Goal: Task Accomplishment & Management: Use online tool/utility

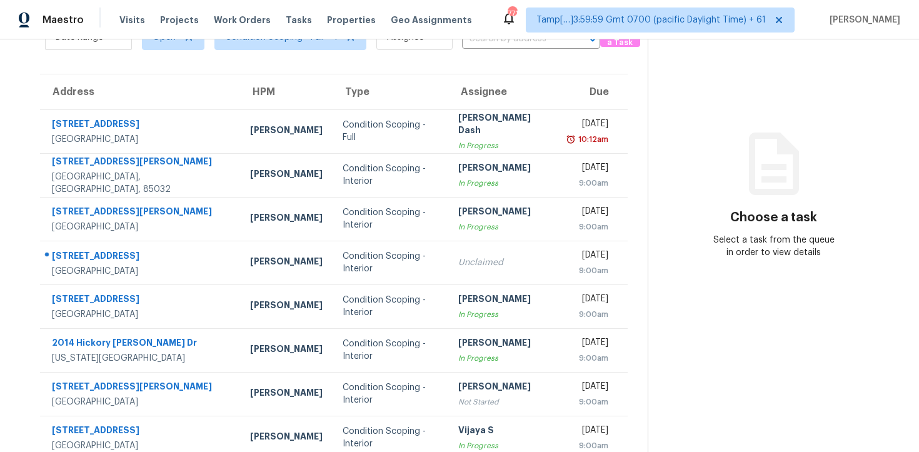
scroll to position [176, 0]
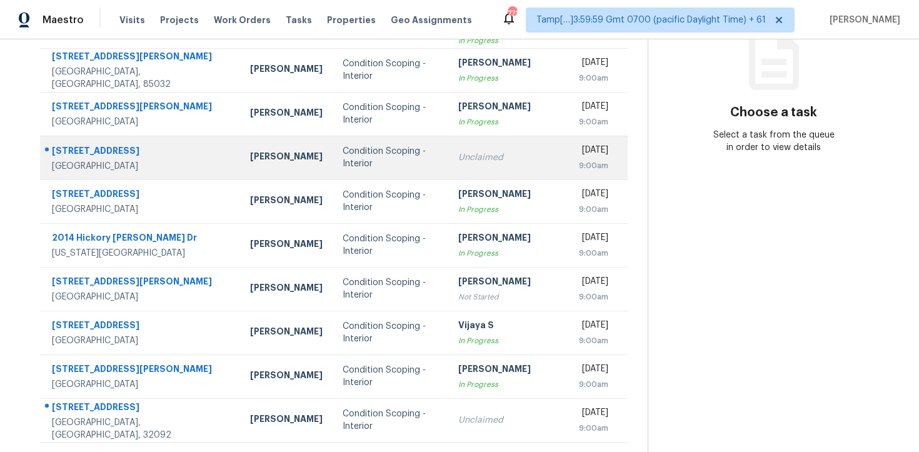
click at [364, 164] on div "Condition Scoping - Interior" at bounding box center [391, 157] width 96 height 25
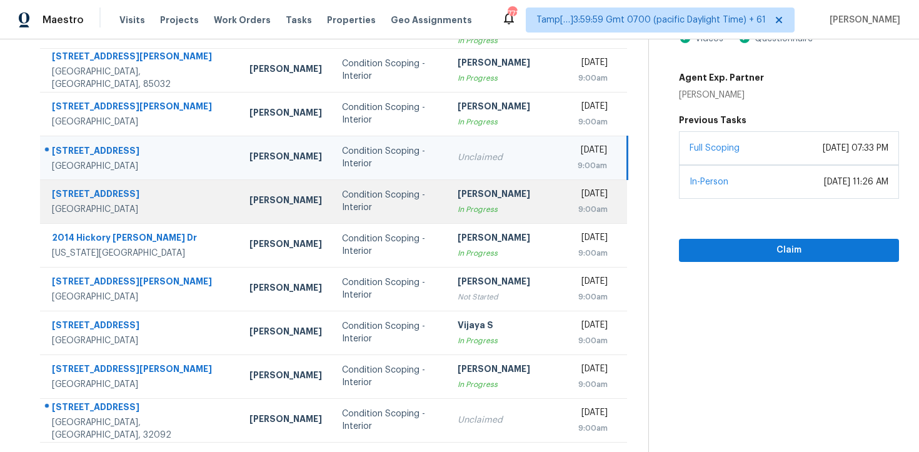
scroll to position [199, 0]
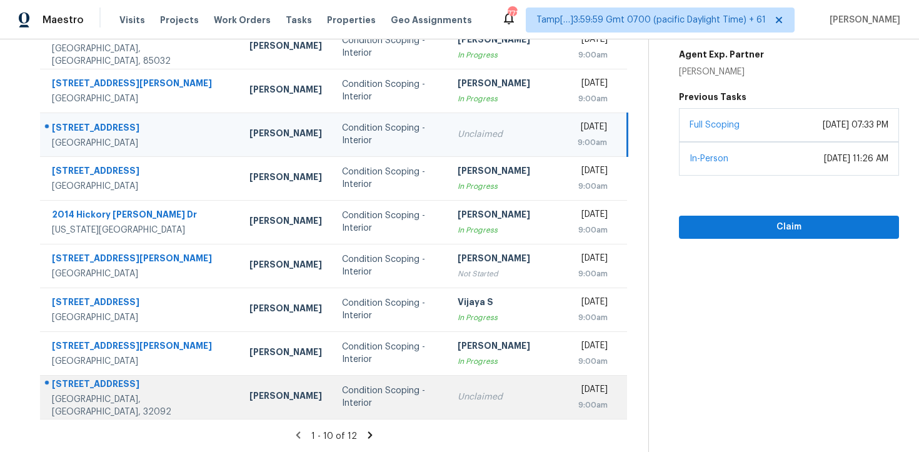
click at [357, 398] on div "Condition Scoping - Interior" at bounding box center [390, 397] width 96 height 25
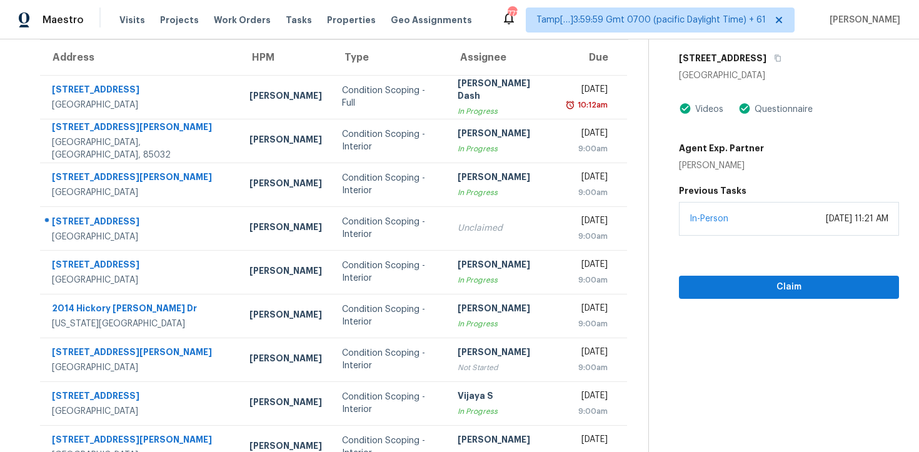
scroll to position [0, 0]
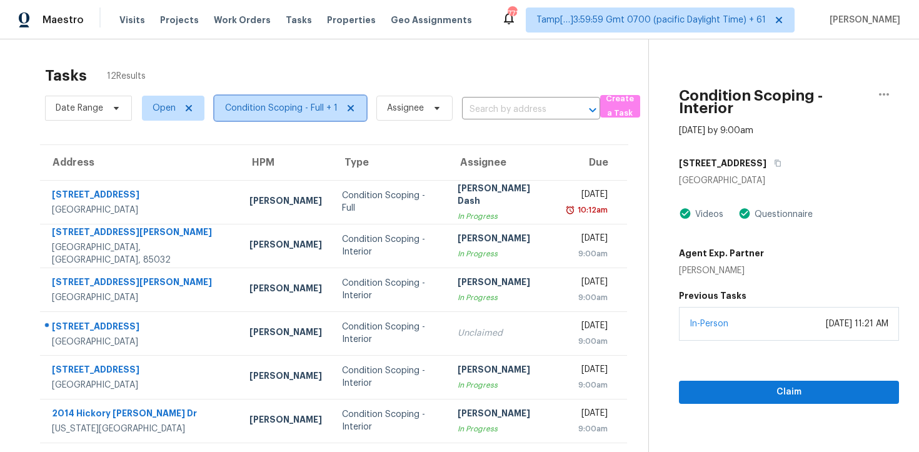
click at [250, 114] on span "Condition Scoping - Full + 1" at bounding box center [281, 108] width 113 height 13
click at [282, 111] on span "Condition Scoping - Full + 1" at bounding box center [281, 108] width 113 height 13
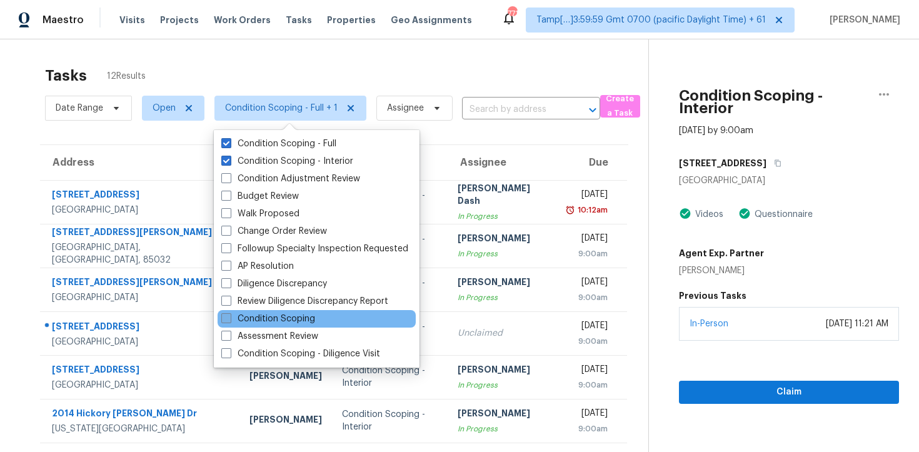
click at [299, 315] on label "Condition Scoping" at bounding box center [268, 319] width 94 height 13
click at [230, 315] on input "Condition Scoping" at bounding box center [225, 317] width 8 height 8
checkbox input "true"
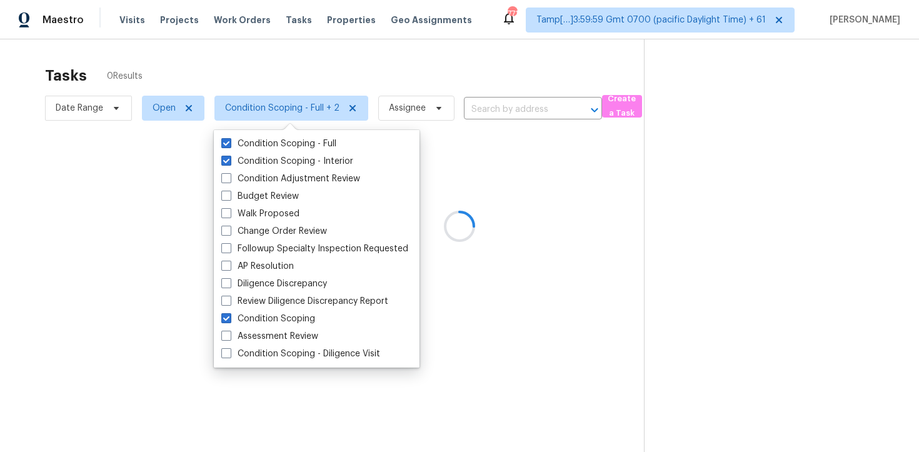
click at [289, 94] on div at bounding box center [459, 226] width 919 height 452
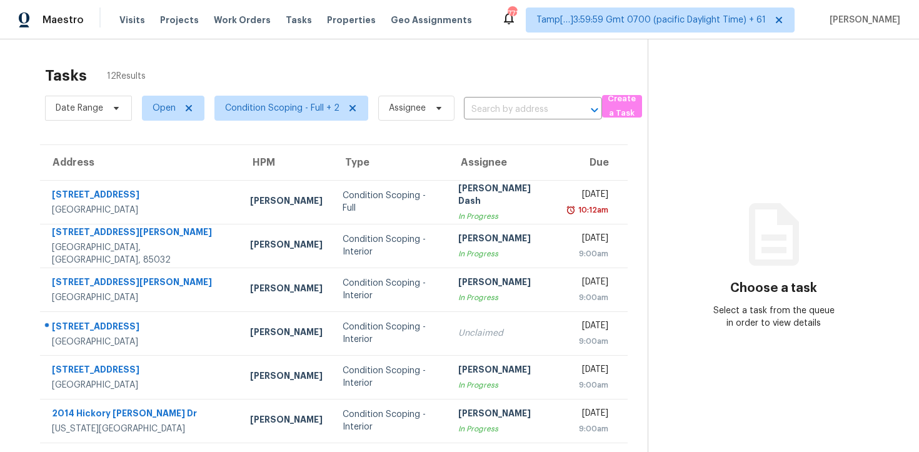
scroll to position [199, 0]
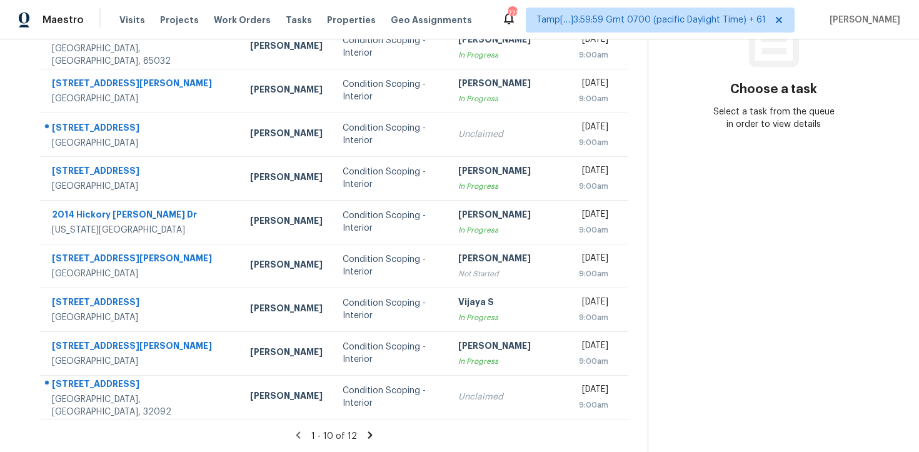
click at [368, 433] on icon at bounding box center [370, 434] width 4 height 7
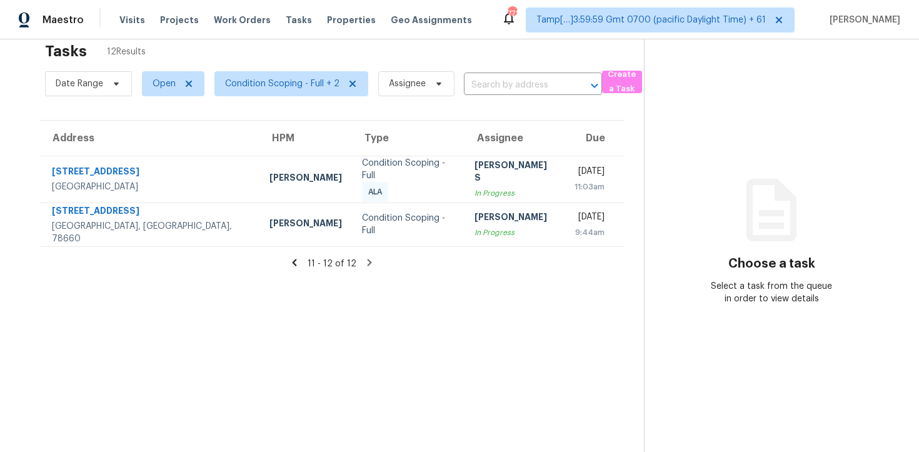
scroll to position [0, 0]
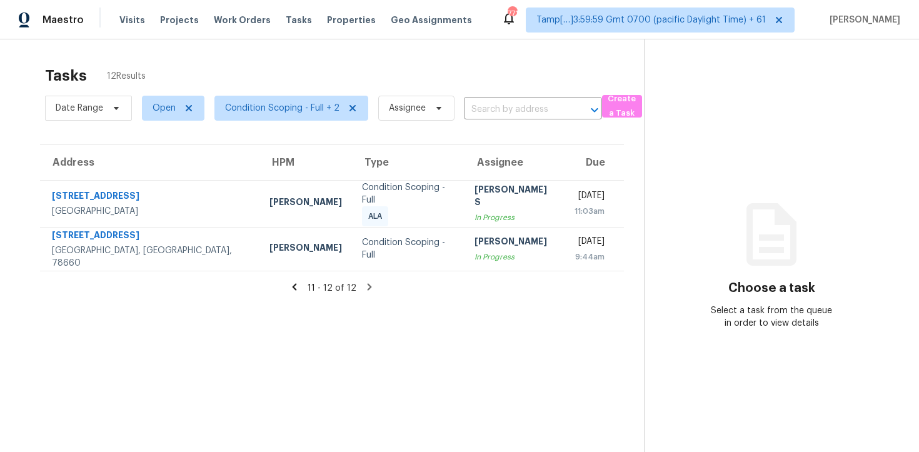
click at [297, 277] on section "Tasks 12 Results Date Range Open Condition Scoping - Full + 2 Assignee ​ Create…" at bounding box center [332, 275] width 624 height 432
click at [296, 287] on icon at bounding box center [294, 286] width 11 height 11
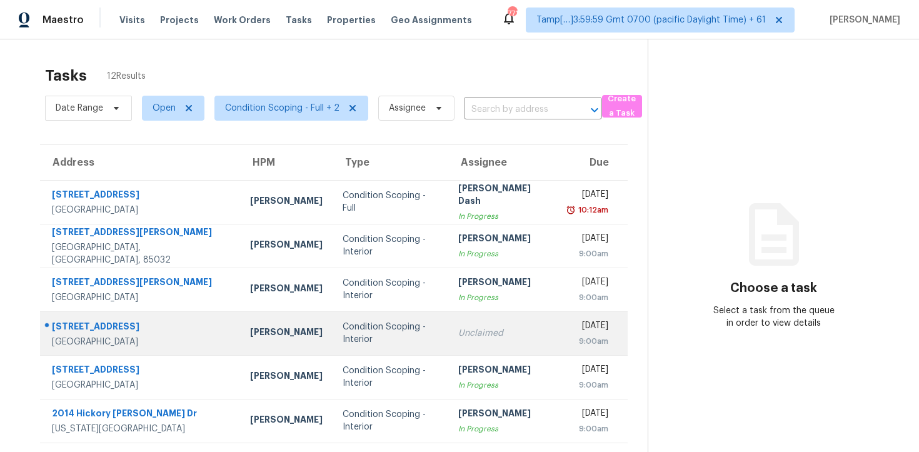
click at [384, 323] on td "Condition Scoping - Interior" at bounding box center [391, 333] width 116 height 44
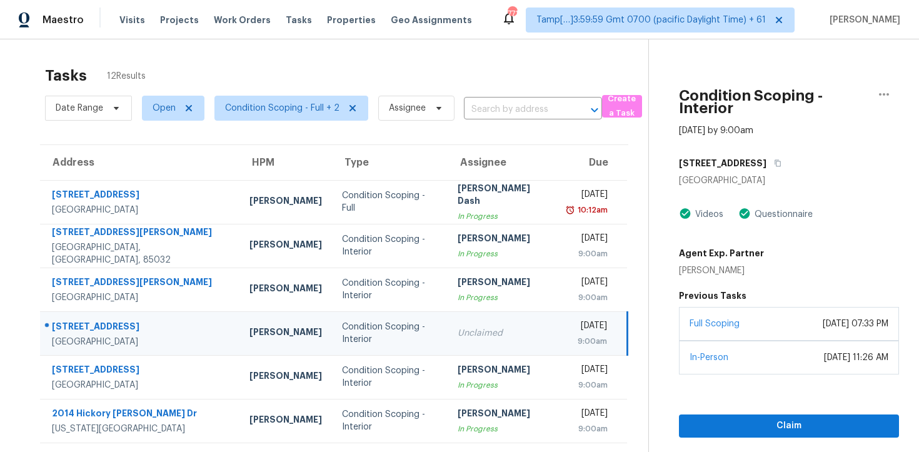
click at [458, 331] on div "Unclaimed" at bounding box center [503, 333] width 90 height 13
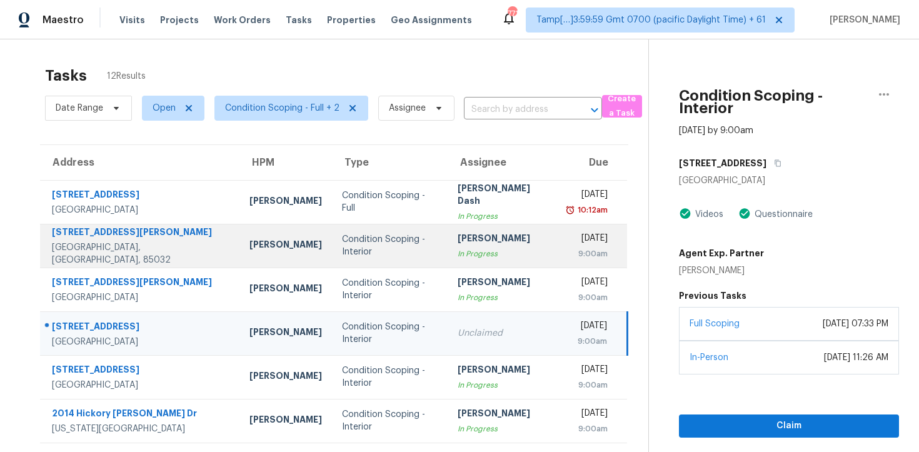
scroll to position [199, 0]
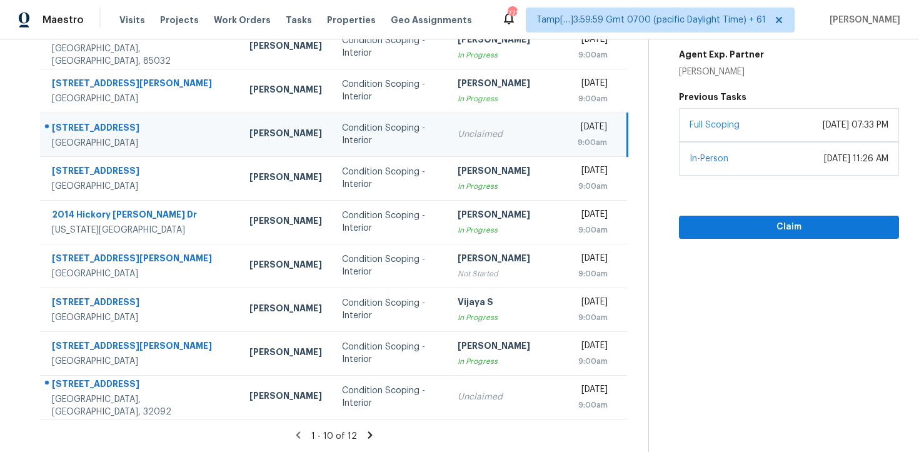
click at [370, 433] on icon at bounding box center [370, 435] width 11 height 11
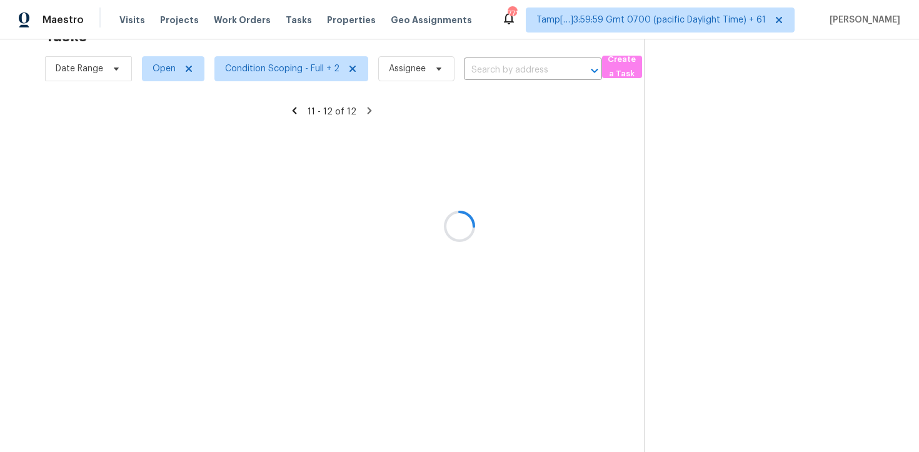
scroll to position [39, 0]
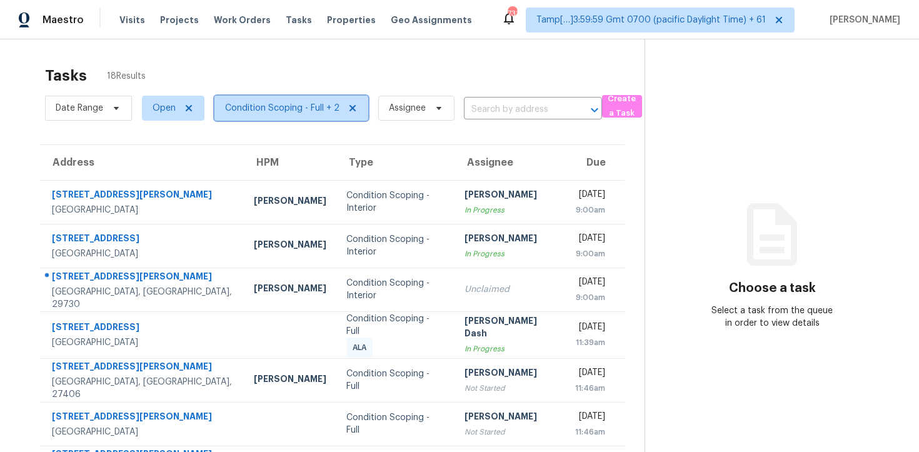
click at [298, 115] on span "Condition Scoping - Full + 2" at bounding box center [291, 108] width 154 height 25
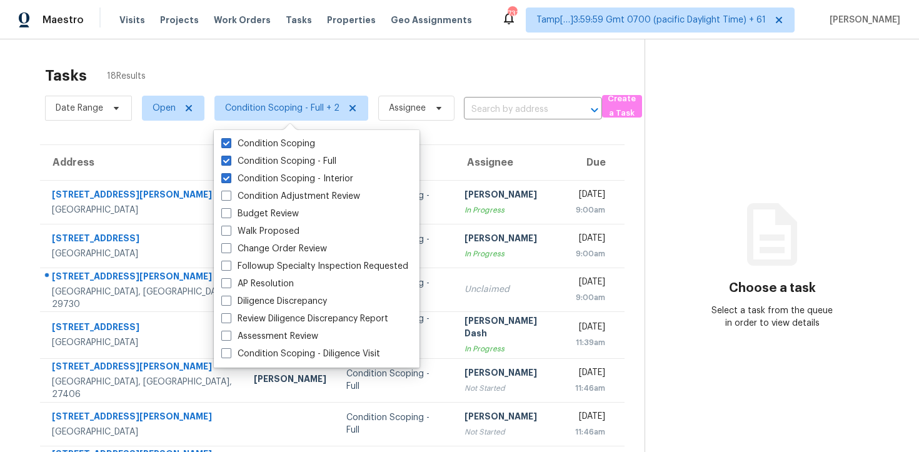
click at [298, 49] on div "Tasks 18 Results Date Range Open Condition Scoping - Full + 2 Assignee ​ Create…" at bounding box center [459, 353] width 919 height 628
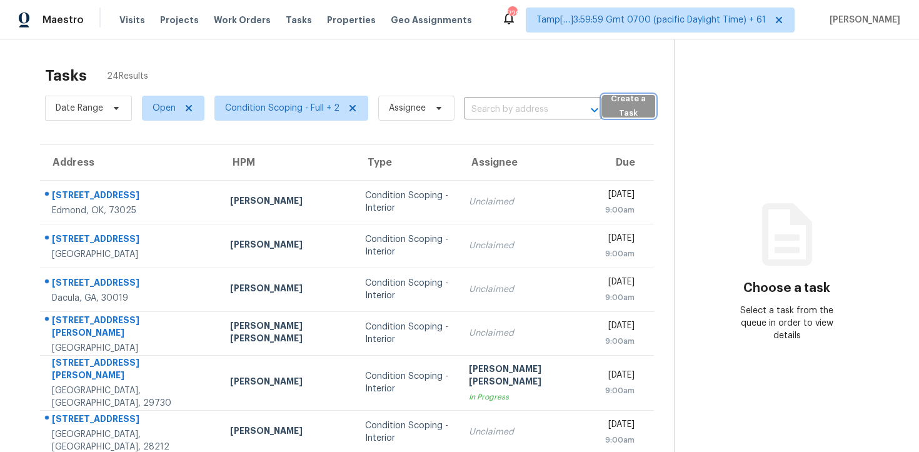
click at [608, 104] on span "Create a Task" at bounding box center [628, 106] width 41 height 29
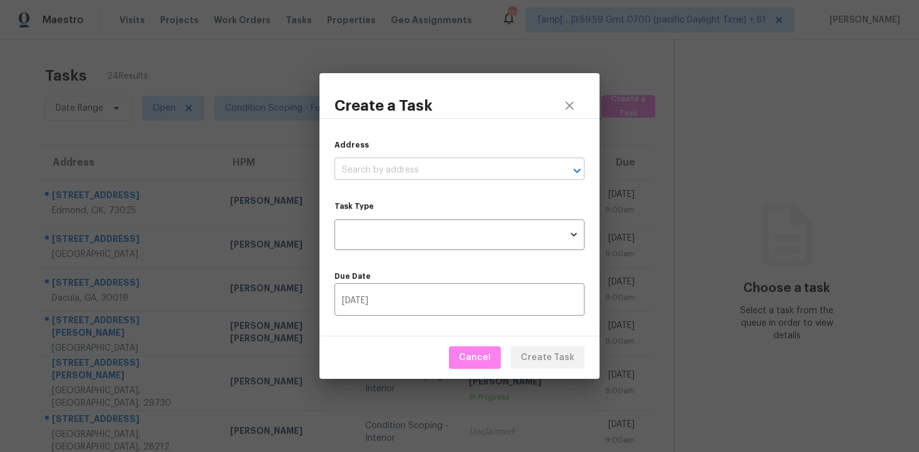
click at [473, 163] on input "text" at bounding box center [442, 170] width 215 height 19
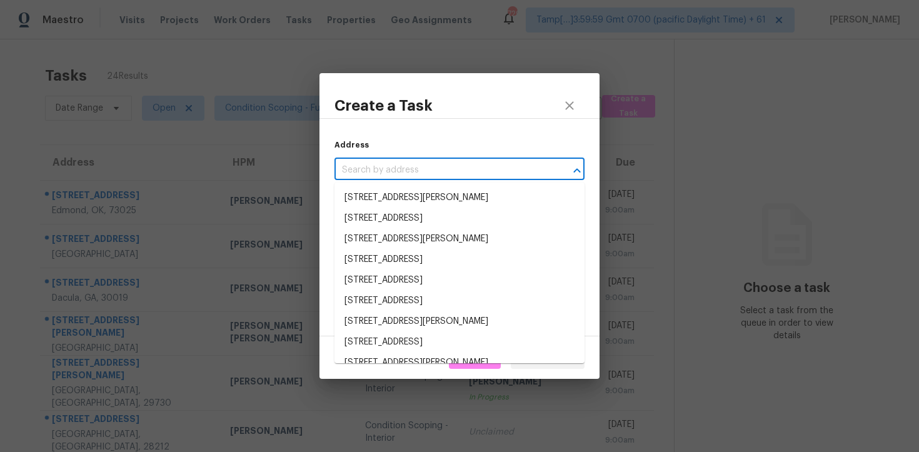
paste input "4960 Paula Ave, Clarkston, MI 48346"
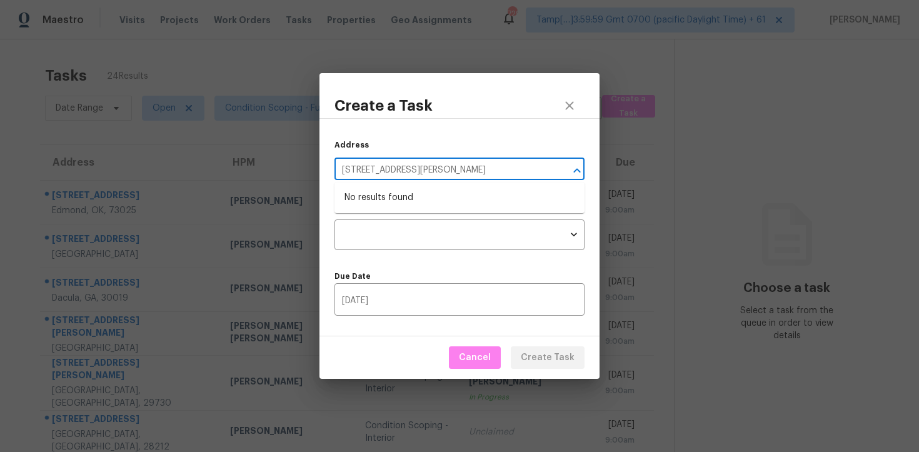
type input "4960 Paula Ave, Clarkston, MI 48346"
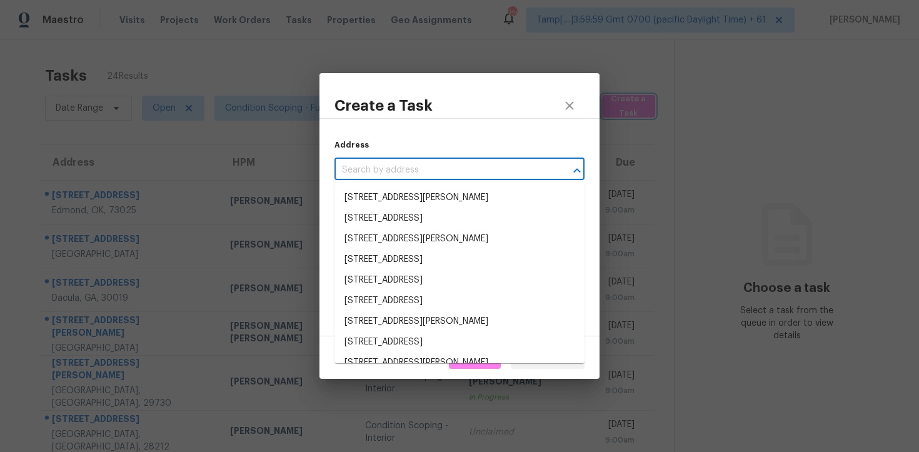
click at [242, 78] on div "Create a Task Address ​ Task Type ​ Task Type Due Date 10/13/2025 ​ Cancel Crea…" at bounding box center [459, 226] width 919 height 452
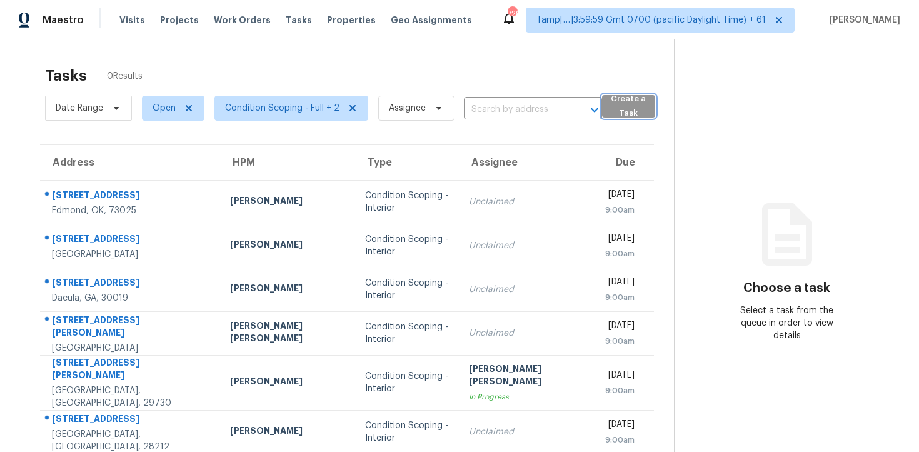
click at [625, 101] on span "Create a Task" at bounding box center [628, 106] width 41 height 29
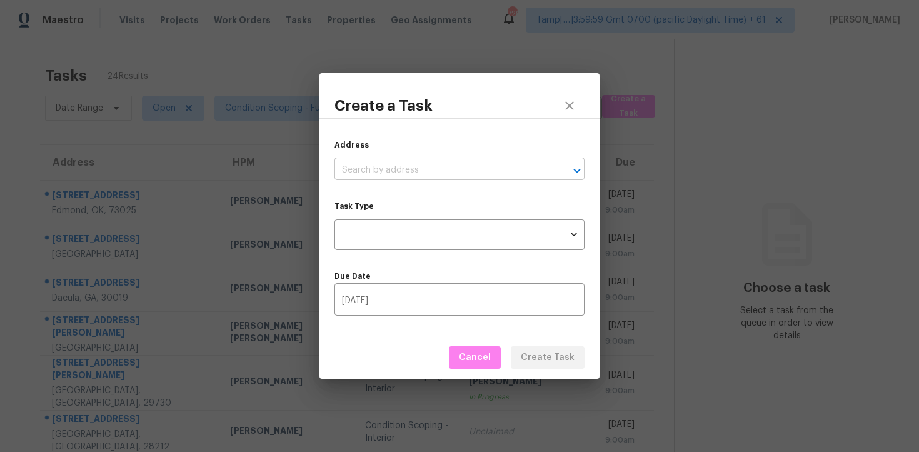
click at [453, 176] on input "text" at bounding box center [442, 170] width 215 height 19
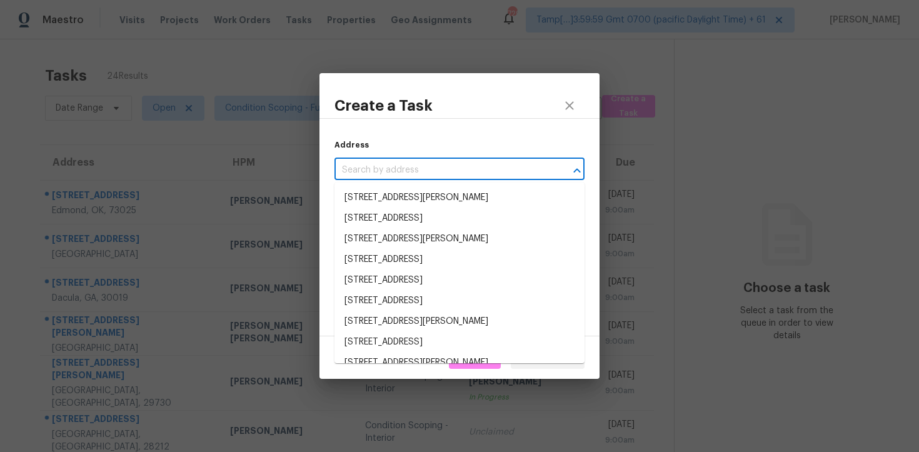
paste input "4960 Paula Ave, Clarkston, MI 48346"
type input "4960 Paula Ave, Clarkston, MI 48346"
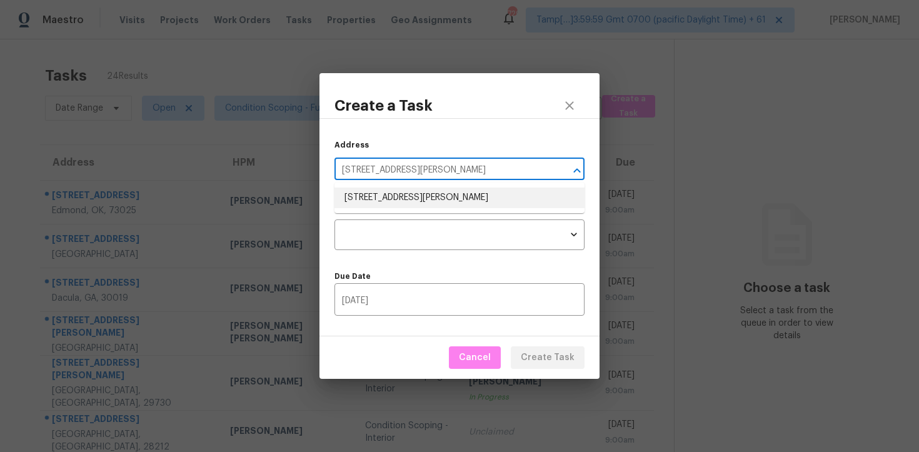
click at [465, 195] on li "4960 Paula Ave, Clarkston, MI 48346" at bounding box center [460, 198] width 250 height 21
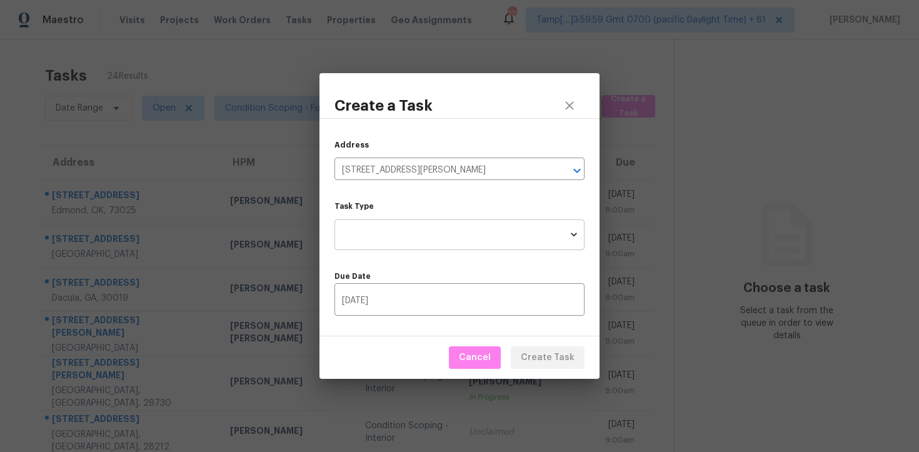
click at [454, 238] on body "Maestro Visits Projects Work Orders Tasks Properties Geo Assignments 729 Tamp[……" at bounding box center [459, 226] width 919 height 452
click at [454, 238] on li "Condition Scoping - Full" at bounding box center [460, 235] width 250 height 21
type input "virtual_full_assessment"
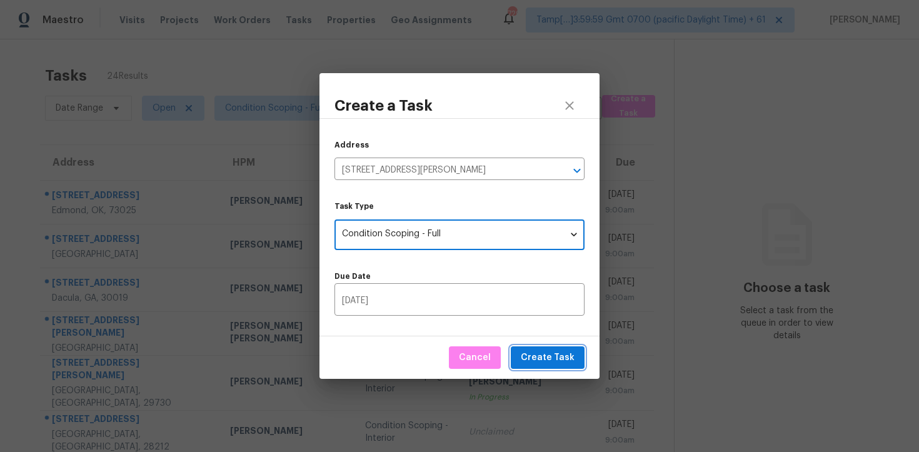
click at [540, 351] on span "Create Task" at bounding box center [548, 358] width 54 height 16
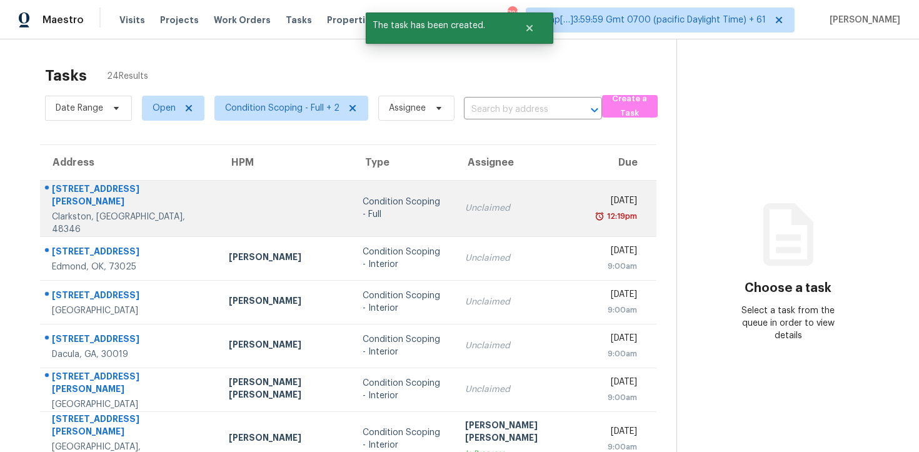
click at [599, 194] on div "Mon, Oct 13th 2025" at bounding box center [618, 202] width 38 height 16
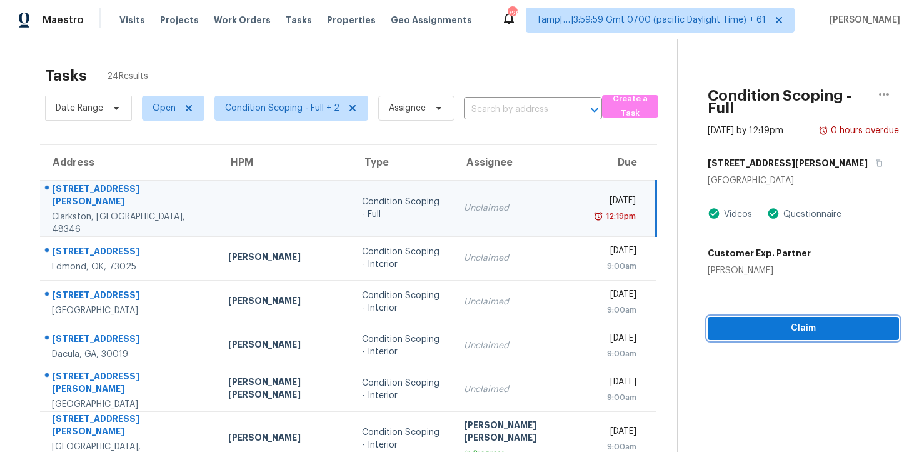
click at [726, 321] on span "Claim" at bounding box center [803, 329] width 171 height 16
click at [726, 321] on span "Start Assessment" at bounding box center [803, 329] width 171 height 16
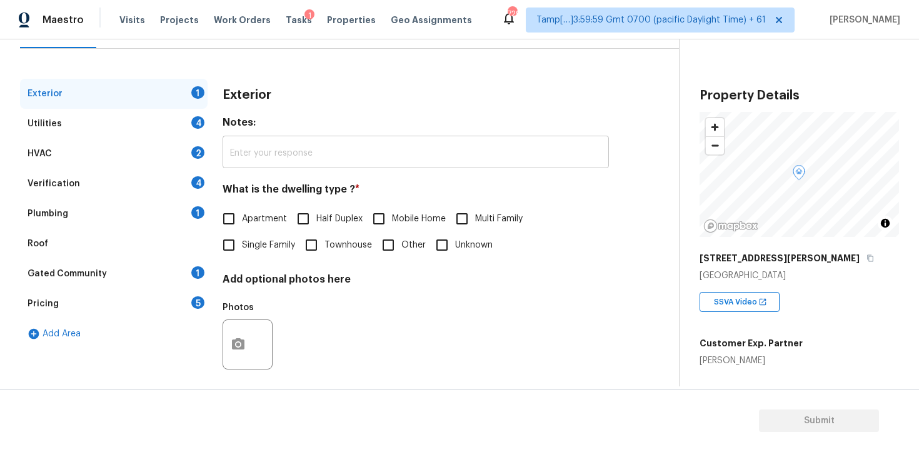
scroll to position [150, 0]
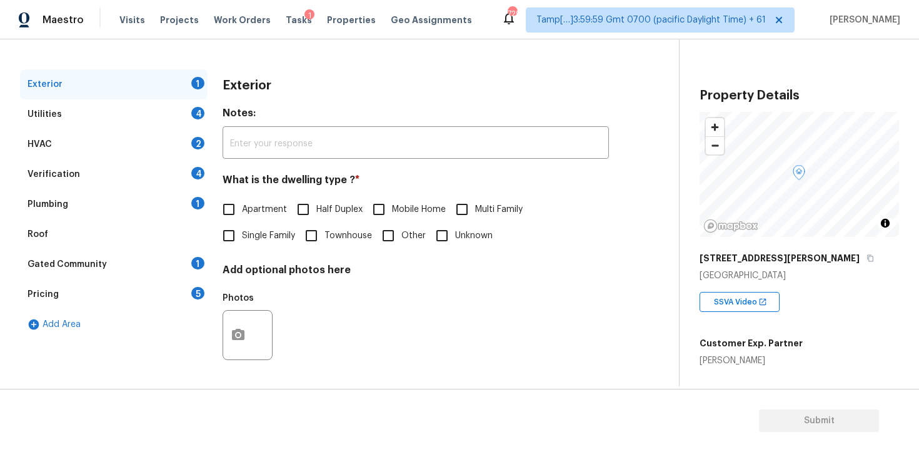
click at [241, 241] on input "Single Family" at bounding box center [229, 236] width 26 height 26
checkbox input "true"
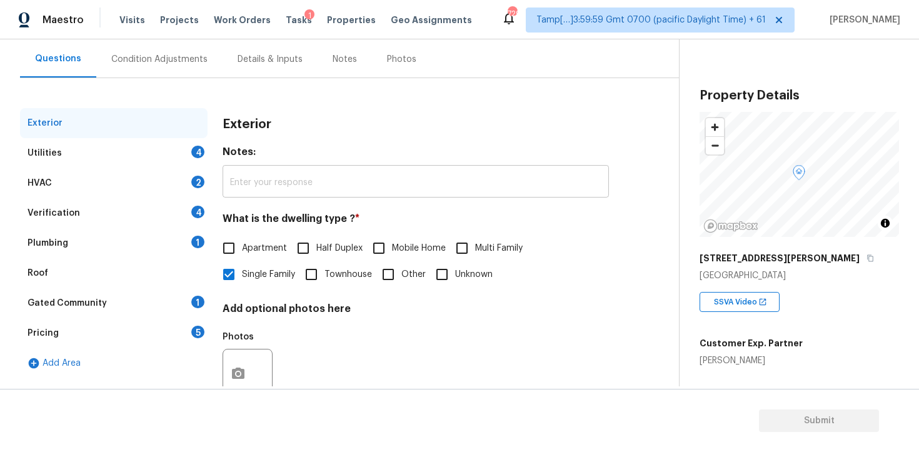
scroll to position [67, 0]
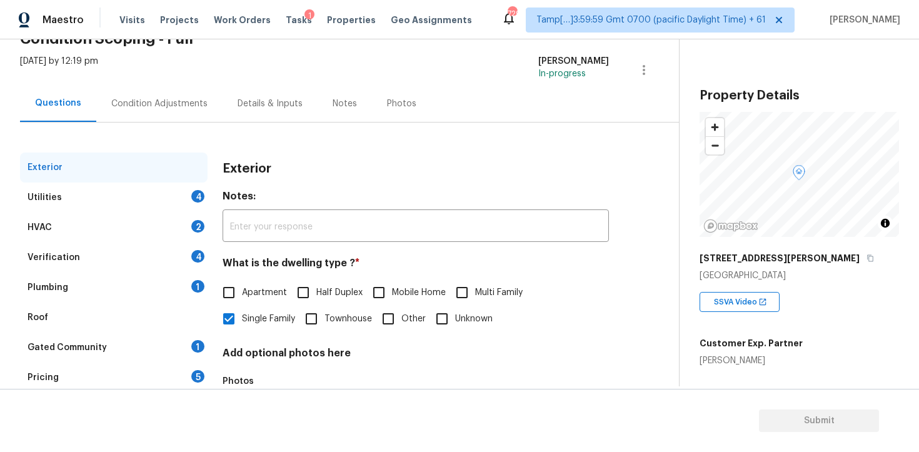
click at [163, 89] on div "Condition Adjustments" at bounding box center [159, 103] width 126 height 37
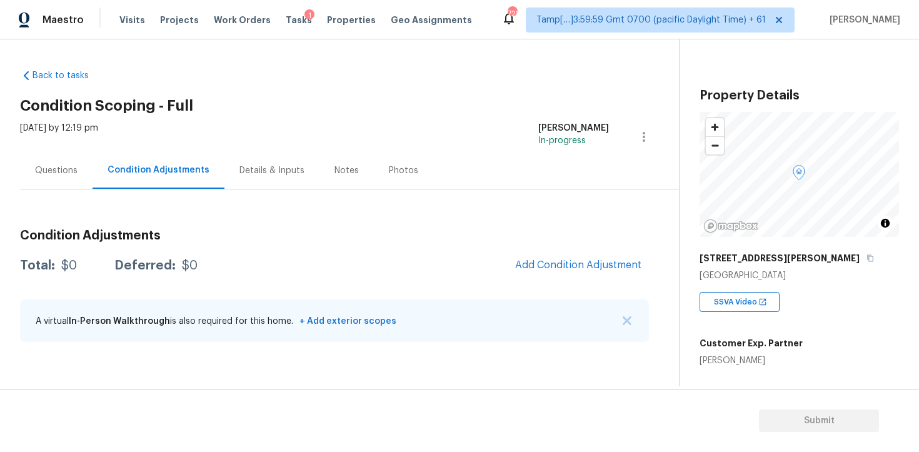
click at [616, 281] on div "Condition Adjustments Total: $0 Deferred: $0 Add Condition Adjustment A virtual…" at bounding box center [334, 286] width 629 height 134
click at [593, 264] on span "Add Condition Adjustment" at bounding box center [578, 265] width 126 height 11
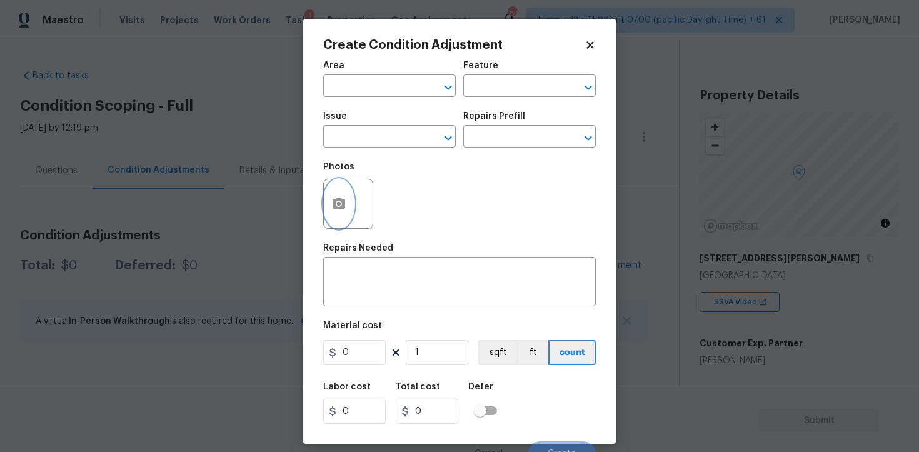
click at [345, 199] on icon "button" at bounding box center [338, 203] width 15 height 15
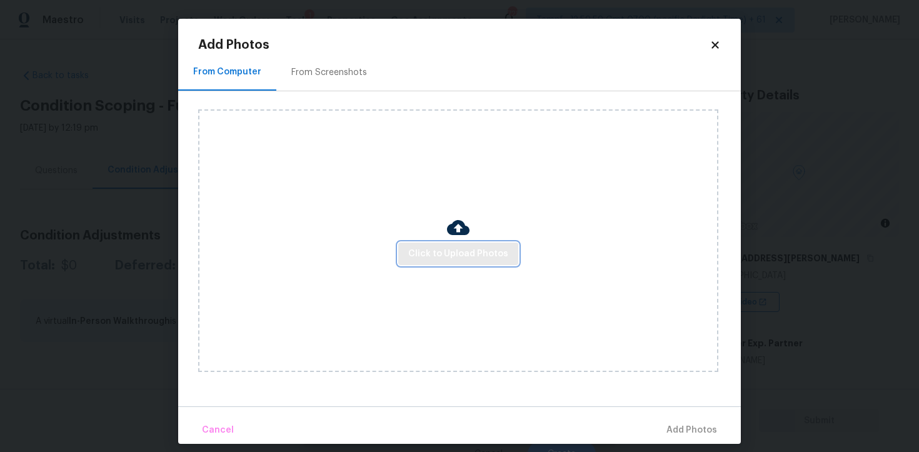
click at [442, 256] on span "Click to Upload Photos" at bounding box center [458, 254] width 100 height 16
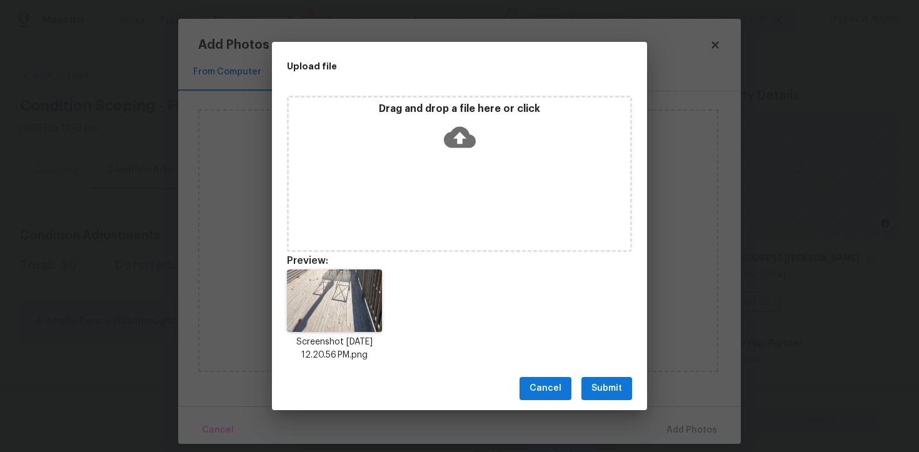
click at [593, 378] on button "Submit" at bounding box center [607, 388] width 51 height 23
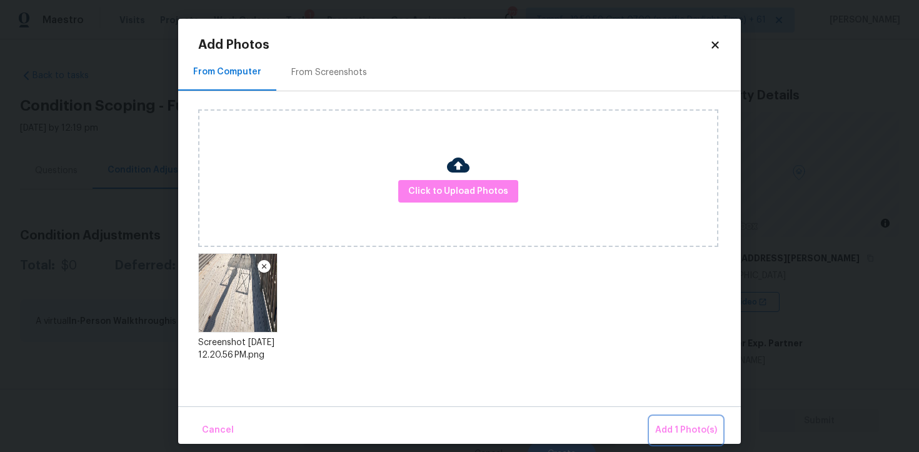
click at [682, 417] on button "Add 1 Photo(s)" at bounding box center [686, 430] width 72 height 27
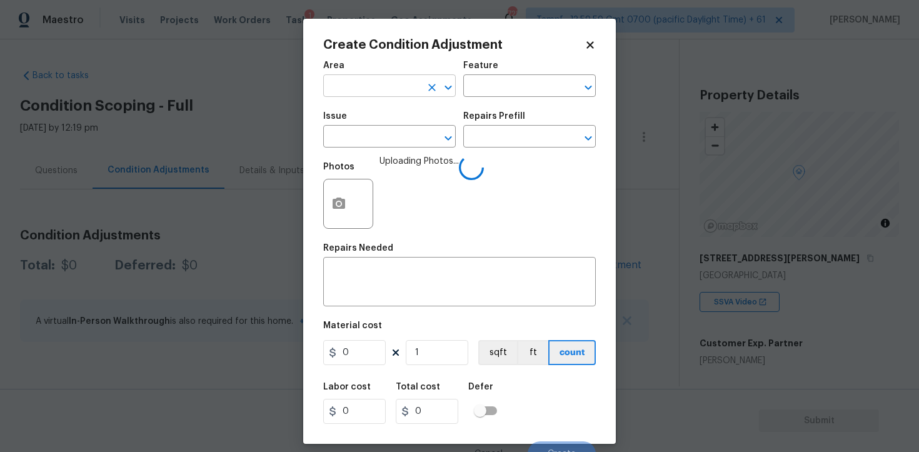
click at [370, 94] on input "text" at bounding box center [372, 87] width 98 height 19
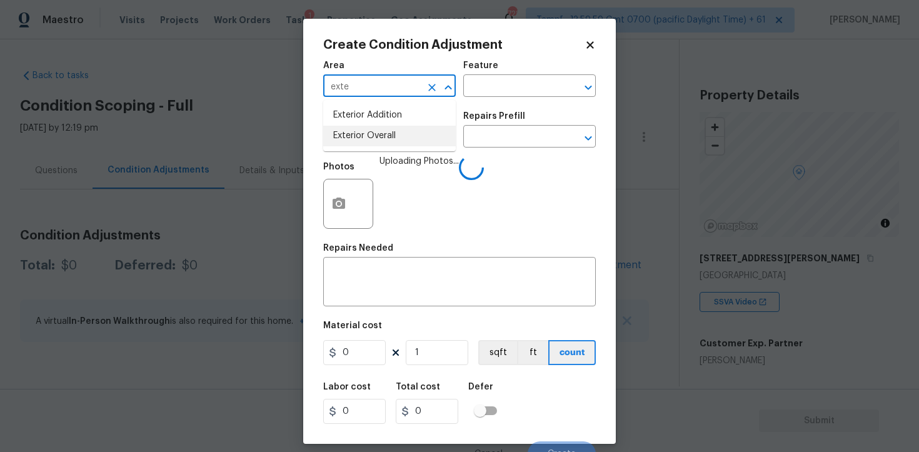
click at [374, 127] on li "Exterior Overall" at bounding box center [389, 136] width 133 height 21
type input "Exterior Overall"
click at [374, 127] on div "Issue" at bounding box center [389, 120] width 133 height 16
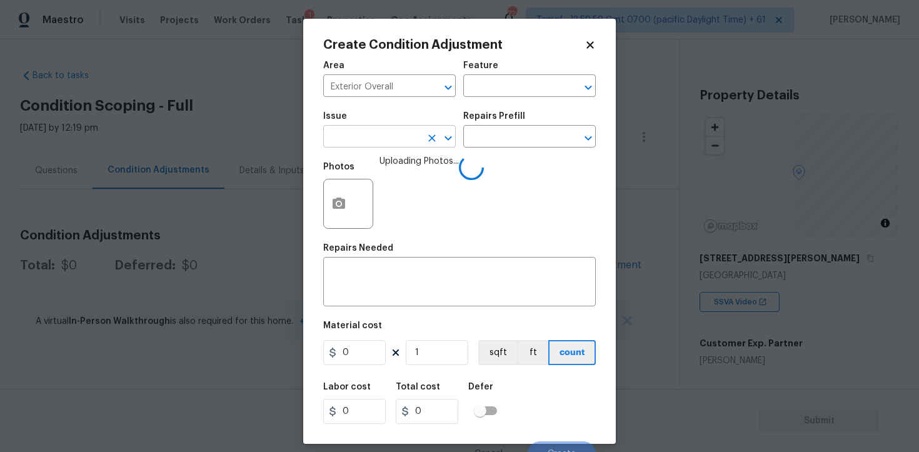
click at [375, 144] on input "text" at bounding box center [372, 137] width 98 height 19
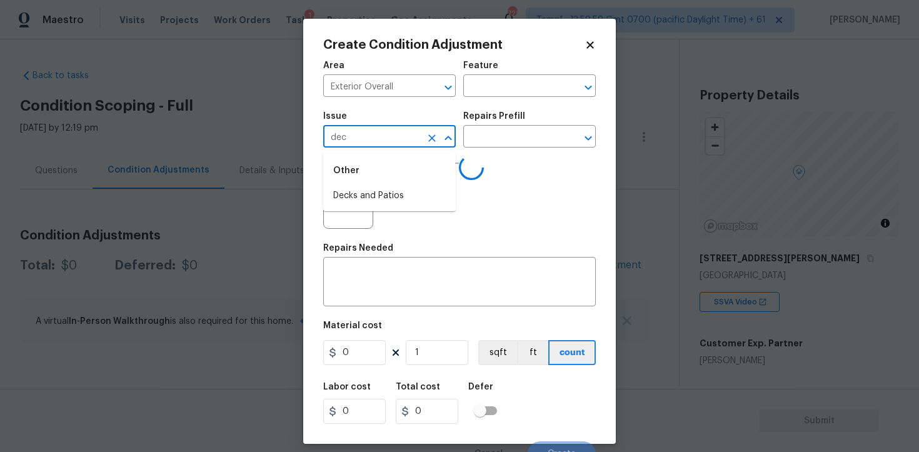
click at [388, 183] on div "Other" at bounding box center [389, 171] width 133 height 30
click at [390, 199] on li "Decks and Patios" at bounding box center [389, 196] width 133 height 21
type input "Decks and Patios"
click at [390, 254] on div "Repairs Needed" at bounding box center [459, 252] width 273 height 16
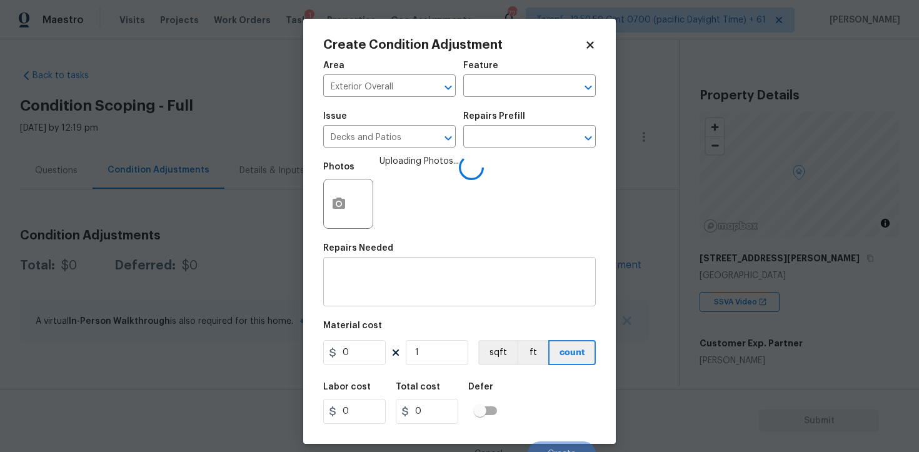
click at [386, 266] on div "x ​" at bounding box center [459, 283] width 273 height 46
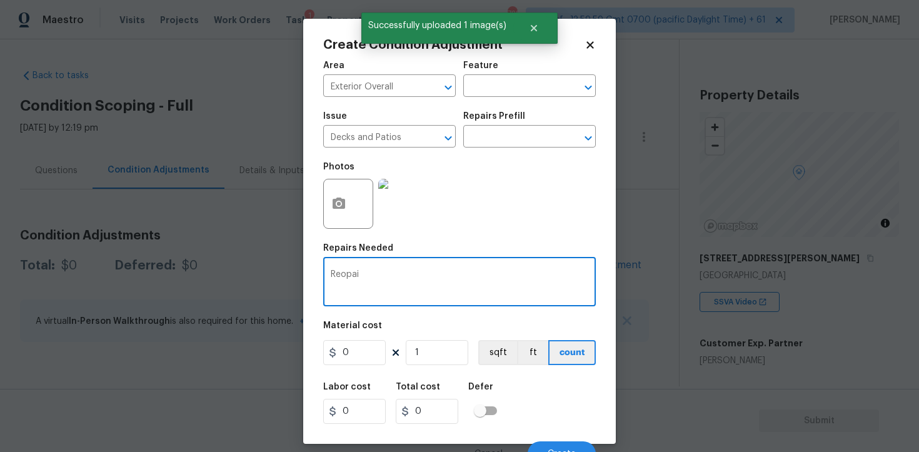
type textarea "Reopain"
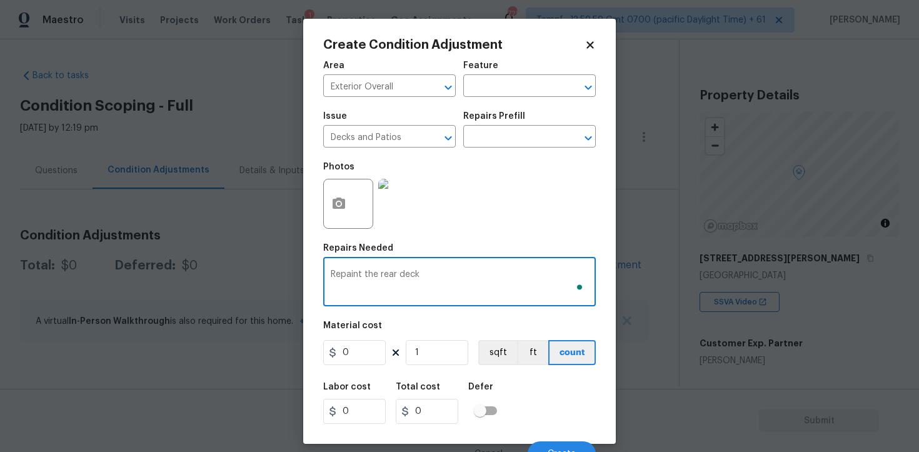
type textarea "Repaint the rear deck"
click at [357, 350] on input "0" at bounding box center [354, 352] width 63 height 25
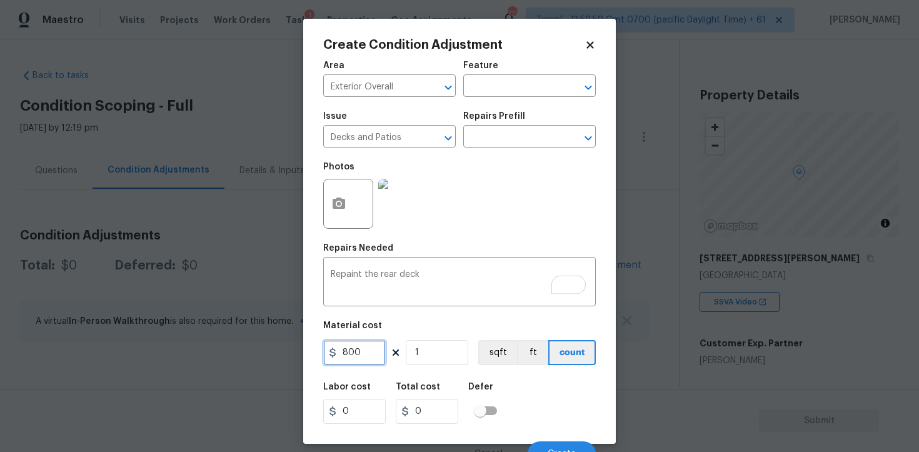
type input "800"
click at [518, 384] on div "Labor cost 0 Total cost 0 Defer" at bounding box center [459, 403] width 273 height 56
type input "800"
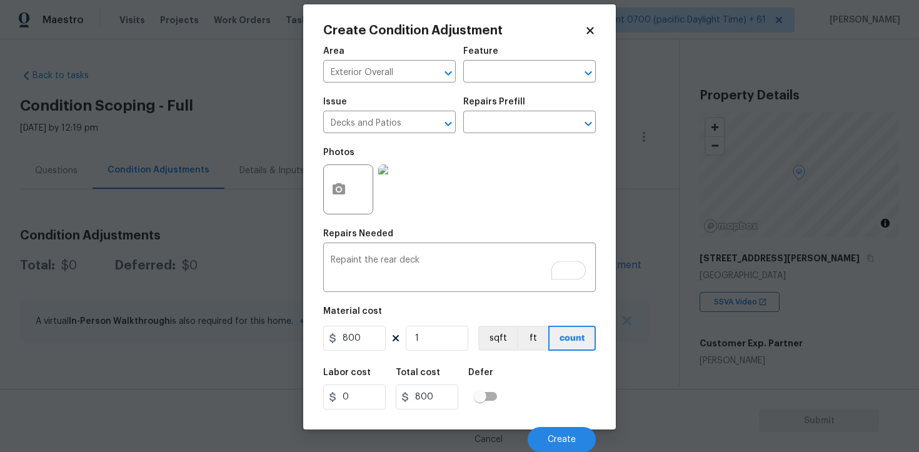
click at [544, 425] on div "Cancel Create" at bounding box center [459, 434] width 273 height 35
click at [548, 433] on button "Create" at bounding box center [562, 439] width 68 height 25
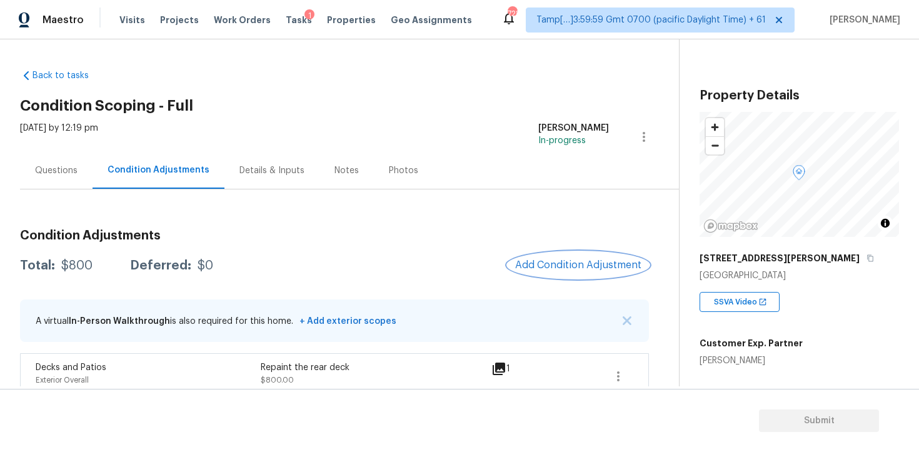
scroll to position [17, 0]
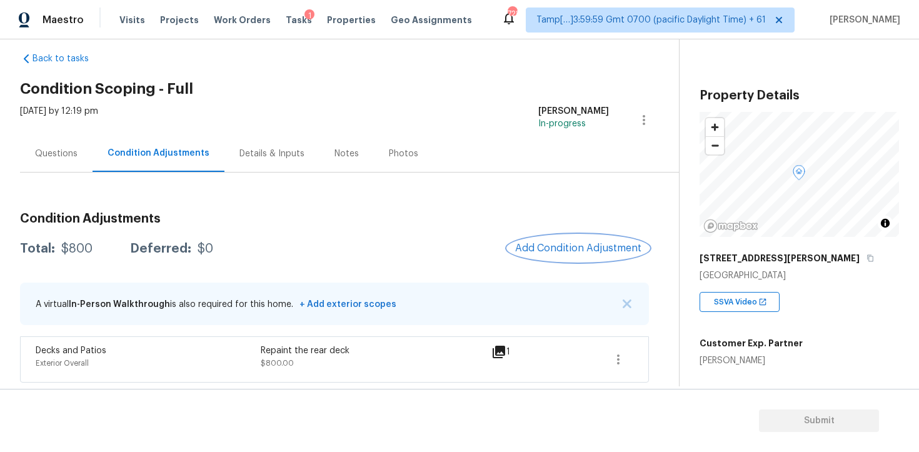
click at [555, 241] on button "Add Condition Adjustment" at bounding box center [578, 248] width 141 height 26
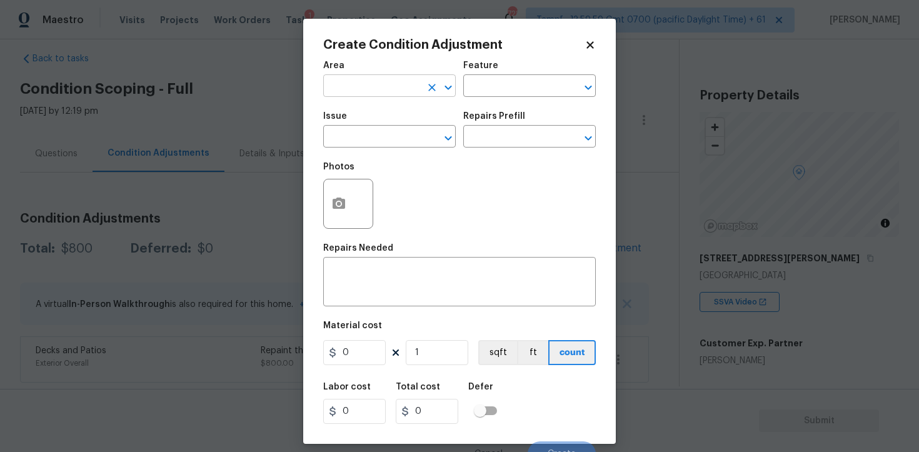
click at [382, 93] on input "text" at bounding box center [372, 87] width 98 height 19
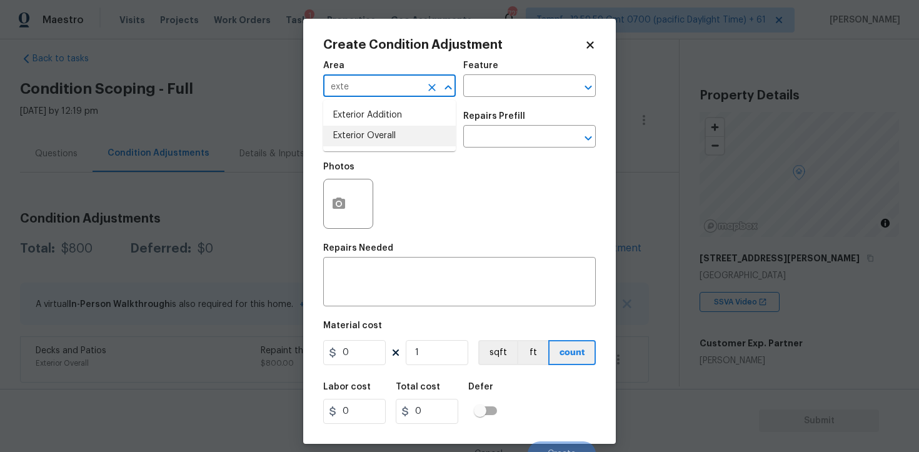
click at [384, 134] on li "Exterior Overall" at bounding box center [389, 136] width 133 height 21
type input "Exterior Overall"
click at [384, 134] on input "text" at bounding box center [372, 137] width 98 height 19
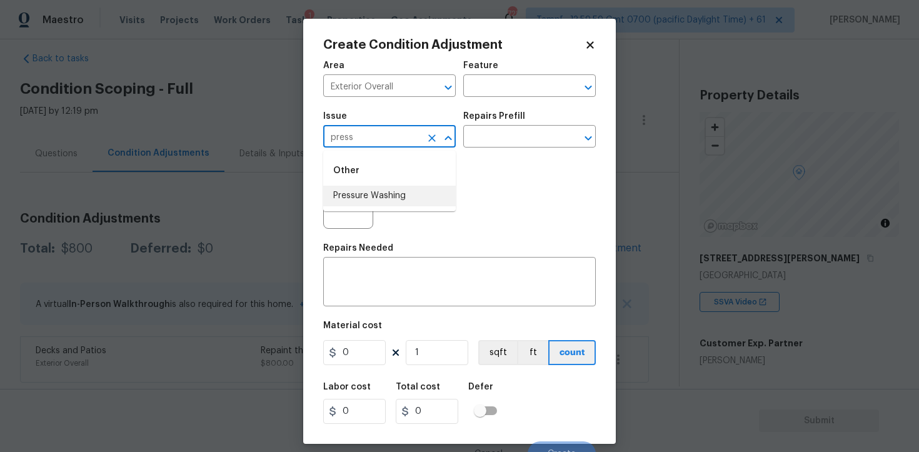
click at [390, 188] on li "Pressure Washing" at bounding box center [389, 196] width 133 height 21
type input "Pressure Washing"
click at [487, 128] on div "Repairs Prefill" at bounding box center [529, 120] width 133 height 16
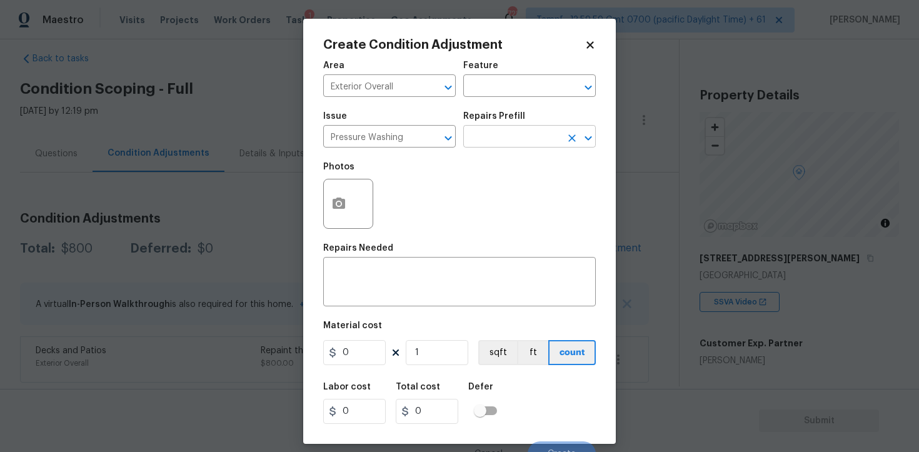
click at [487, 141] on input "text" at bounding box center [512, 137] width 98 height 19
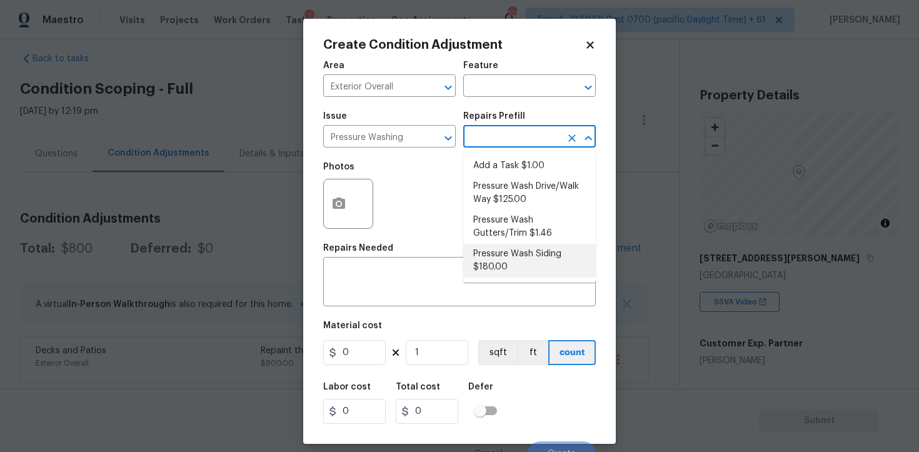
click at [512, 256] on li "Pressure Wash Siding $180.00" at bounding box center [529, 261] width 133 height 34
type input "Siding"
type textarea "Protect areas as needed for pressure washing. Pressure wash the siding on the h…"
type input "180"
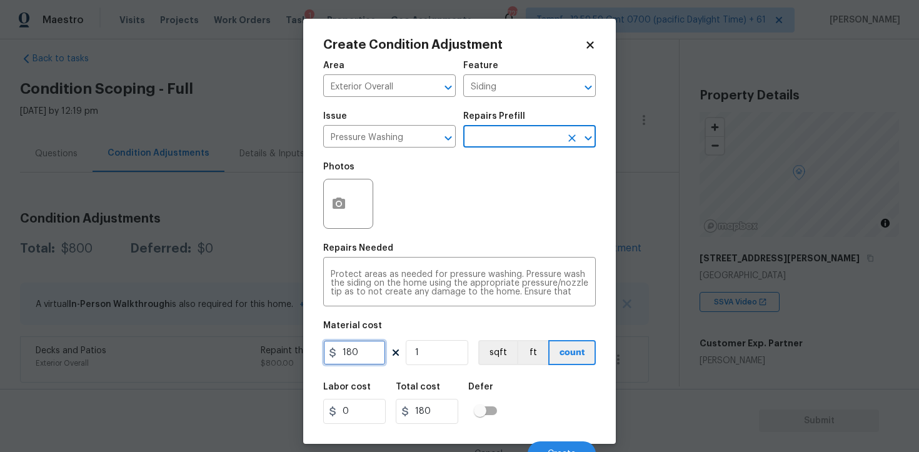
click at [373, 345] on input "180" at bounding box center [354, 352] width 63 height 25
type input "400"
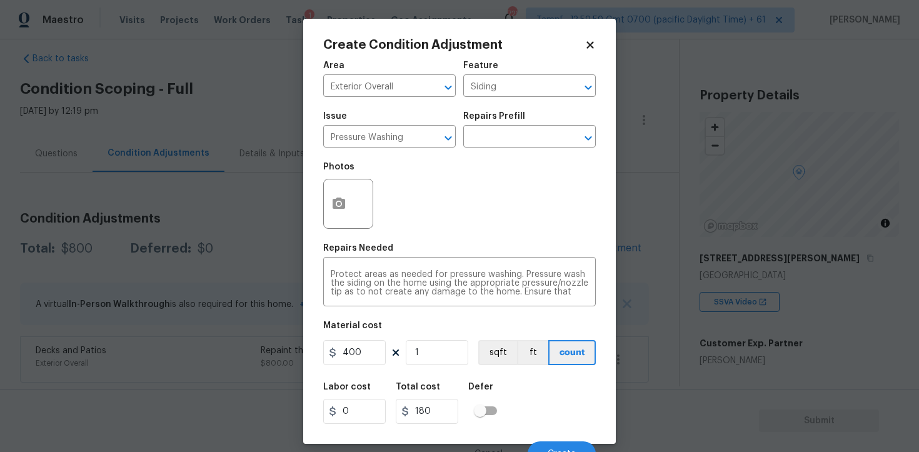
click at [508, 373] on div "Area Exterior Overall ​ Feature Siding ​ Issue Pressure Washing ​ Repairs Prefi…" at bounding box center [459, 260] width 273 height 413
type input "400"
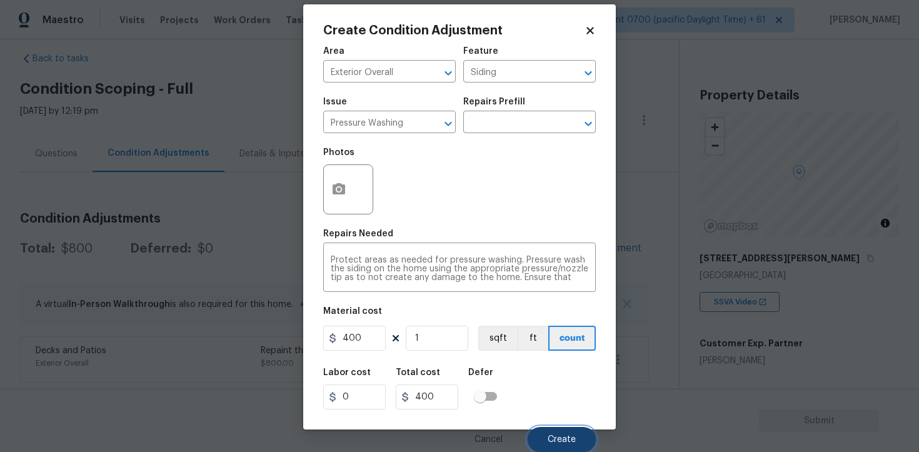
click at [565, 444] on button "Create" at bounding box center [562, 439] width 68 height 25
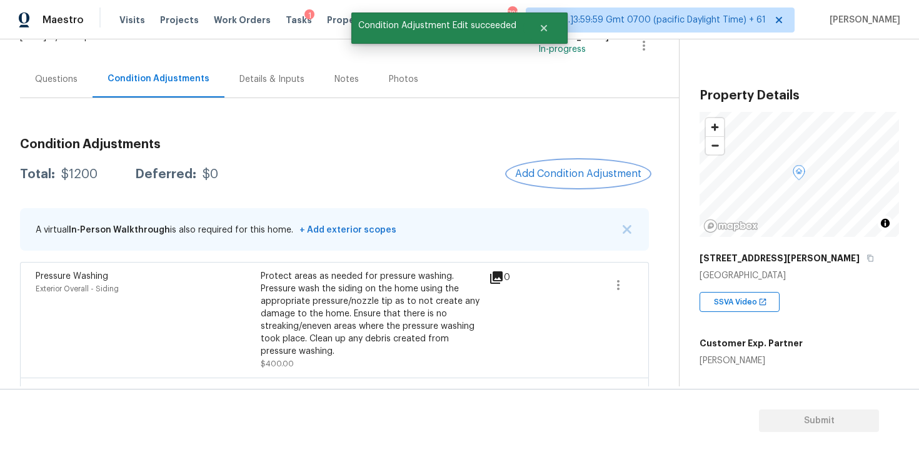
scroll to position [89, 0]
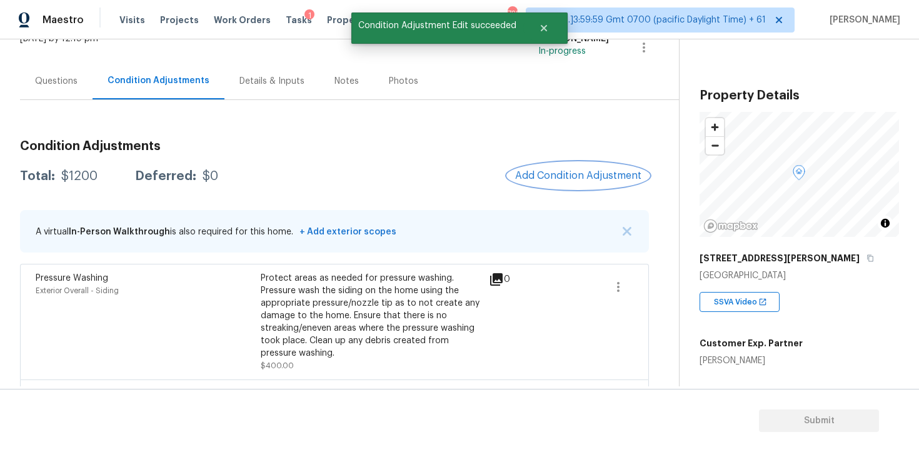
click at [550, 175] on span "Add Condition Adjustment" at bounding box center [578, 175] width 126 height 11
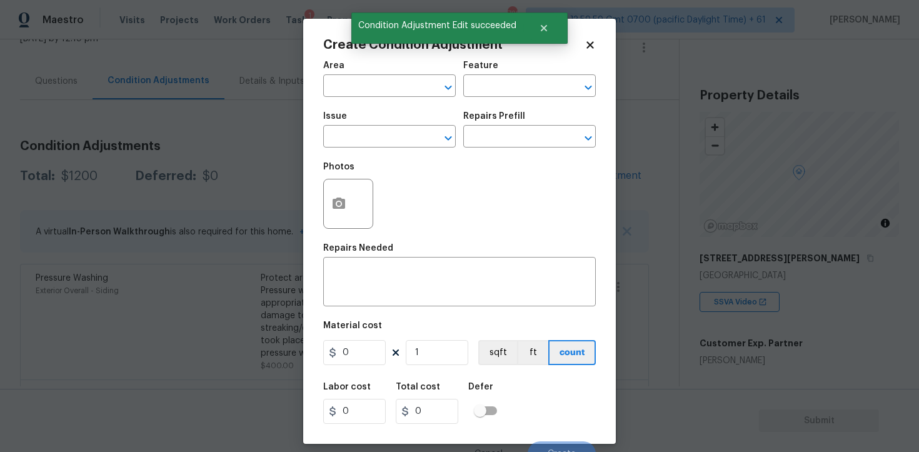
click at [386, 97] on span "Area ​" at bounding box center [389, 79] width 133 height 51
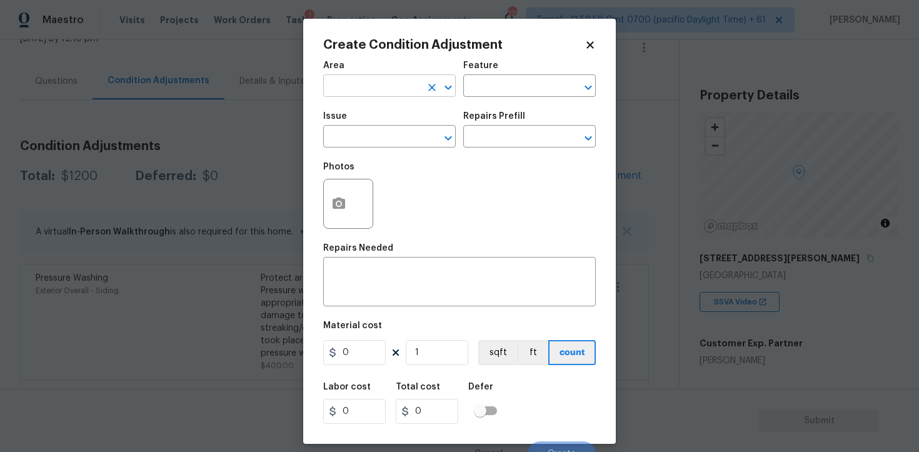
click at [384, 88] on input "text" at bounding box center [372, 87] width 98 height 19
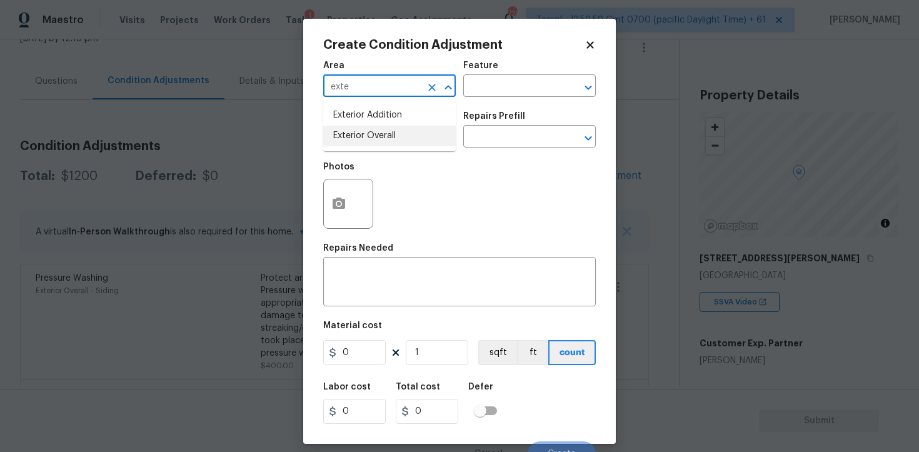
click at [391, 129] on li "Exterior Overall" at bounding box center [389, 136] width 133 height 21
type input "Exterior Overall"
click at [391, 129] on input "text" at bounding box center [372, 137] width 98 height 19
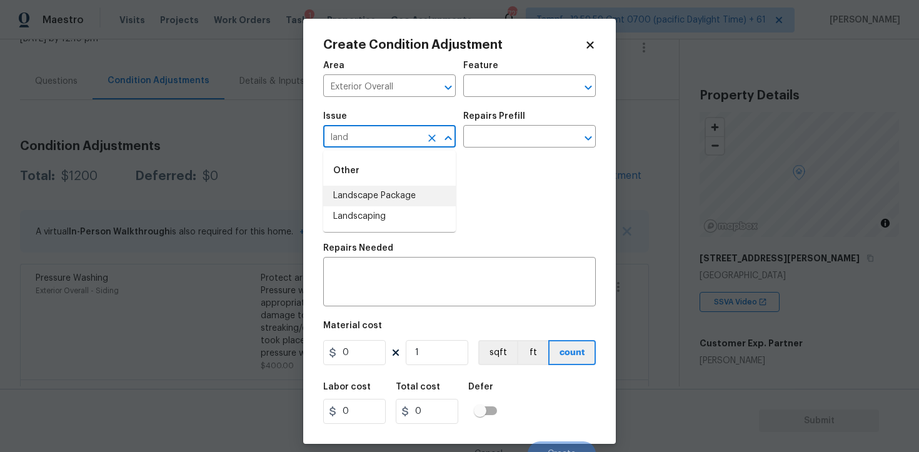
click at [402, 186] on li "Landscape Package" at bounding box center [389, 196] width 133 height 21
type input "Landscape Package"
click at [477, 131] on input "text" at bounding box center [512, 137] width 98 height 19
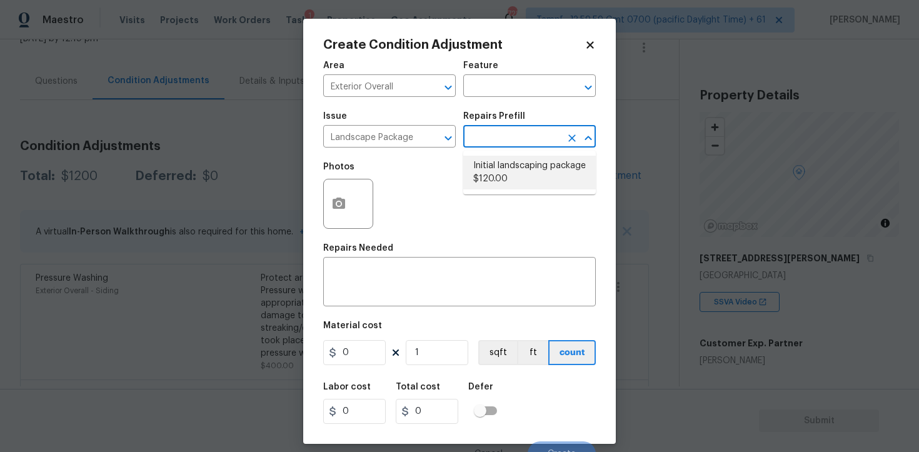
click at [502, 181] on li "Initial landscaping package $120.00" at bounding box center [529, 173] width 133 height 34
type input "Home Readiness Packages"
type textarea "Mowing of grass up to 6" in height. Mow, edge along driveways & sidewalks, trim…"
type input "120"
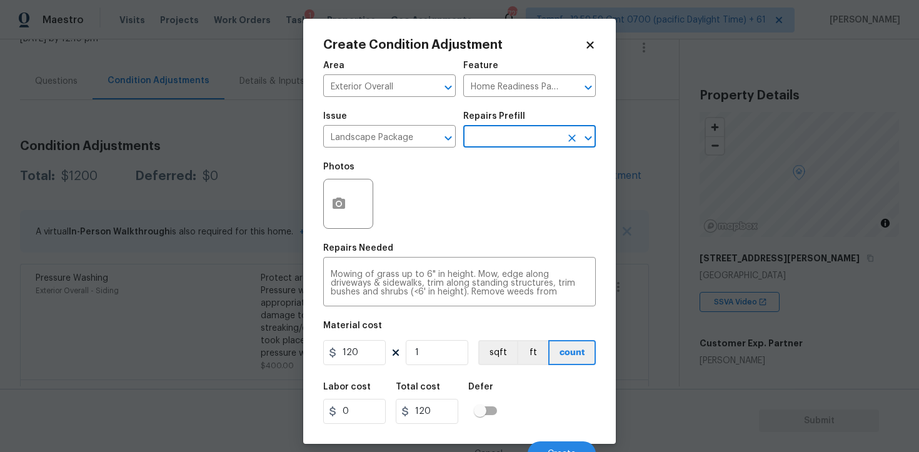
click at [369, 369] on div "Area Exterior Overall ​ Feature Home Readiness Packages ​ Issue Landscape Packa…" at bounding box center [459, 260] width 273 height 413
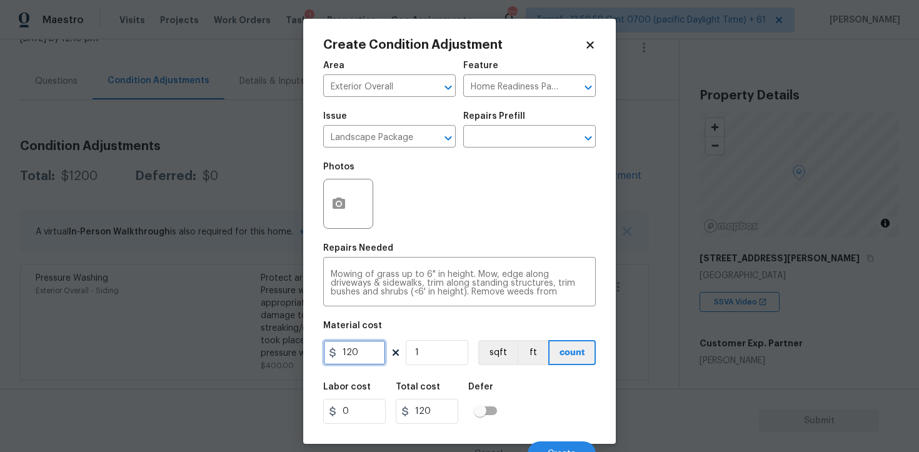
click at [361, 353] on input "120" at bounding box center [354, 352] width 63 height 25
type input "300"
click at [497, 378] on div "Labor cost 0 Total cost 300 Defer" at bounding box center [459, 403] width 273 height 56
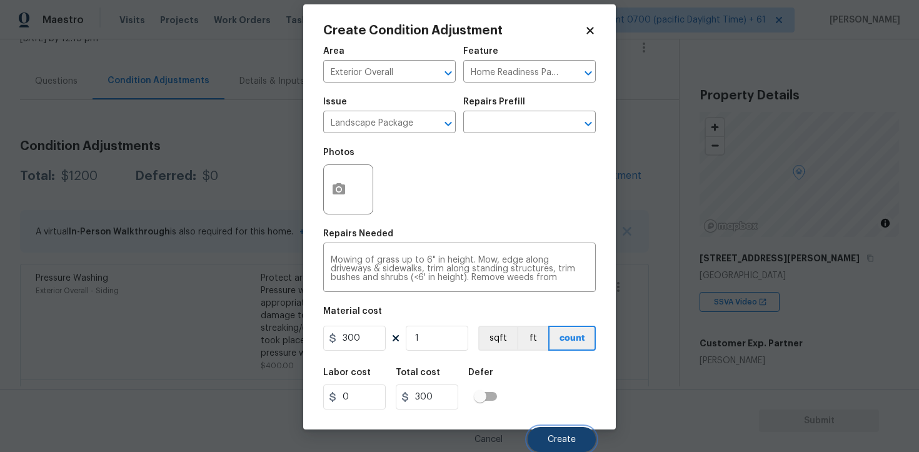
click at [538, 428] on button "Create" at bounding box center [562, 439] width 68 height 25
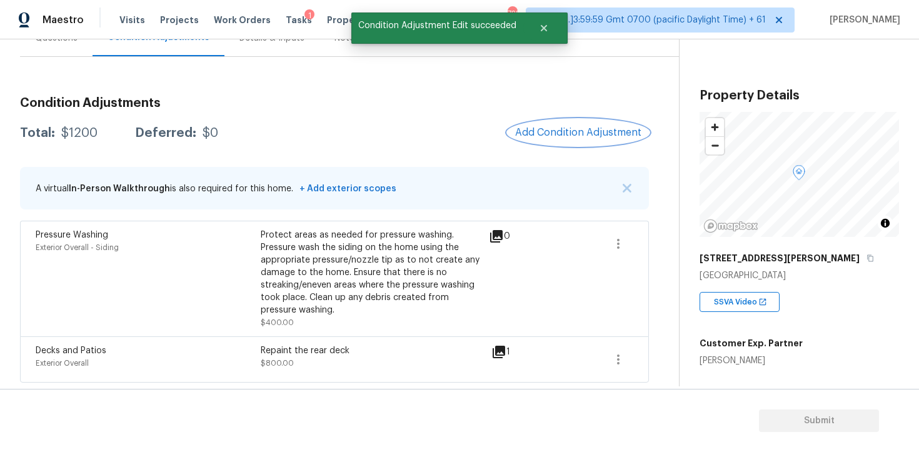
scroll to position [248, 0]
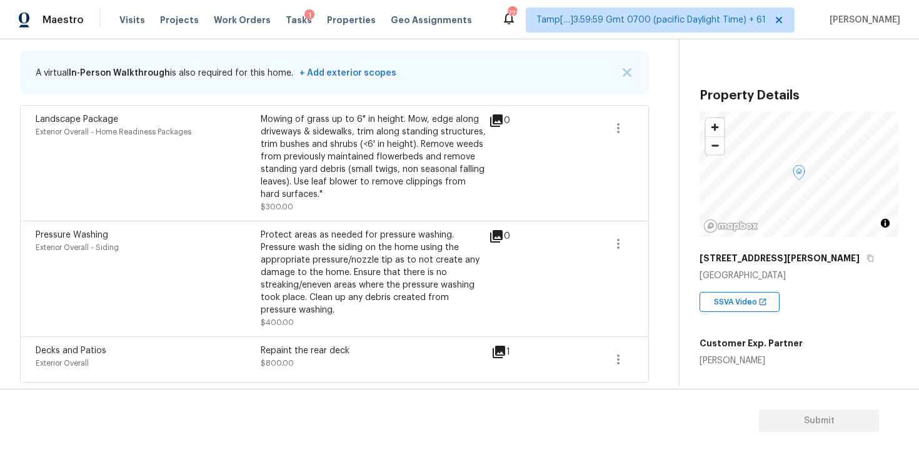
click at [774, 246] on div "Property Details © Mapbox © OpenStreetMap Improve this map 4960 Paula Ave Clark…" at bounding box center [799, 383] width 199 height 608
click at [867, 257] on icon "button" at bounding box center [871, 259] width 8 height 8
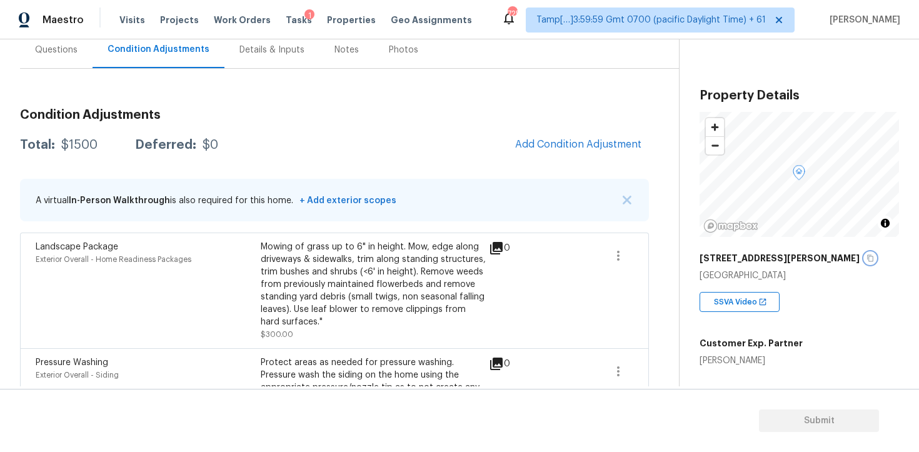
scroll to position [101, 0]
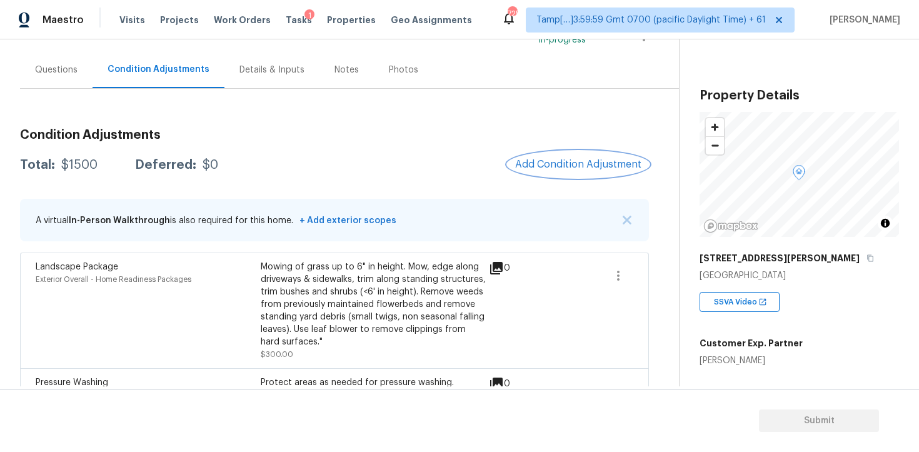
click at [582, 157] on button "Add Condition Adjustment" at bounding box center [578, 164] width 141 height 26
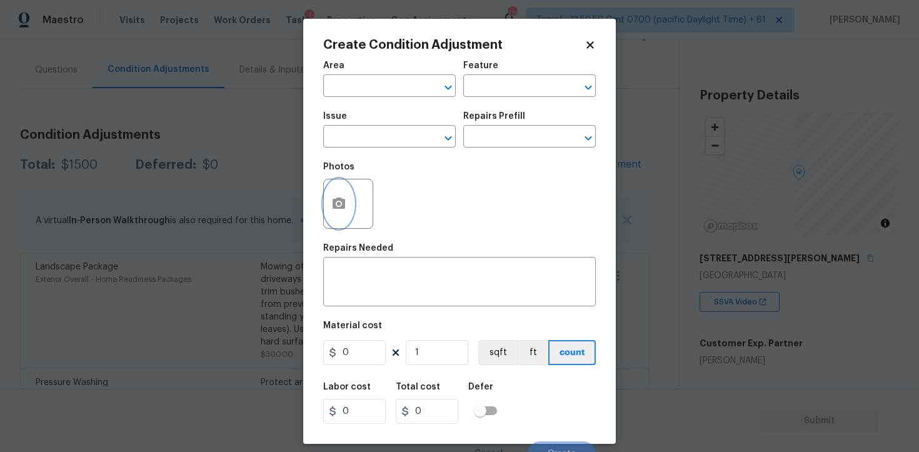
click at [345, 200] on icon "button" at bounding box center [339, 203] width 13 height 11
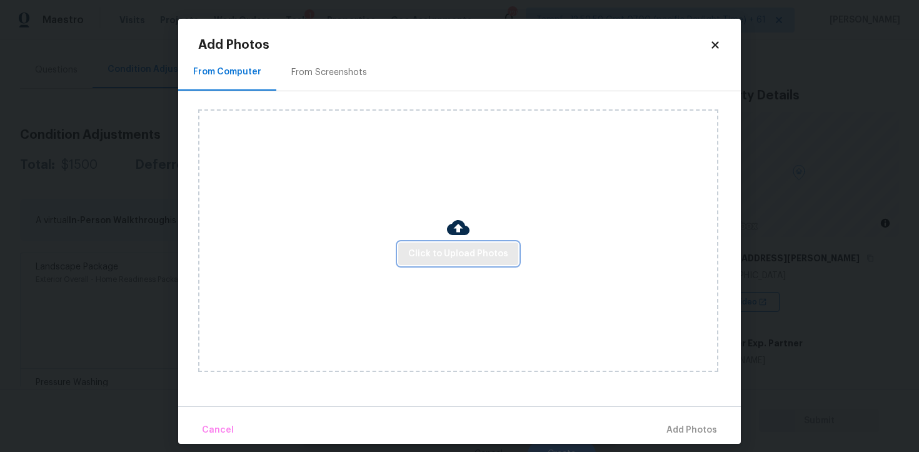
click at [423, 244] on button "Click to Upload Photos" at bounding box center [458, 254] width 120 height 23
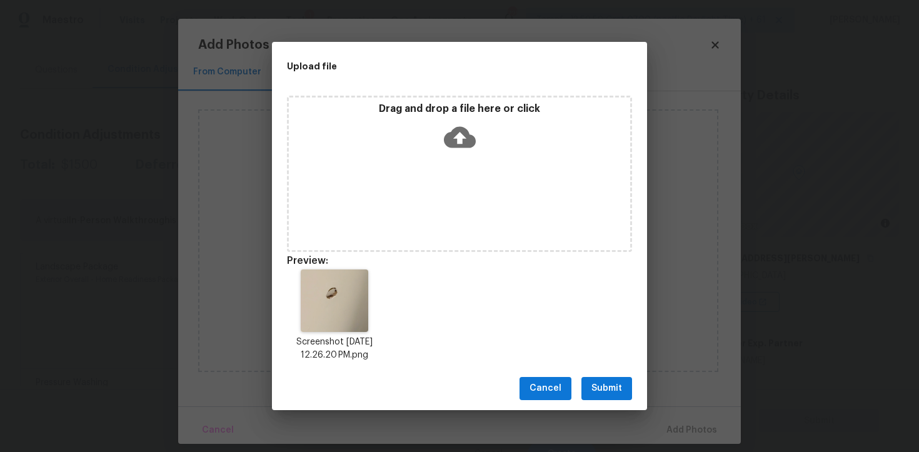
click at [589, 376] on div "Cancel Submit" at bounding box center [459, 388] width 375 height 43
click at [599, 385] on span "Submit" at bounding box center [607, 389] width 31 height 16
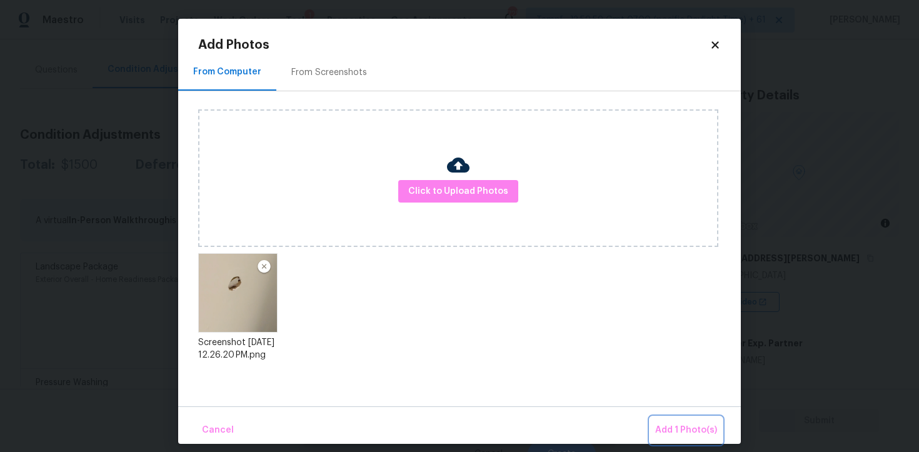
click at [684, 439] on button "Add 1 Photo(s)" at bounding box center [686, 430] width 72 height 27
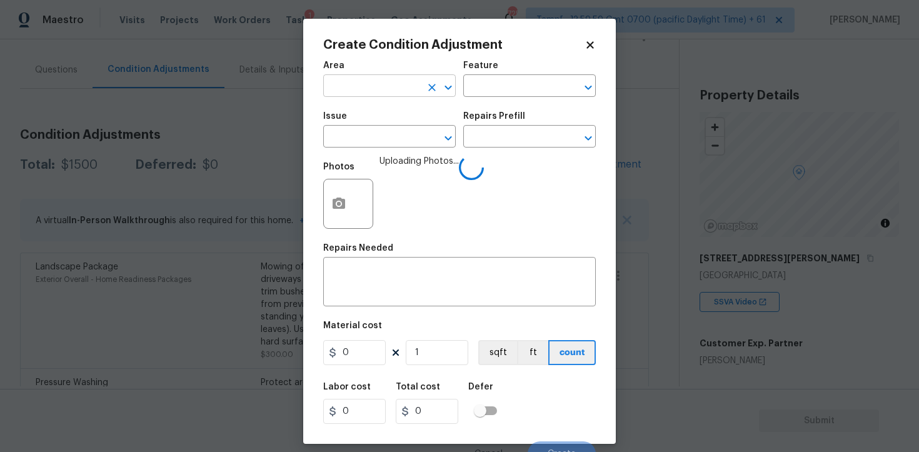
click at [404, 90] on input "text" at bounding box center [372, 87] width 98 height 19
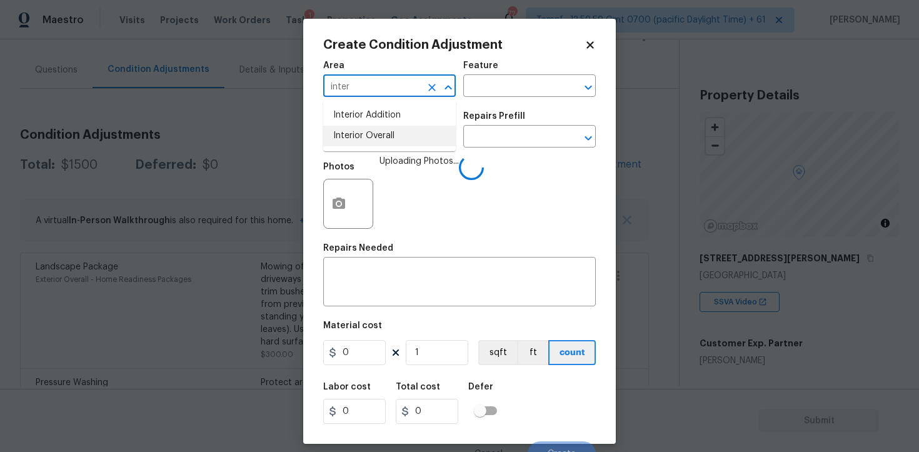
click at [396, 143] on li "Interior Overall" at bounding box center [389, 136] width 133 height 21
type input "Interior Overall"
click at [396, 143] on input "text" at bounding box center [372, 137] width 98 height 19
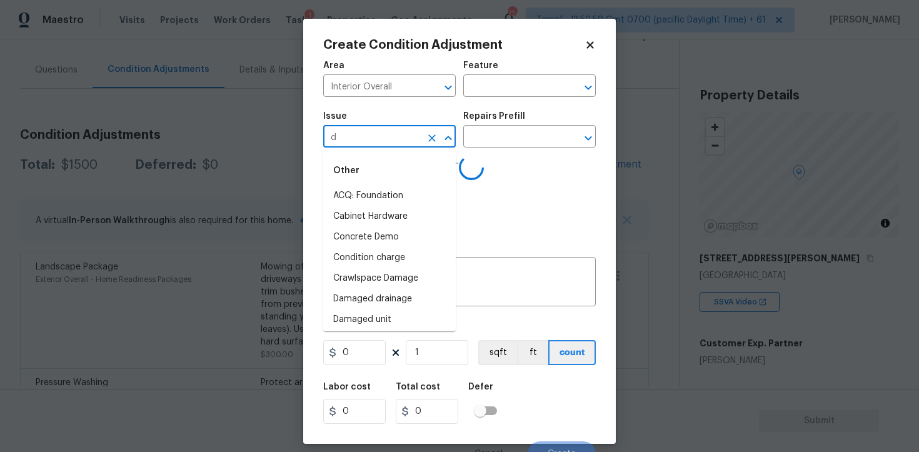
type input "dr"
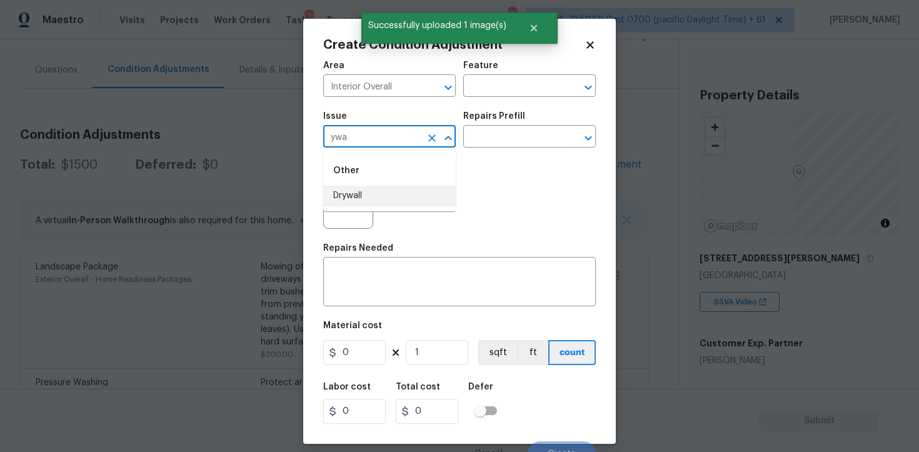
click at [400, 203] on li "Drywall" at bounding box center [389, 196] width 133 height 21
type input "Drywall"
click at [487, 148] on input "text" at bounding box center [512, 137] width 98 height 19
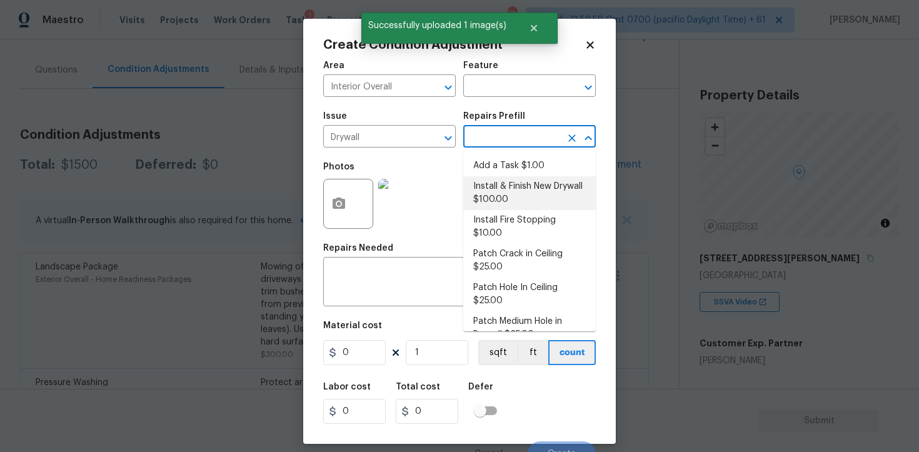
click at [522, 191] on li "Install & Finish New Drywall $100.00" at bounding box center [529, 193] width 133 height 34
type input "Walls and Ceiling"
type textarea "Remove the existing damaged drywall and replace with new. Ensure that the new d…"
type input "100"
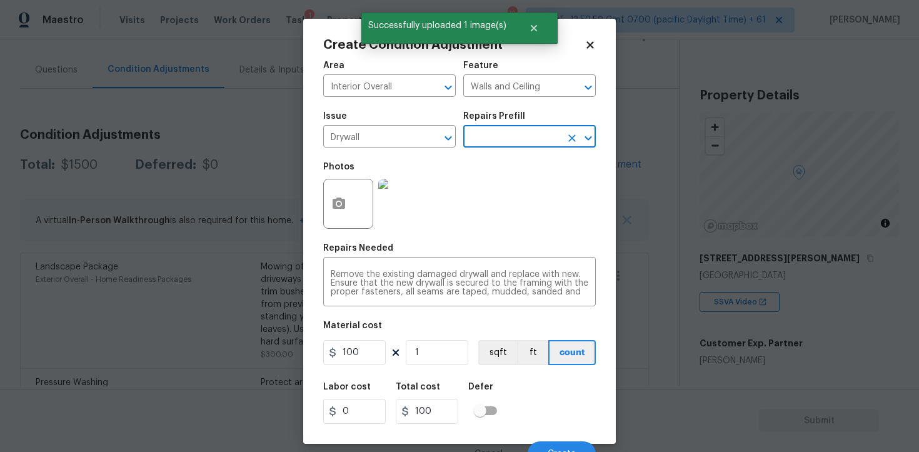
scroll to position [15, 0]
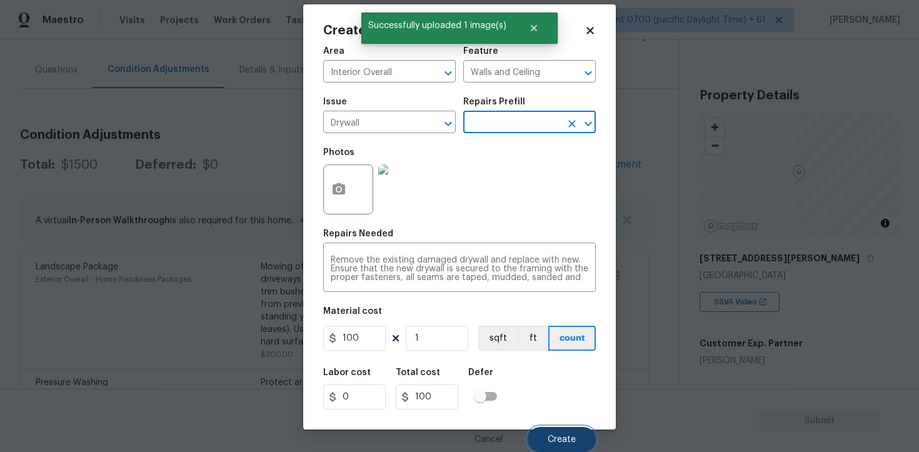
click at [558, 434] on button "Create" at bounding box center [562, 439] width 68 height 25
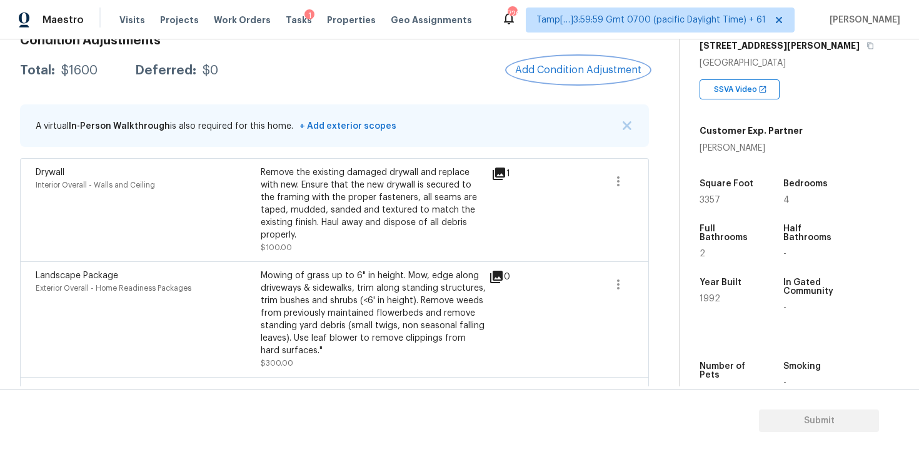
scroll to position [192, 0]
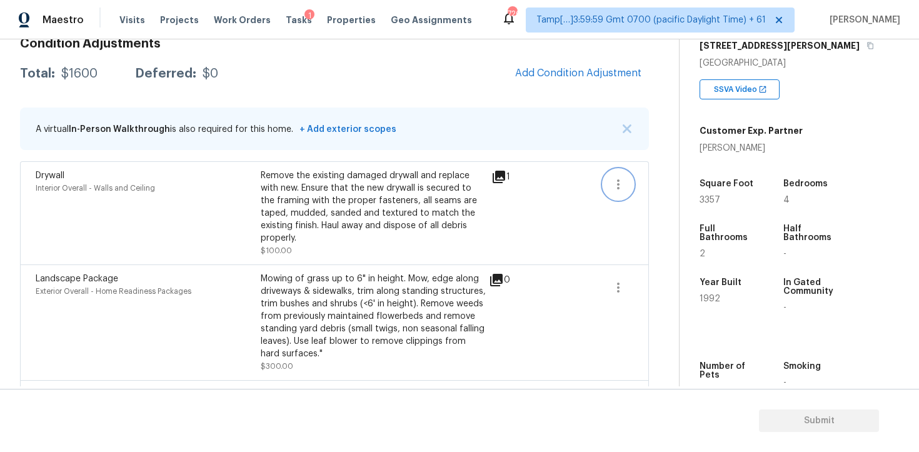
click at [619, 189] on icon "button" at bounding box center [618, 184] width 15 height 15
click at [652, 186] on div "Edit" at bounding box center [690, 182] width 98 height 13
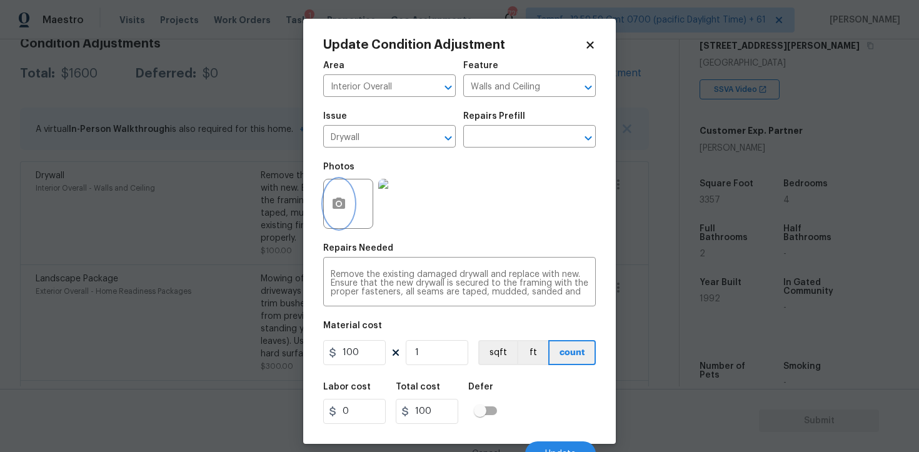
click at [341, 208] on icon "button" at bounding box center [339, 203] width 13 height 11
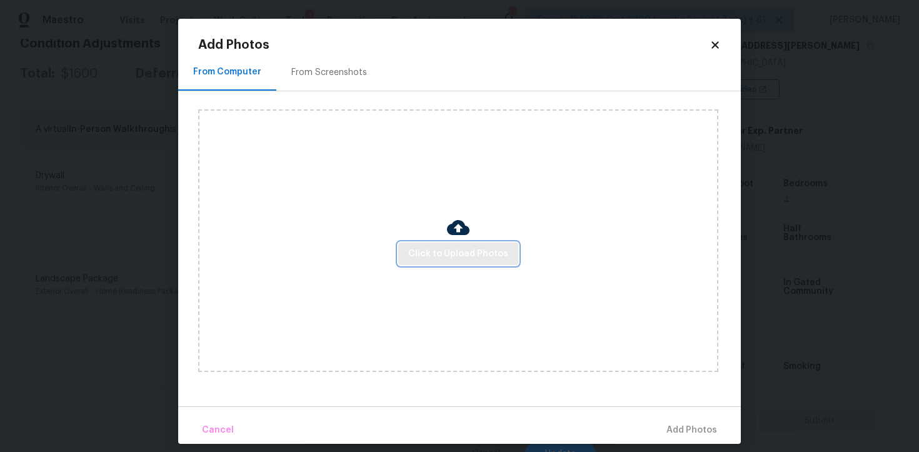
click at [453, 258] on span "Click to Upload Photos" at bounding box center [458, 254] width 100 height 16
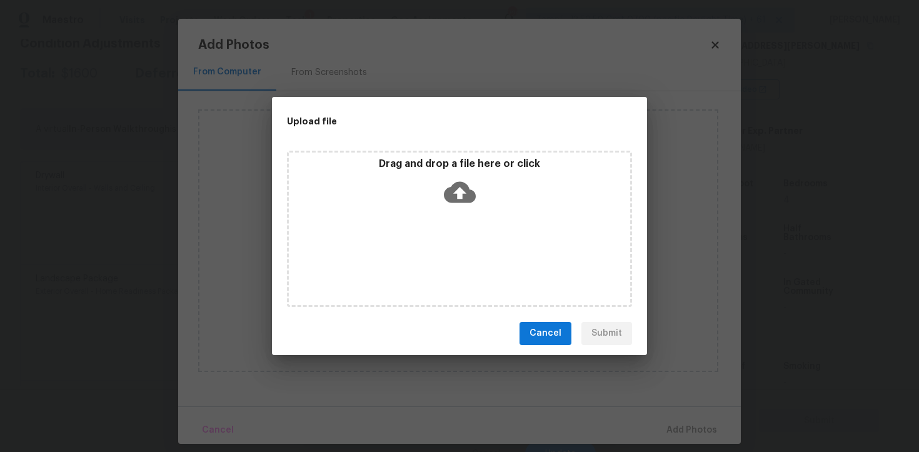
click at [455, 192] on icon at bounding box center [460, 192] width 32 height 32
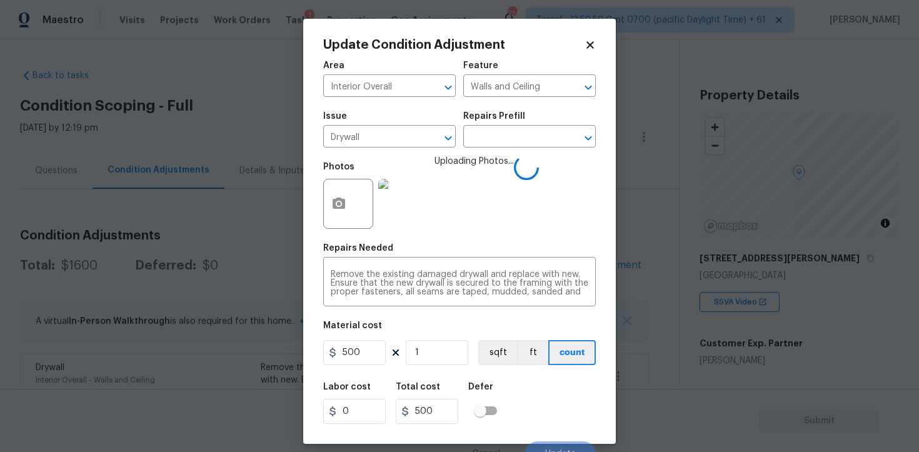
scroll to position [15, 0]
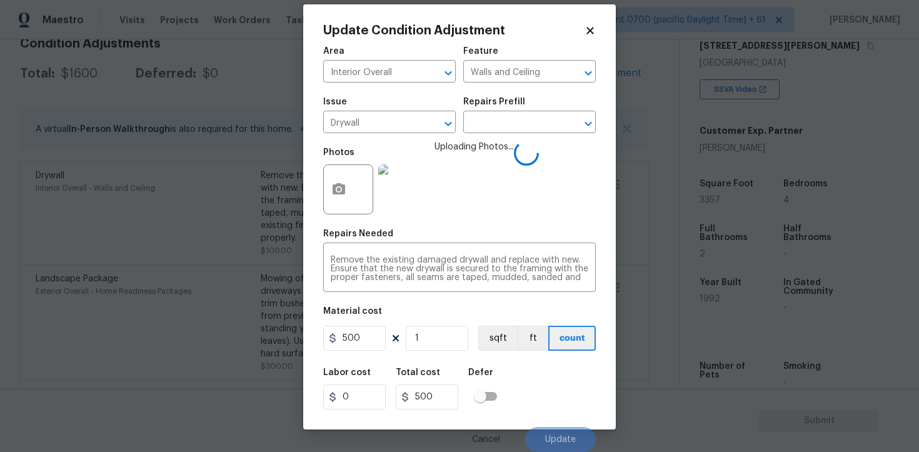
click at [556, 388] on div "Labor cost 0 Total cost 500 Defer" at bounding box center [459, 389] width 273 height 56
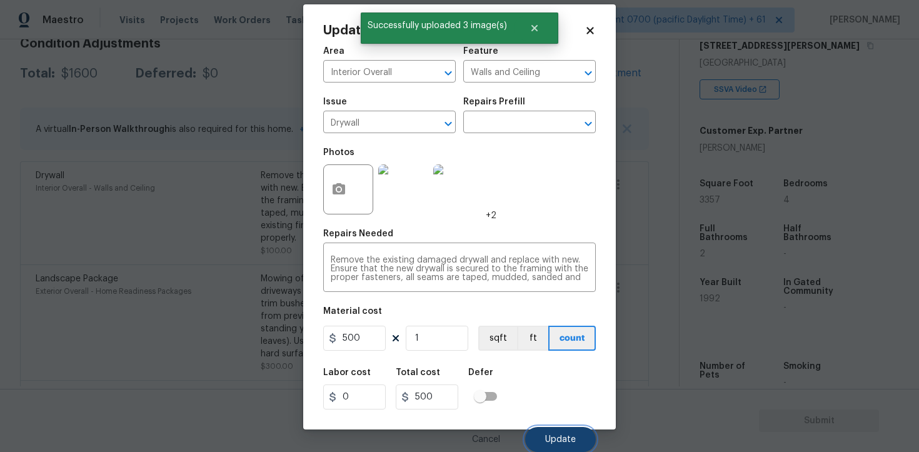
click at [575, 431] on button "Update" at bounding box center [560, 439] width 71 height 25
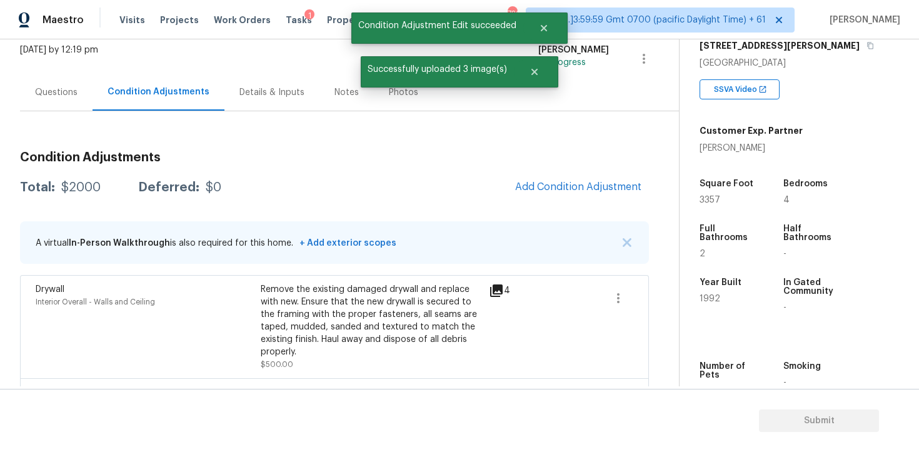
scroll to position [78, 0]
click at [595, 199] on button "Add Condition Adjustment" at bounding box center [578, 187] width 141 height 26
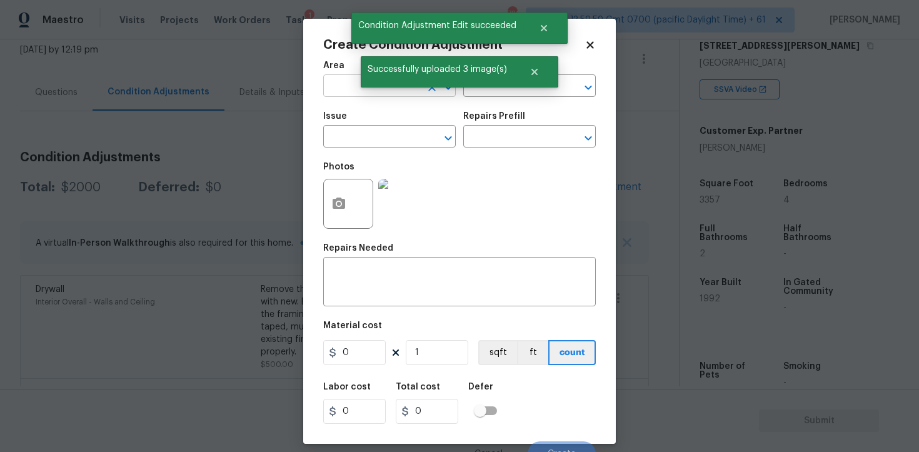
click at [341, 81] on input "text" at bounding box center [372, 87] width 98 height 19
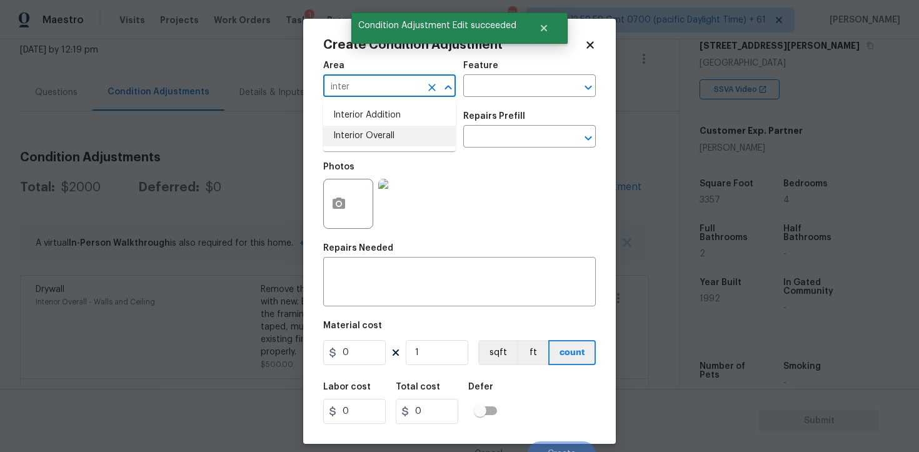
click at [340, 129] on li "Interior Overall" at bounding box center [389, 136] width 133 height 21
type input "Interior Overall"
click at [340, 129] on input "text" at bounding box center [372, 137] width 98 height 19
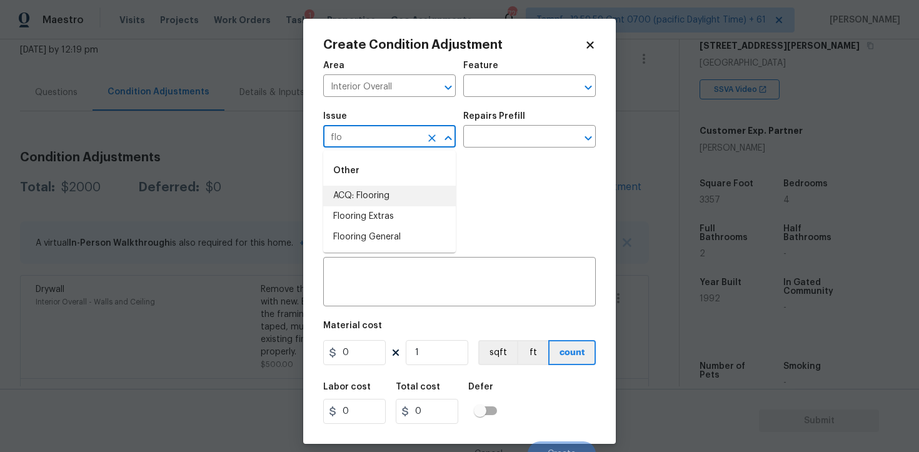
click at [416, 191] on li "ACQ: Flooring" at bounding box center [389, 196] width 133 height 21
type input "ACQ: Flooring"
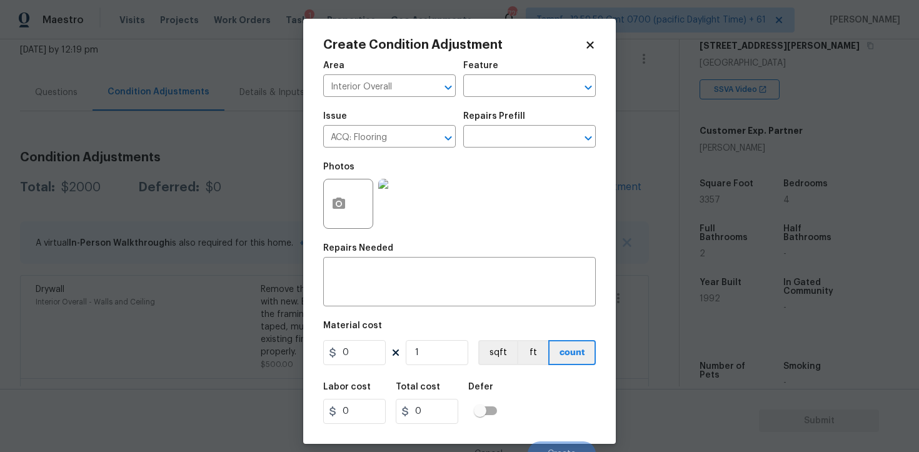
click at [488, 151] on div "Issue ACQ: Flooring ​ Repairs Prefill ​" at bounding box center [459, 129] width 273 height 51
click at [496, 143] on input "text" at bounding box center [512, 137] width 98 height 19
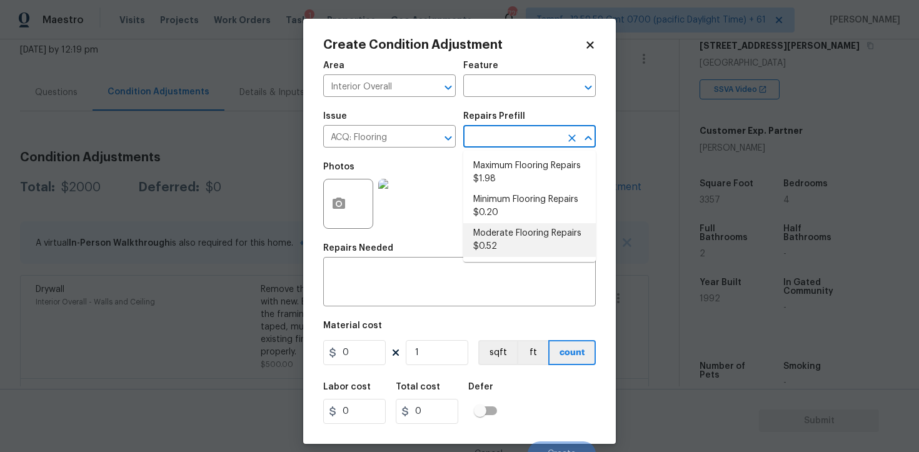
click at [511, 230] on li "Moderate Flooring Repairs $0.52" at bounding box center [529, 240] width 133 height 34
type input "Acquisition"
type textarea "Acquisition Scope: Moderate flooring repairs"
type input "0.52"
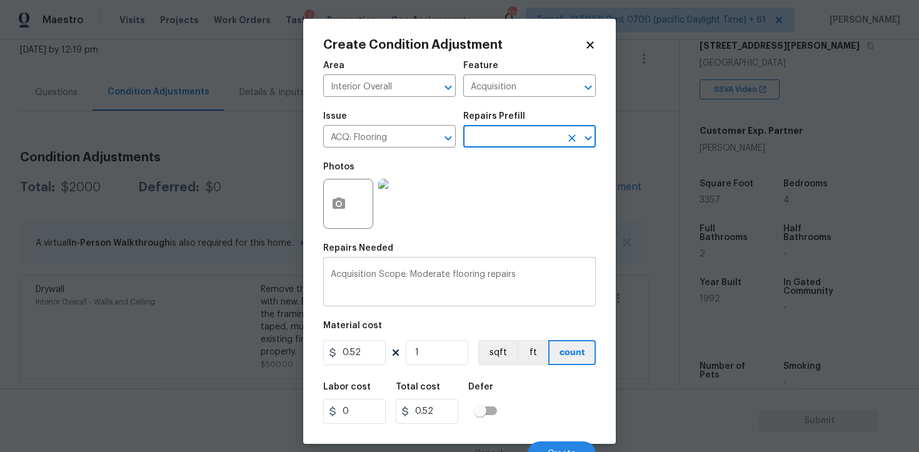
scroll to position [15, 0]
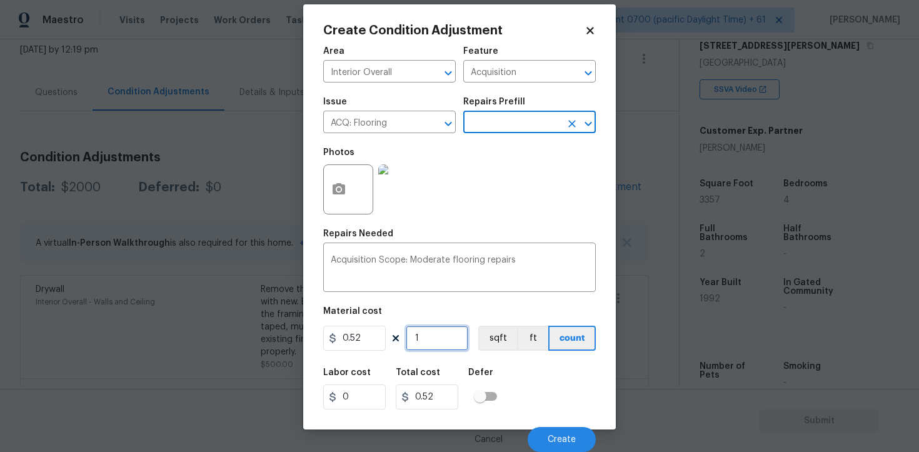
click at [440, 331] on input "1" at bounding box center [437, 338] width 63 height 25
type input "0"
click at [453, 341] on input "0" at bounding box center [437, 338] width 63 height 25
type input "1"
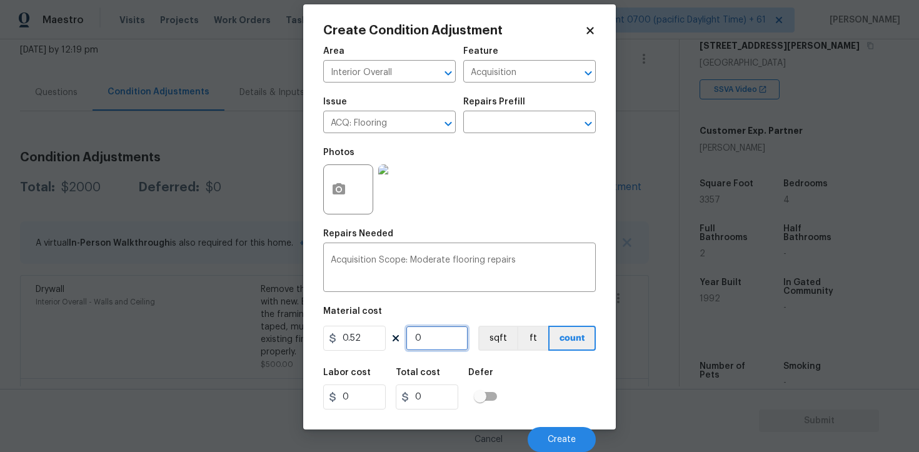
type input "0.52"
type input "15"
type input "7.8"
type input "158"
type input "82.16"
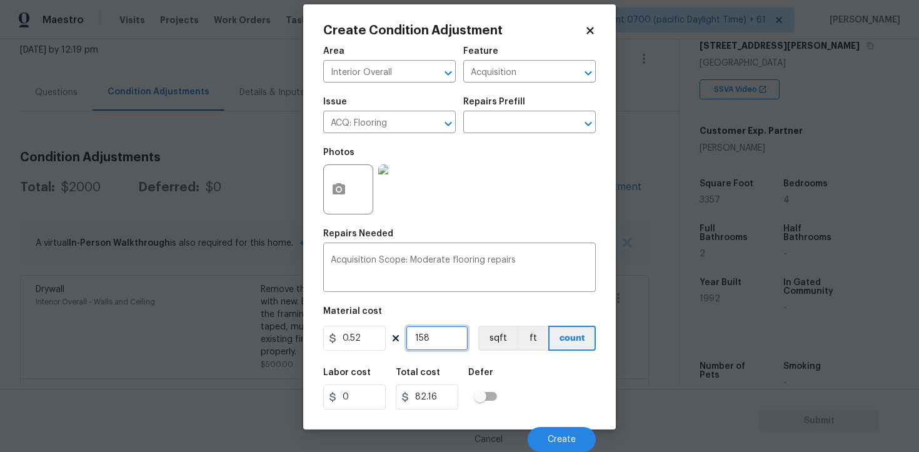
type input "1581"
type input "822.12"
type input "1581"
click at [495, 336] on button "sqft" at bounding box center [497, 338] width 39 height 25
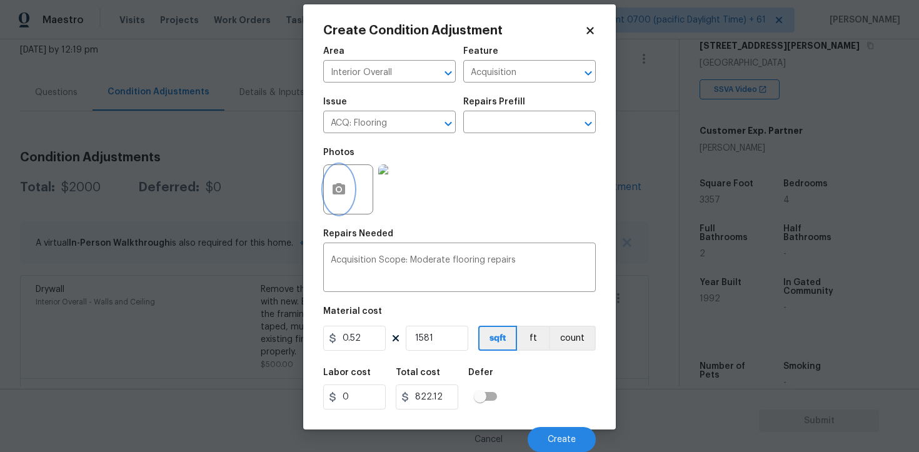
click at [343, 199] on button "button" at bounding box center [339, 189] width 30 height 49
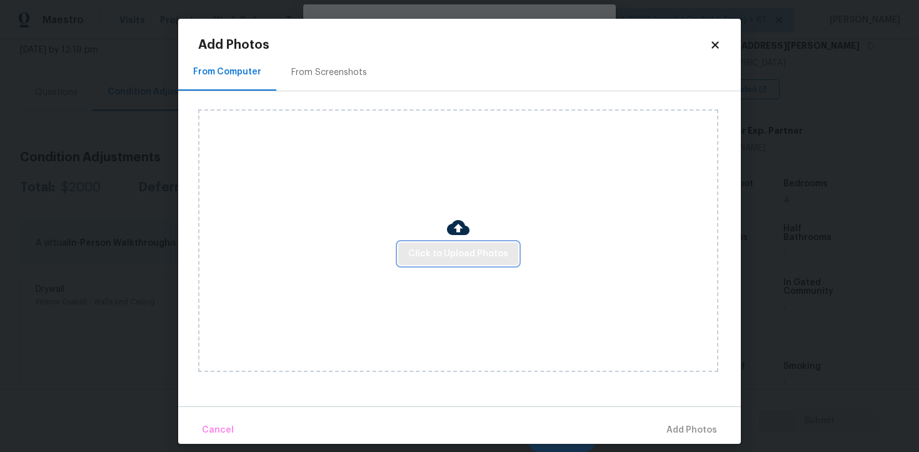
click at [460, 259] on span "Click to Upload Photos" at bounding box center [458, 254] width 100 height 16
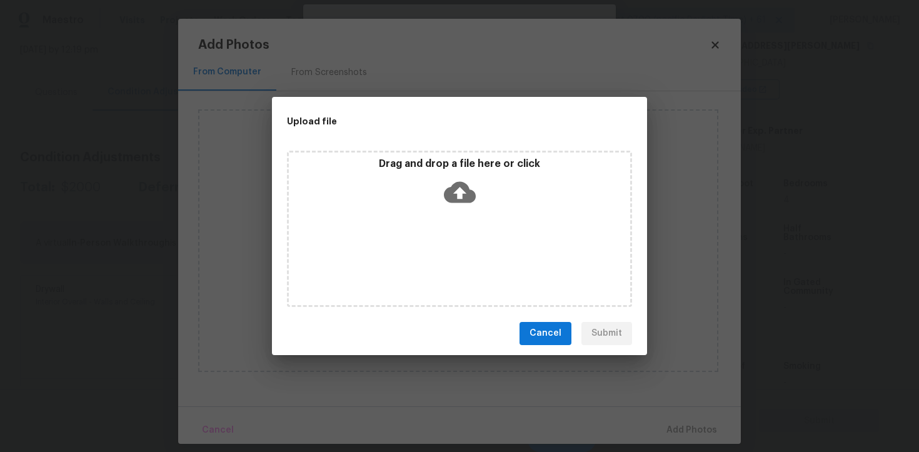
click at [455, 196] on icon at bounding box center [460, 191] width 32 height 21
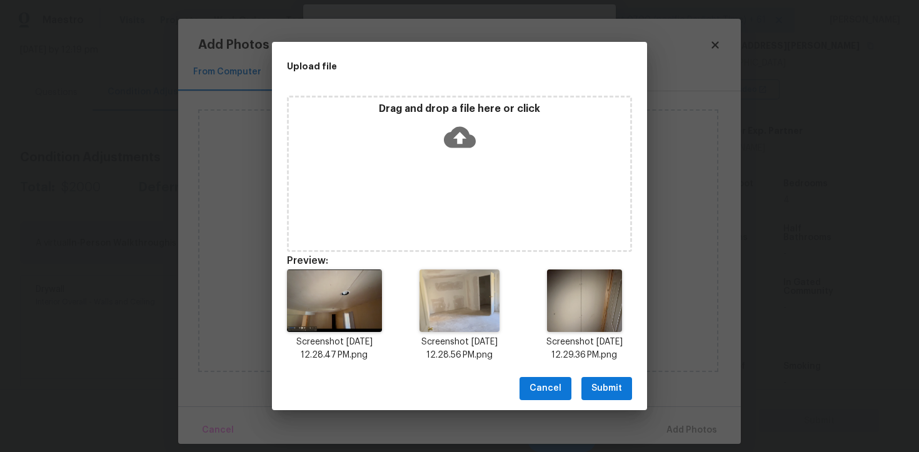
scroll to position [10, 0]
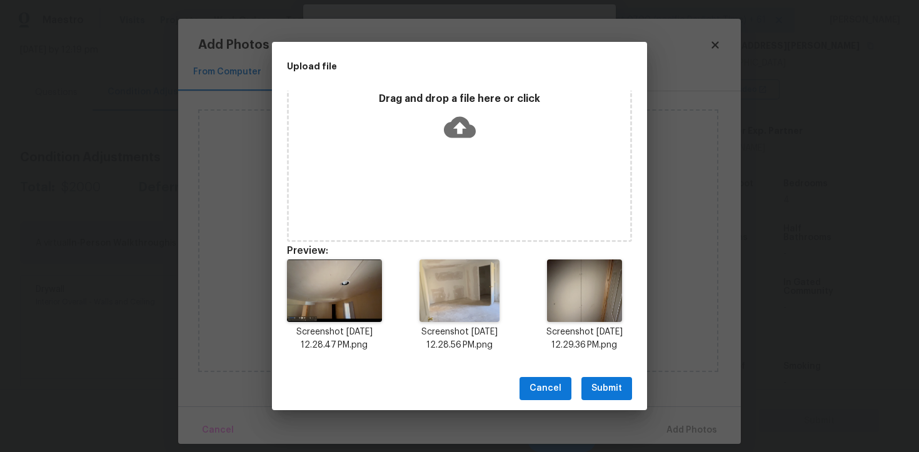
click at [615, 384] on span "Submit" at bounding box center [607, 389] width 31 height 16
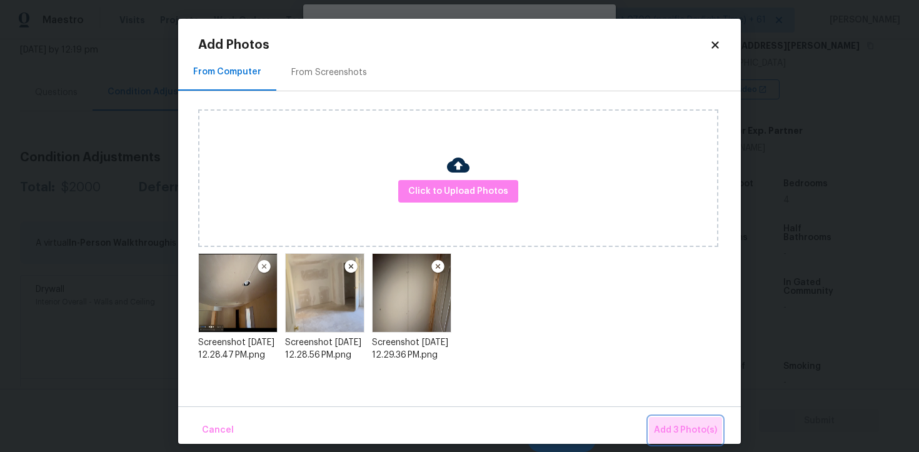
click at [693, 420] on button "Add 3 Photo(s)" at bounding box center [685, 430] width 73 height 27
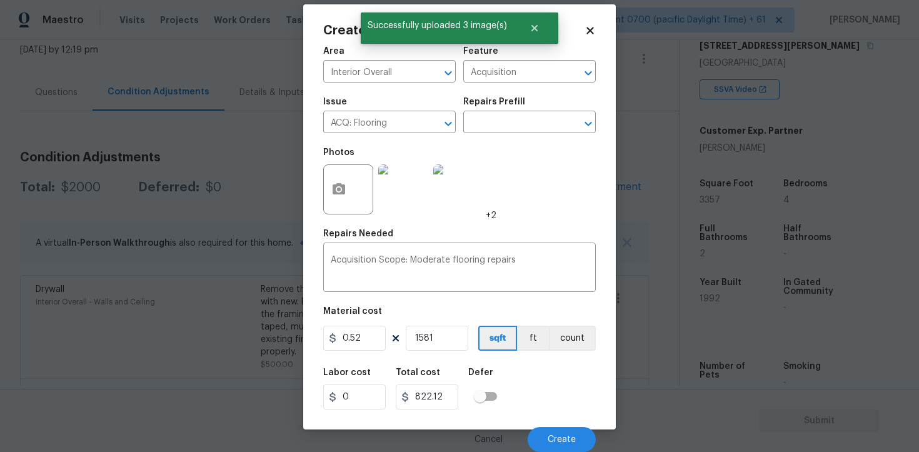
click at [520, 390] on div "Labor cost 0 Total cost 822.12 Defer" at bounding box center [459, 389] width 273 height 56
click at [551, 430] on button "Create" at bounding box center [562, 439] width 68 height 25
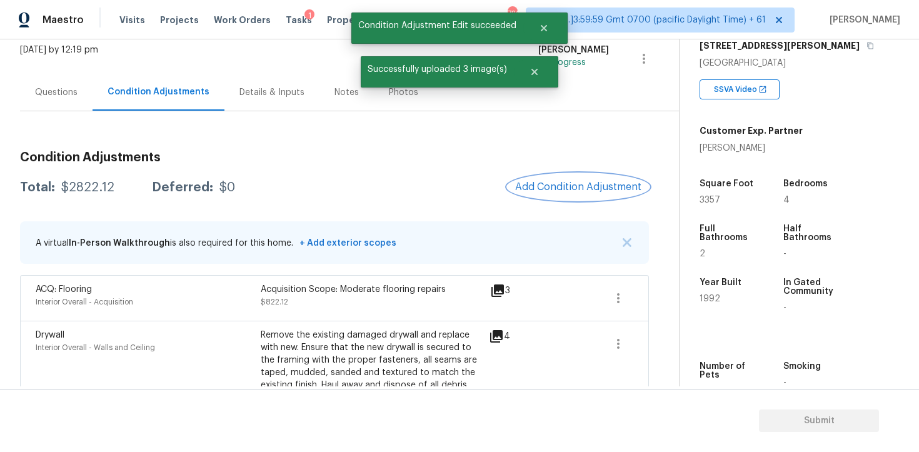
scroll to position [53, 0]
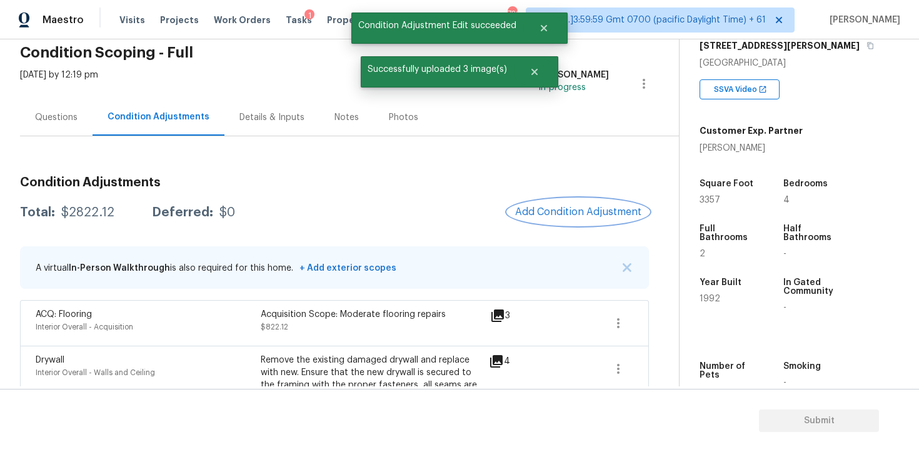
click at [587, 206] on span "Add Condition Adjustment" at bounding box center [578, 211] width 126 height 11
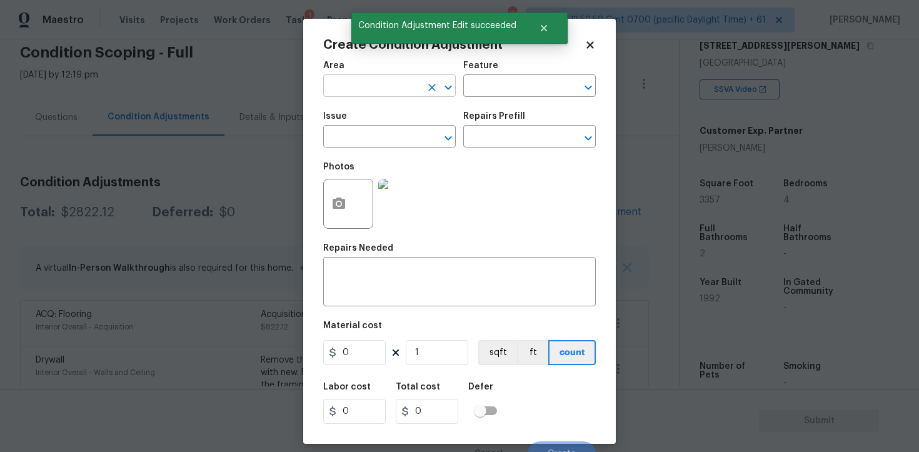
click at [406, 89] on input "text" at bounding box center [372, 87] width 98 height 19
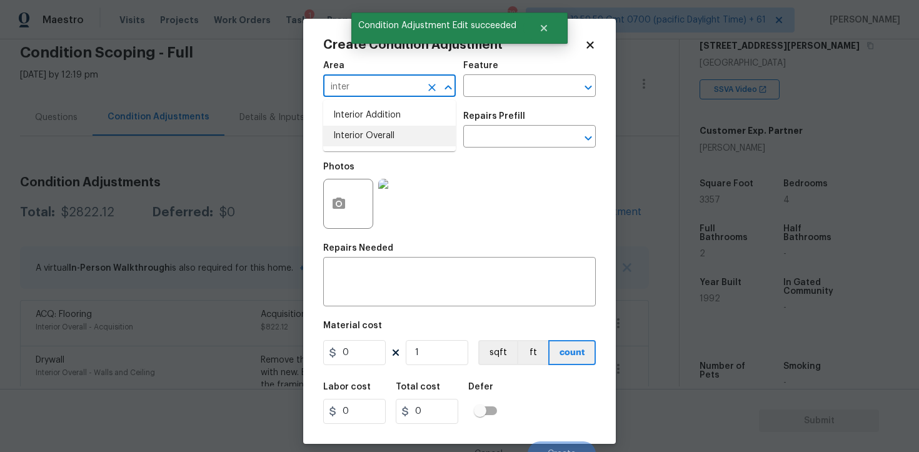
click at [408, 135] on li "Interior Overall" at bounding box center [389, 136] width 133 height 21
type input "Interior Overall"
click at [408, 135] on input "text" at bounding box center [372, 137] width 98 height 19
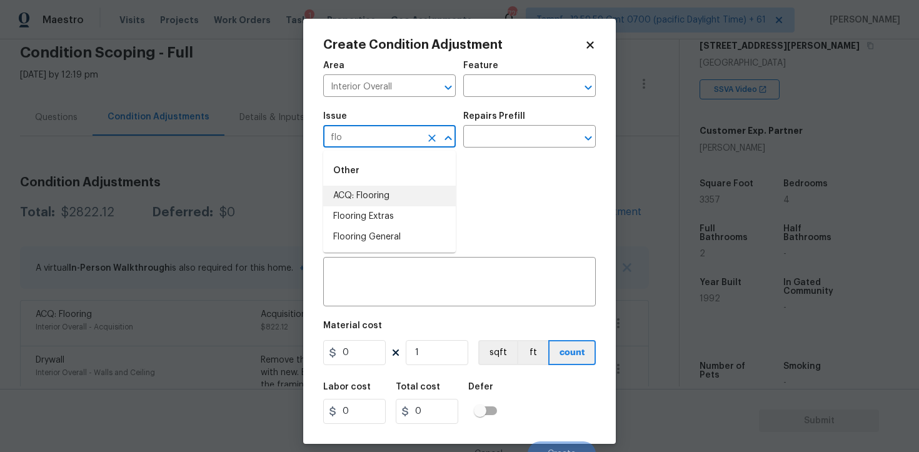
click at [409, 186] on li "ACQ: Flooring" at bounding box center [389, 196] width 133 height 21
type input "ACQ: Flooring"
click at [499, 144] on input "text" at bounding box center [512, 137] width 98 height 19
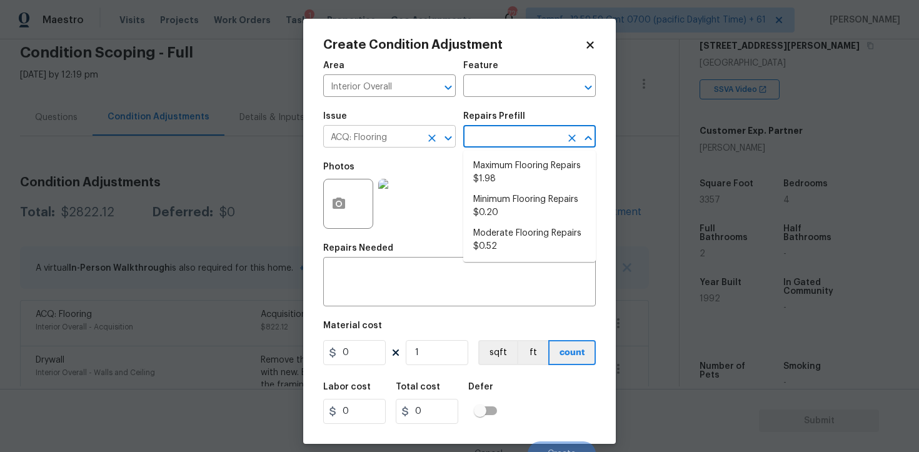
click at [430, 136] on icon "Clear" at bounding box center [432, 138] width 8 height 8
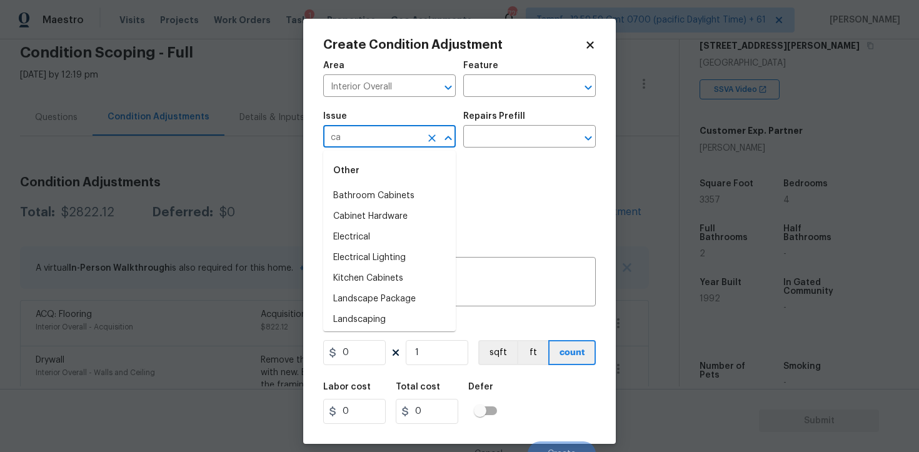
type input "car"
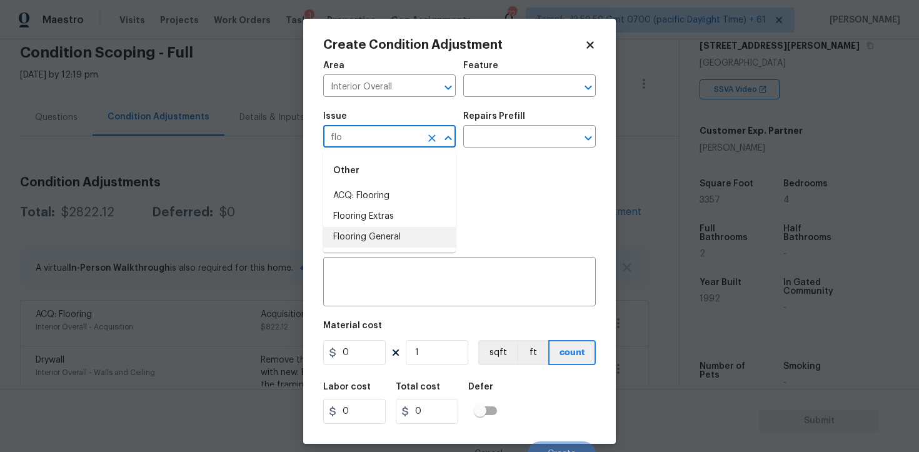
click at [421, 227] on li "Flooring General" at bounding box center [389, 237] width 133 height 21
type input "Flooring General"
click at [486, 142] on input "text" at bounding box center [512, 137] width 98 height 19
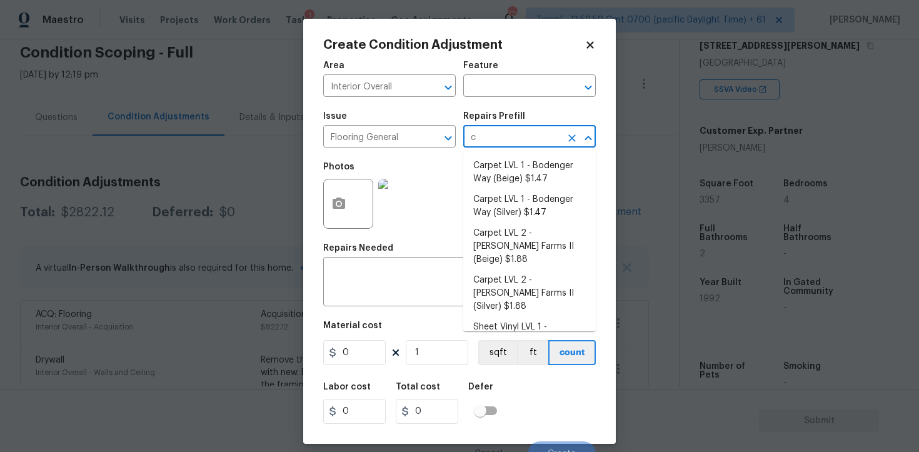
type input "ca"
click at [515, 178] on li "Carpet LVL 1 - Bodenger Way (Beige) $1.47" at bounding box center [529, 173] width 133 height 34
type input "Overall Flooring"
type textarea "Install new carpet. (Bodenger Way 749 Bird Bath, Beige) at all previously carpe…"
type input "1.47"
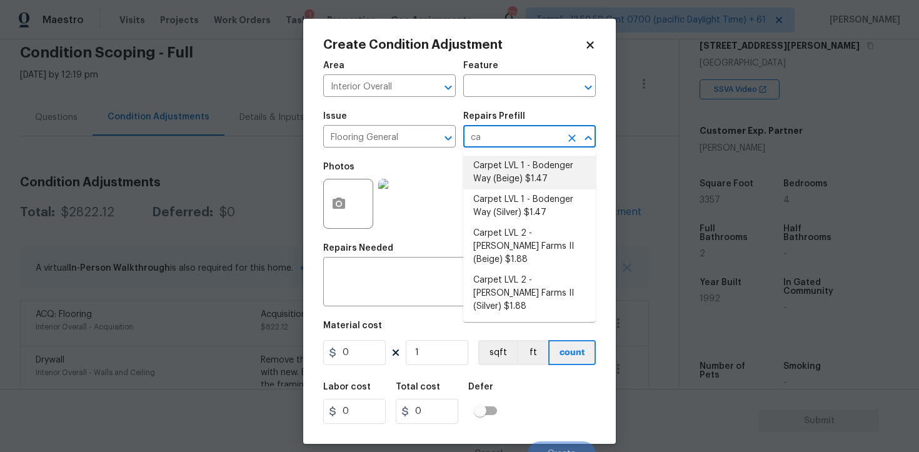
type input "1.47"
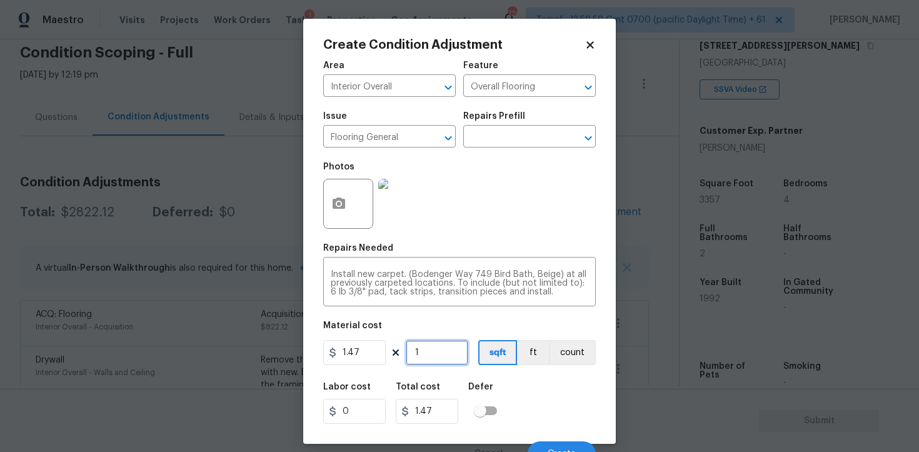
click at [434, 356] on input "1" at bounding box center [437, 352] width 63 height 25
type input "15"
type input "22.05"
type input "158"
type input "232.26"
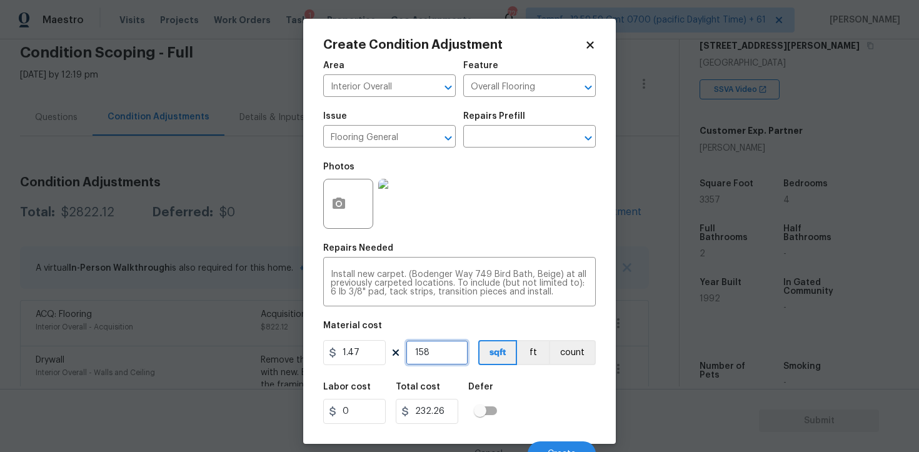
type input "1581"
type input "2324.07"
type input "1581"
click at [330, 206] on button "button" at bounding box center [339, 203] width 30 height 49
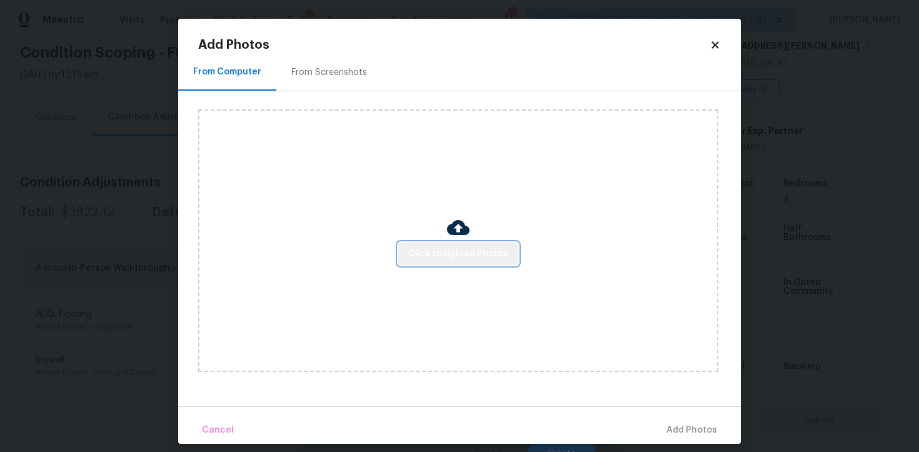
click at [460, 247] on span "Click to Upload Photos" at bounding box center [458, 254] width 100 height 16
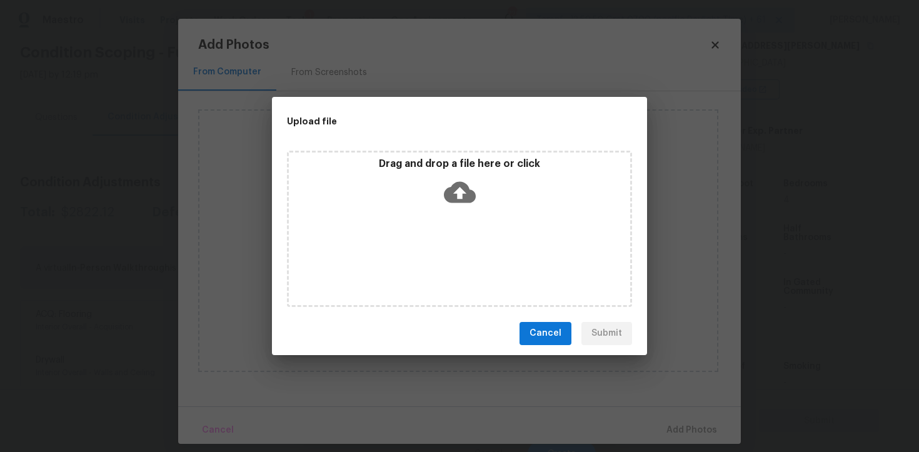
click at [462, 204] on icon at bounding box center [460, 192] width 32 height 32
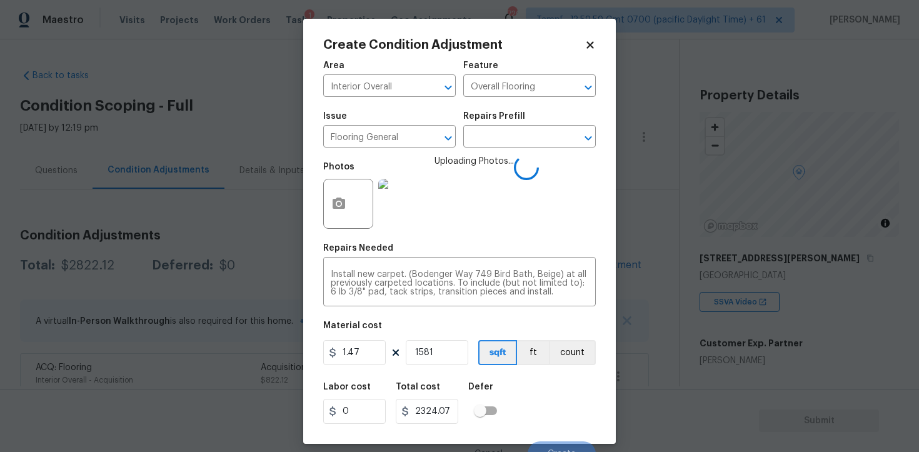
scroll to position [15, 0]
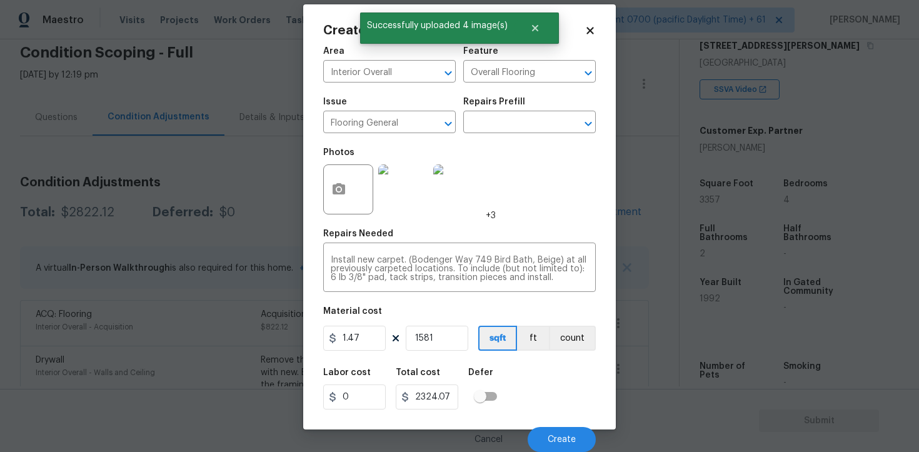
click at [572, 396] on div "Labor cost 0 Total cost 2324.07 Defer" at bounding box center [459, 389] width 273 height 56
click at [557, 439] on span "Create" at bounding box center [562, 439] width 28 height 9
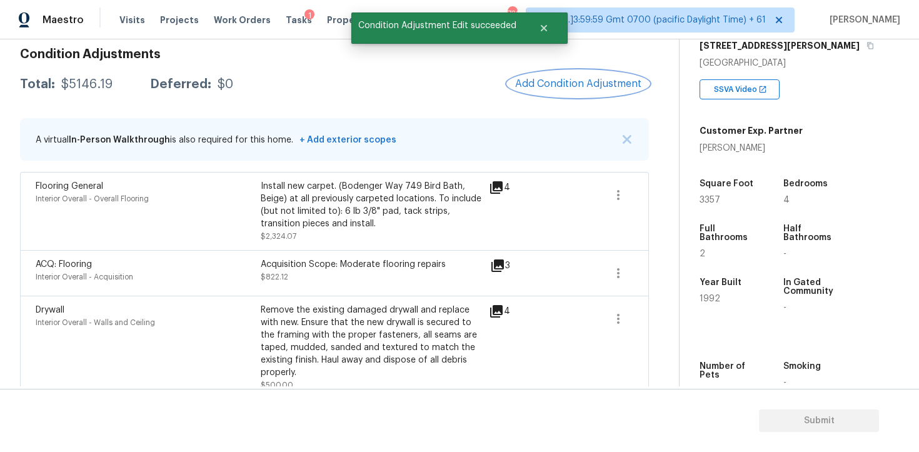
scroll to position [206, 0]
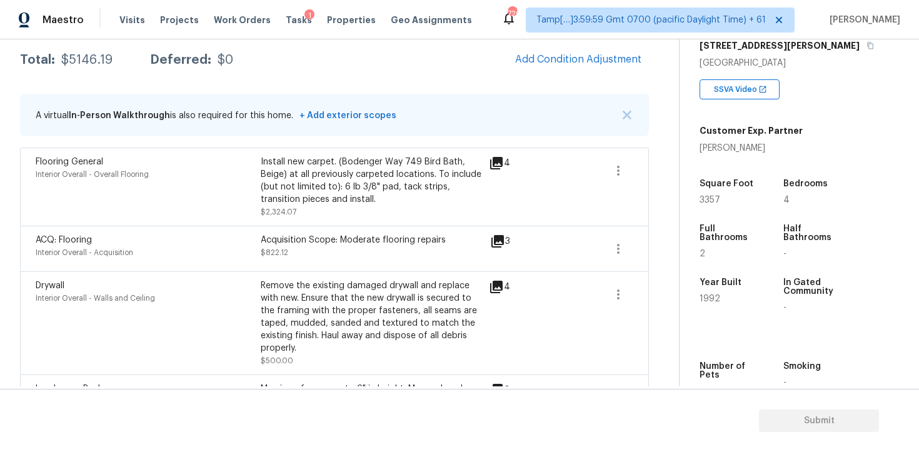
click at [425, 216] on div "Install new carpet. (Bodenger Way 749 Bird Bath, Beige) at all previously carpe…" at bounding box center [373, 187] width 225 height 63
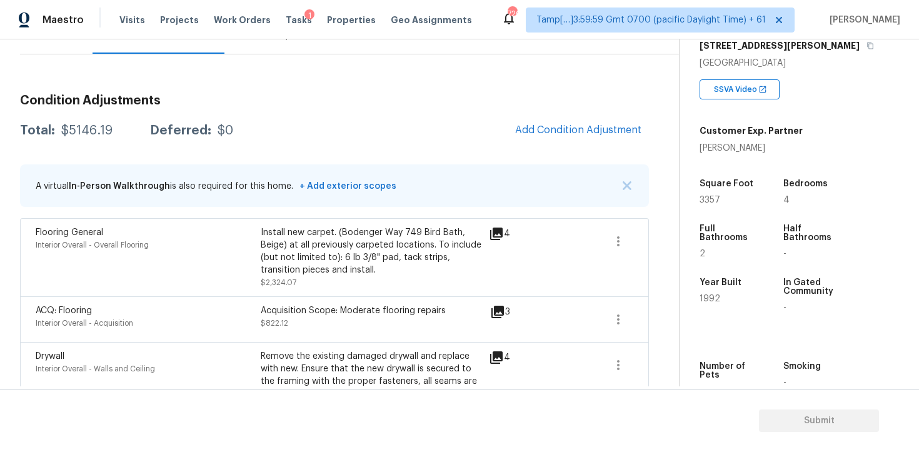
scroll to position [136, 0]
click at [518, 135] on button "Add Condition Adjustment" at bounding box center [578, 129] width 141 height 26
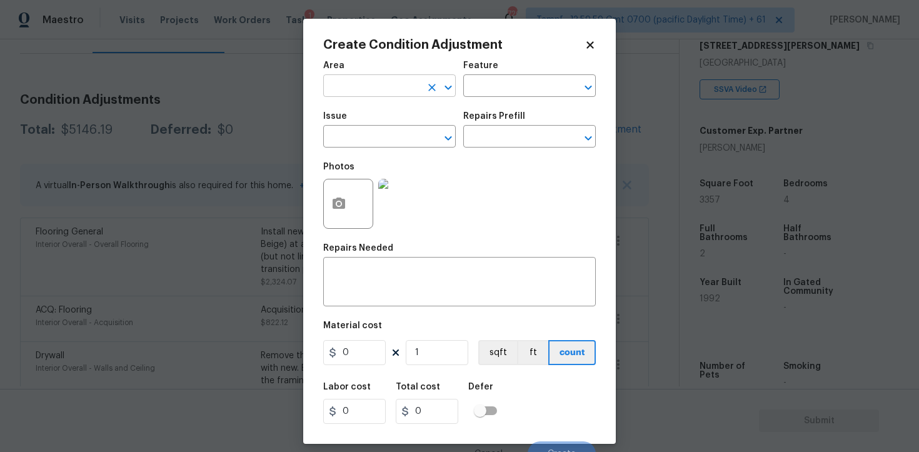
click at [376, 85] on input "text" at bounding box center [372, 87] width 98 height 19
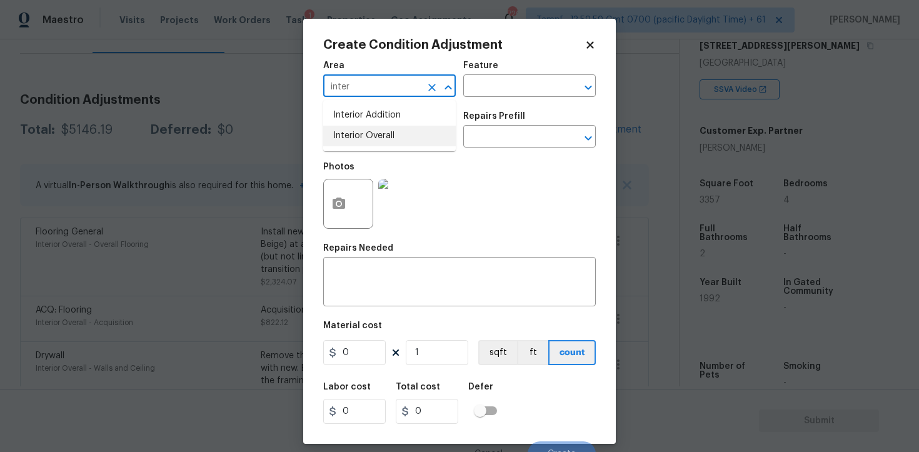
click at [377, 131] on li "Interior Overall" at bounding box center [389, 136] width 133 height 21
type input "Interior Overall"
click at [377, 131] on input "text" at bounding box center [372, 137] width 98 height 19
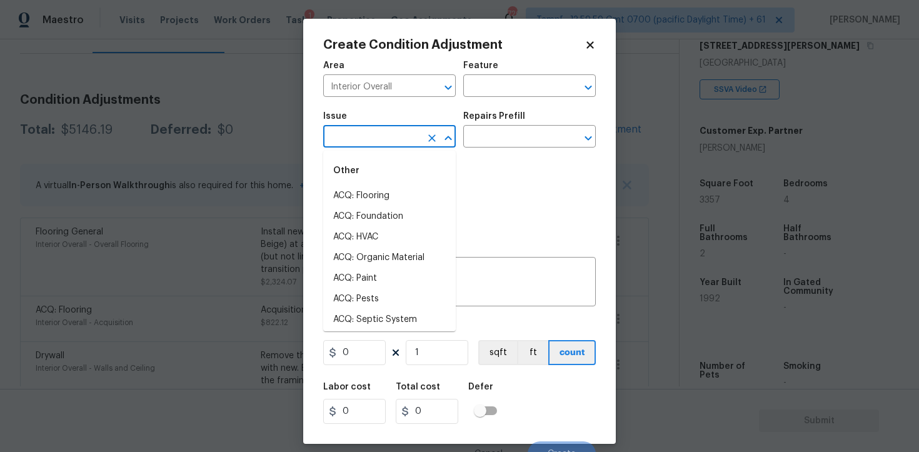
click at [214, 271] on body "Maestro Visits Projects Work Orders Tasks 1 Properties Geo Assignments 720 Tamp…" at bounding box center [459, 226] width 919 height 452
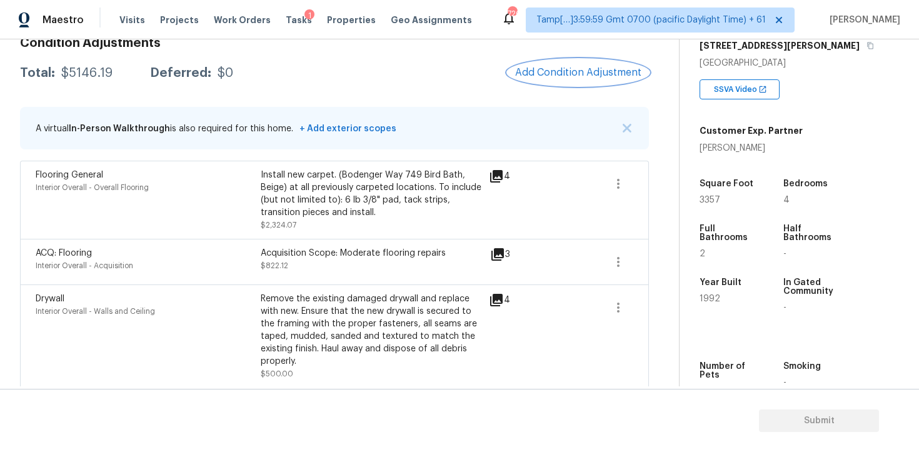
scroll to position [139, 0]
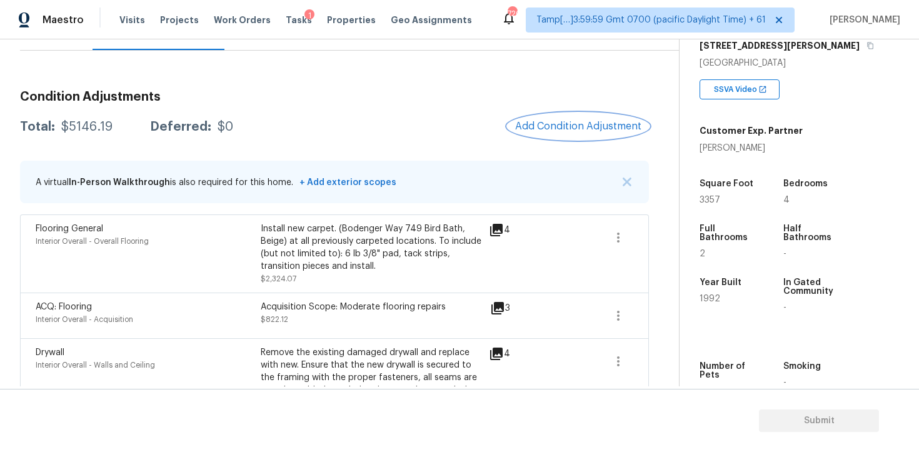
click at [545, 127] on span "Add Condition Adjustment" at bounding box center [578, 126] width 126 height 11
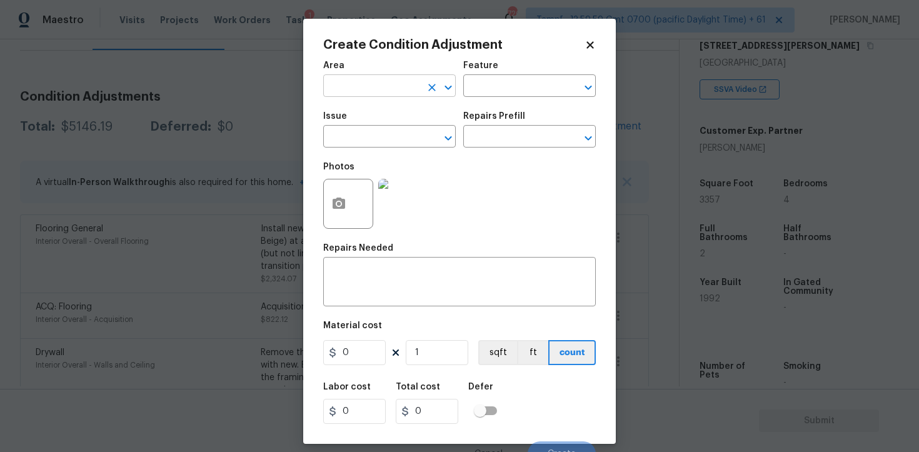
click at [370, 84] on input "text" at bounding box center [372, 87] width 98 height 19
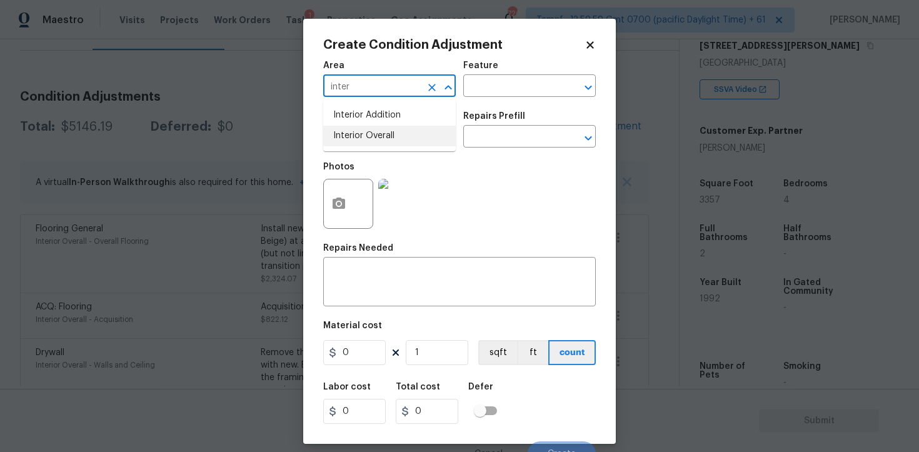
click at [368, 131] on li "Interior Overall" at bounding box center [389, 136] width 133 height 21
type input "Interior Overall"
click at [368, 131] on input "text" at bounding box center [372, 137] width 98 height 19
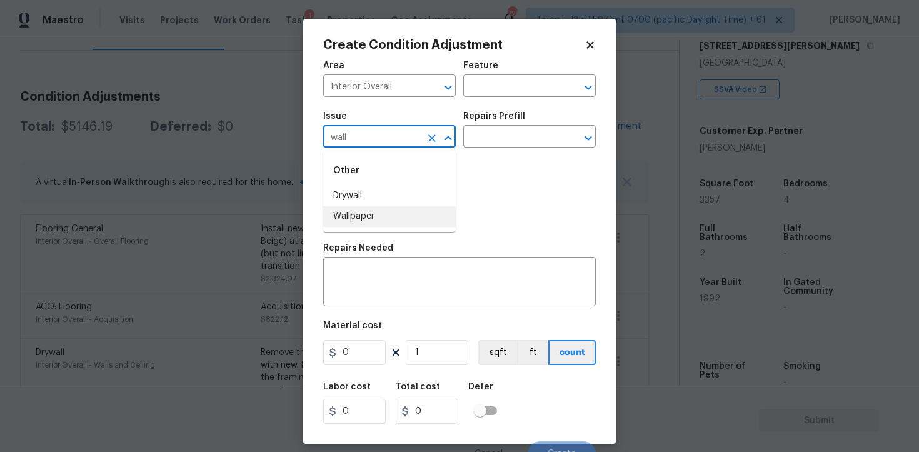
type input "wall"
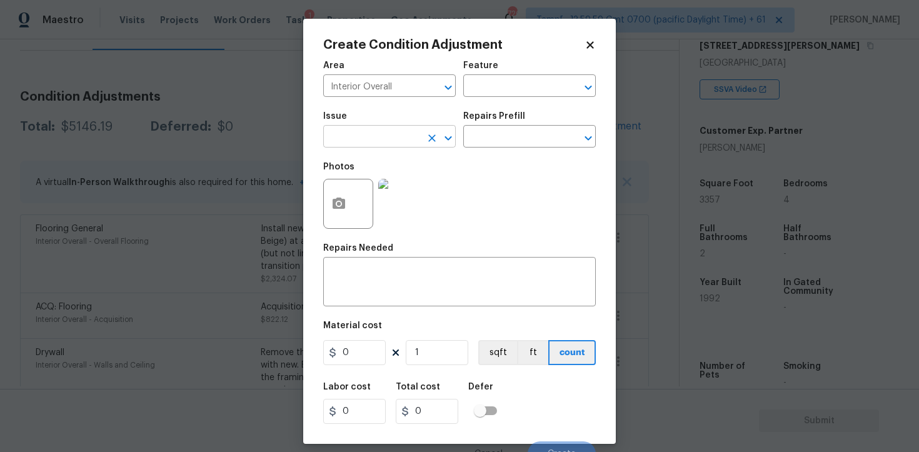
click at [411, 129] on input "text" at bounding box center [372, 137] width 98 height 19
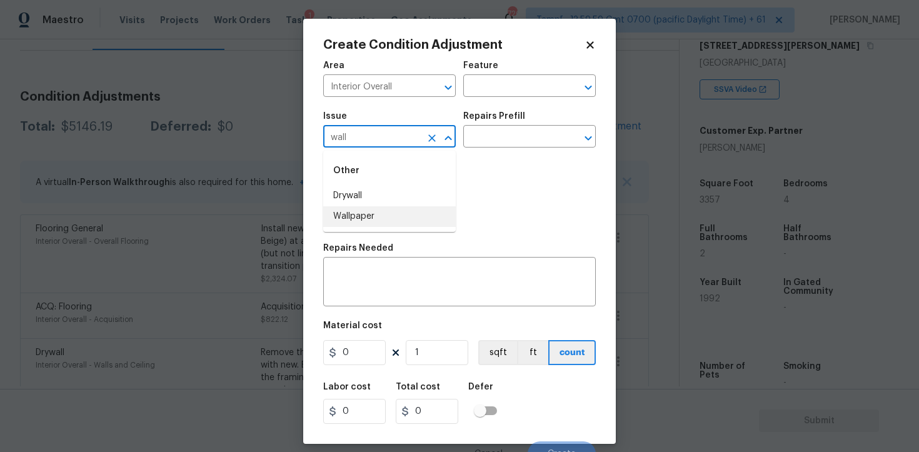
click at [405, 214] on li "Wallpaper" at bounding box center [389, 216] width 133 height 21
type input "Wallpaper"
click at [489, 131] on input "text" at bounding box center [512, 137] width 98 height 19
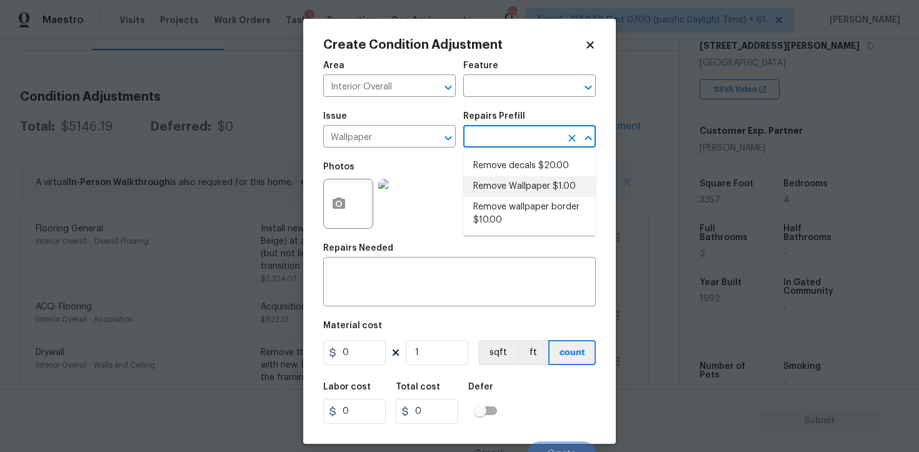
click at [505, 186] on li "Remove Wallpaper $1.00" at bounding box center [529, 186] width 133 height 21
type input "Walls and Ceiling"
type textarea "Remove wallpaper and texture walls to best match existing conditions"
type input "1"
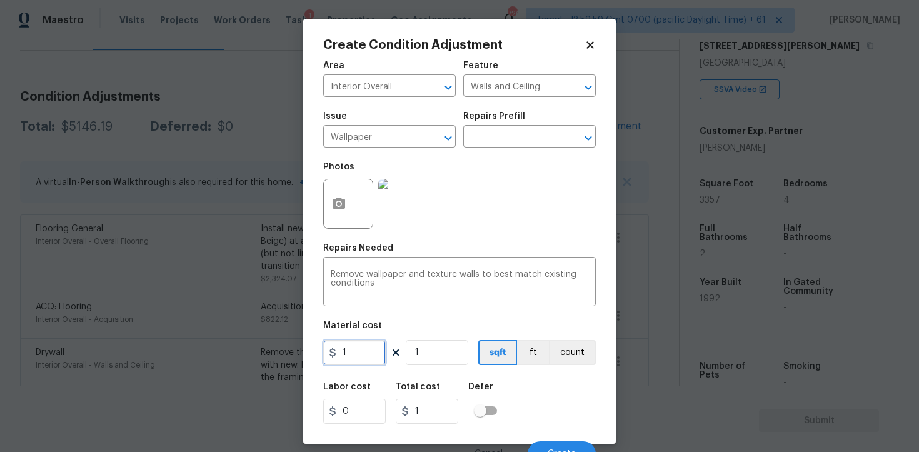
click at [376, 348] on input "1" at bounding box center [354, 352] width 63 height 25
type input "100"
click at [349, 199] on button "button" at bounding box center [339, 203] width 30 height 49
type input "100"
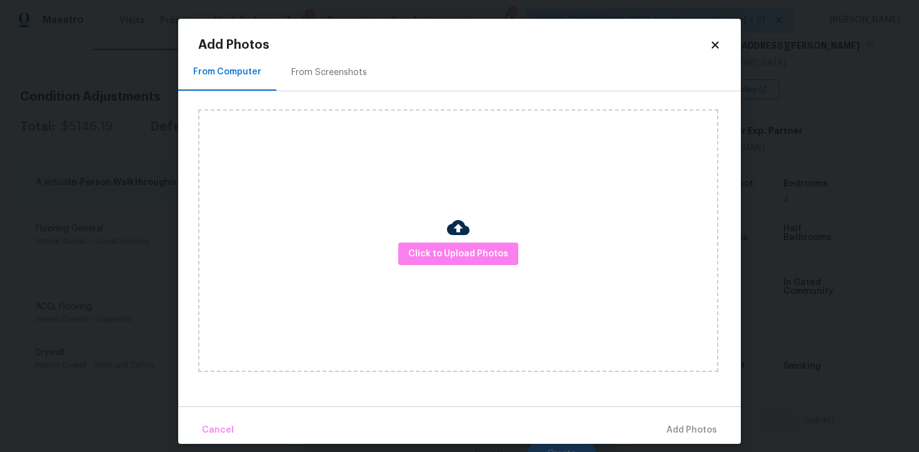
click at [464, 267] on div "Click to Upload Photos" at bounding box center [458, 240] width 520 height 263
click at [465, 250] on span "Click to Upload Photos" at bounding box center [458, 254] width 100 height 16
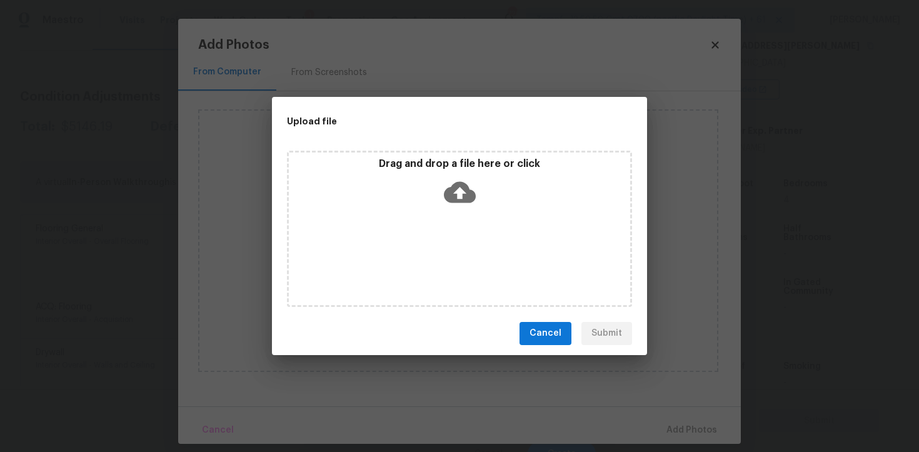
click at [464, 182] on icon at bounding box center [460, 191] width 32 height 21
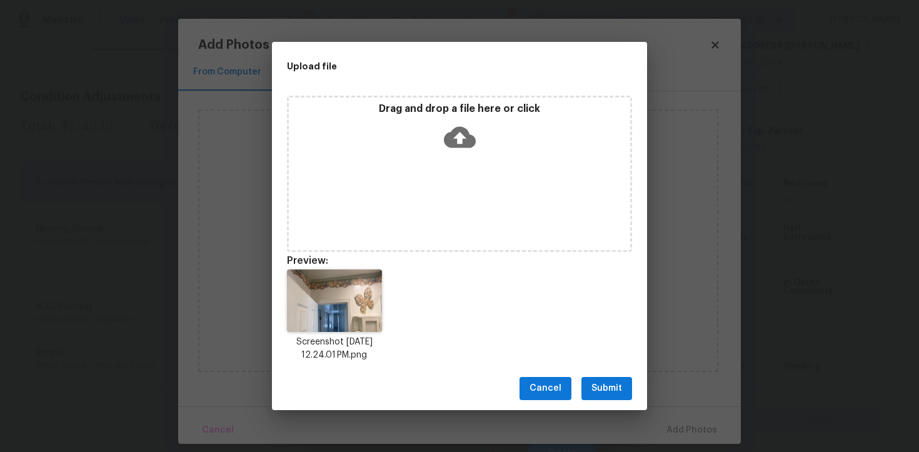
click at [604, 388] on span "Submit" at bounding box center [607, 389] width 31 height 16
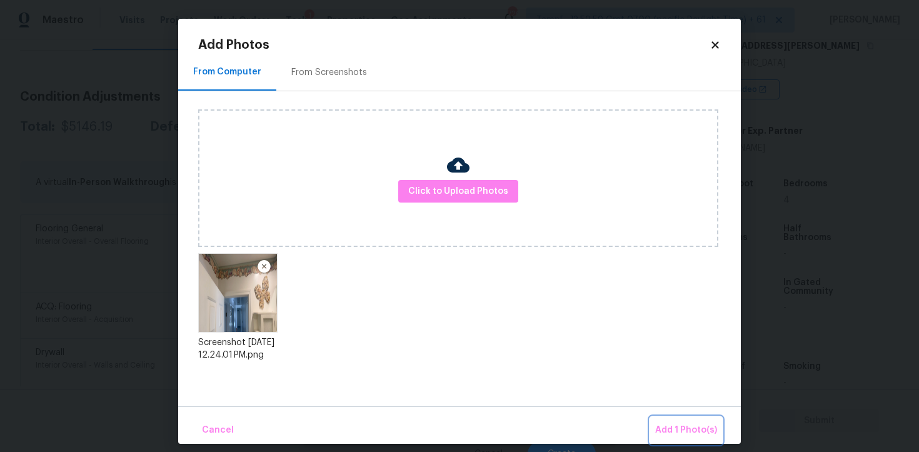
click at [679, 420] on button "Add 1 Photo(s)" at bounding box center [686, 430] width 72 height 27
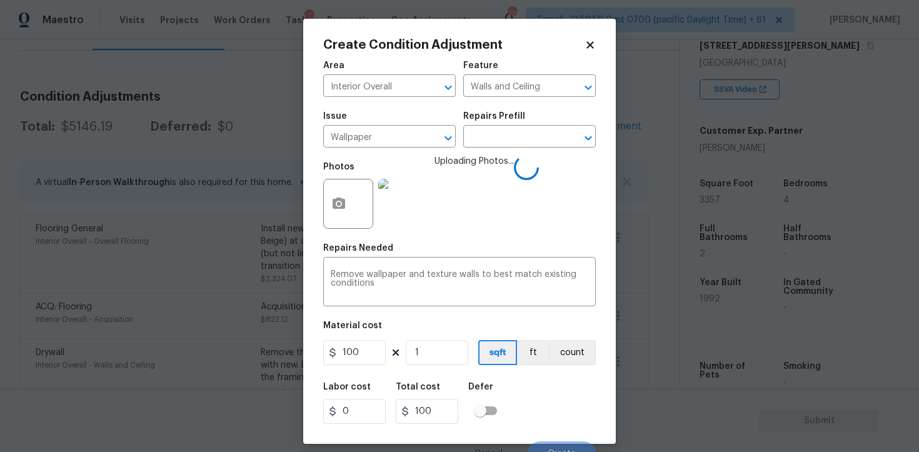
click at [542, 393] on div "Labor cost 0 Total cost 100 Defer" at bounding box center [459, 403] width 273 height 56
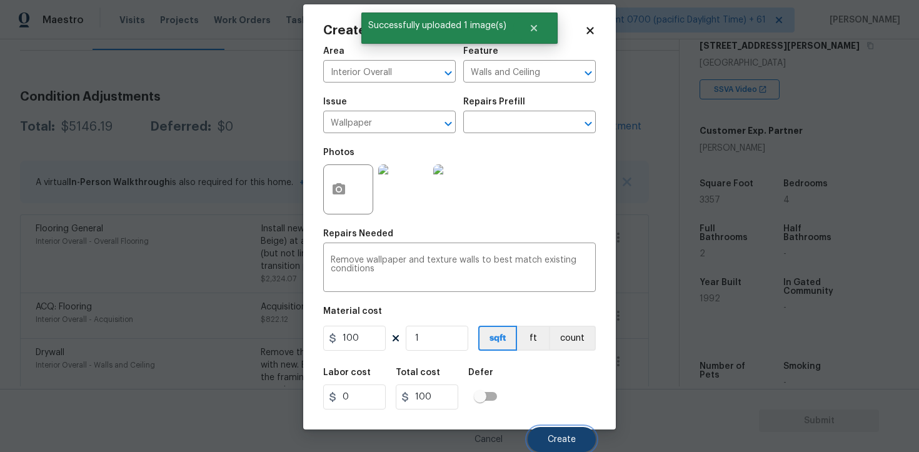
click at [555, 431] on button "Create" at bounding box center [562, 439] width 68 height 25
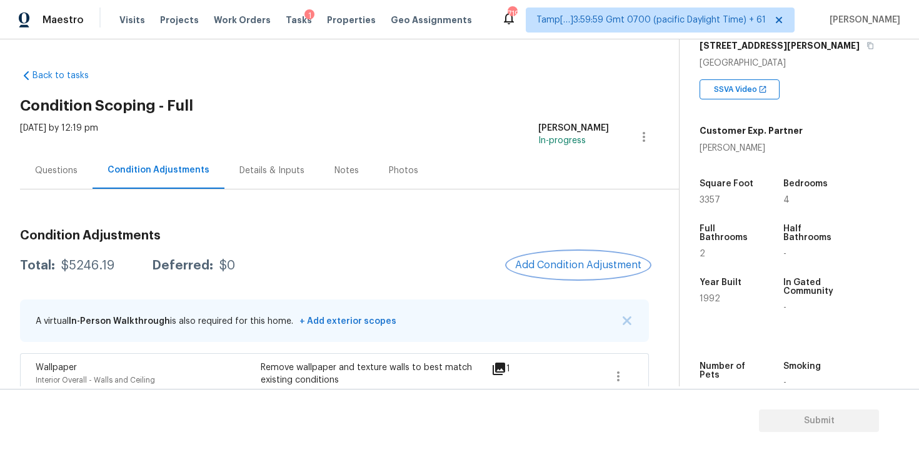
scroll to position [86, 0]
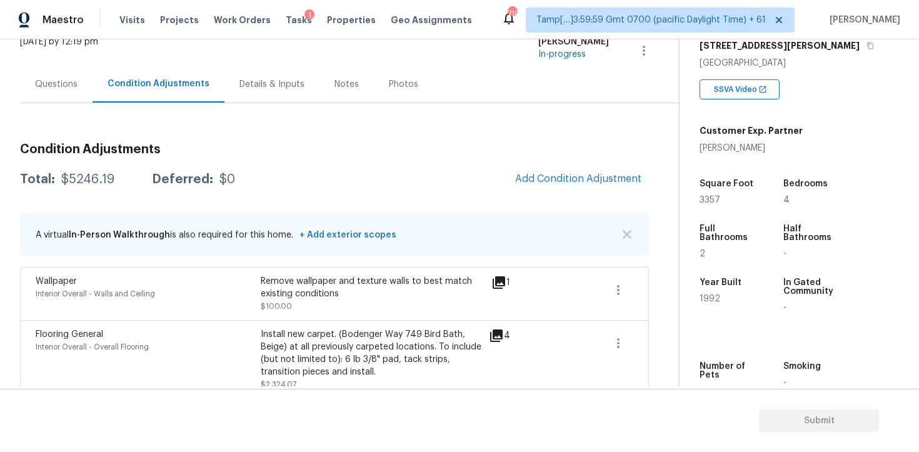
click at [300, 282] on div "Remove wallpaper and texture walls to best match existing conditions" at bounding box center [373, 287] width 225 height 25
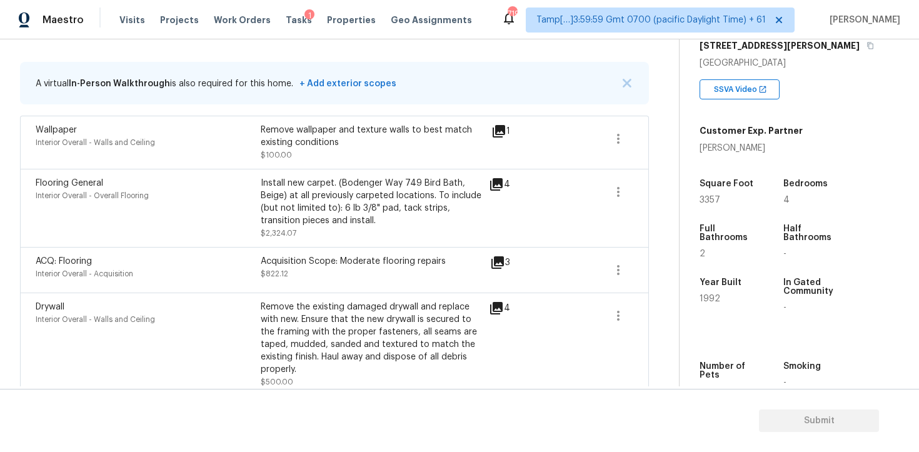
click at [309, 229] on div "Install new carpet. (Bodenger Way 749 Bird Bath, Beige) at all previously carpe…" at bounding box center [373, 208] width 225 height 63
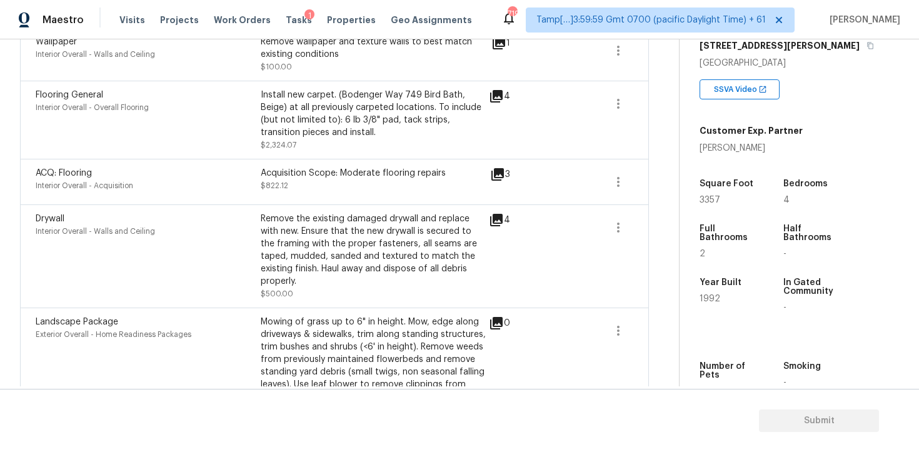
click at [308, 167] on div "ACQ: Flooring Interior Overall - Acquisition Acquisition Scope: Moderate floori…" at bounding box center [334, 182] width 629 height 46
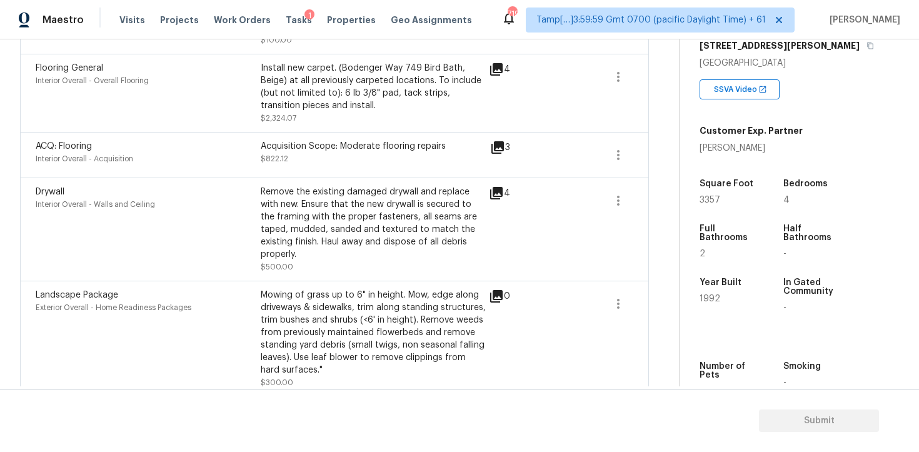
scroll to position [340, 0]
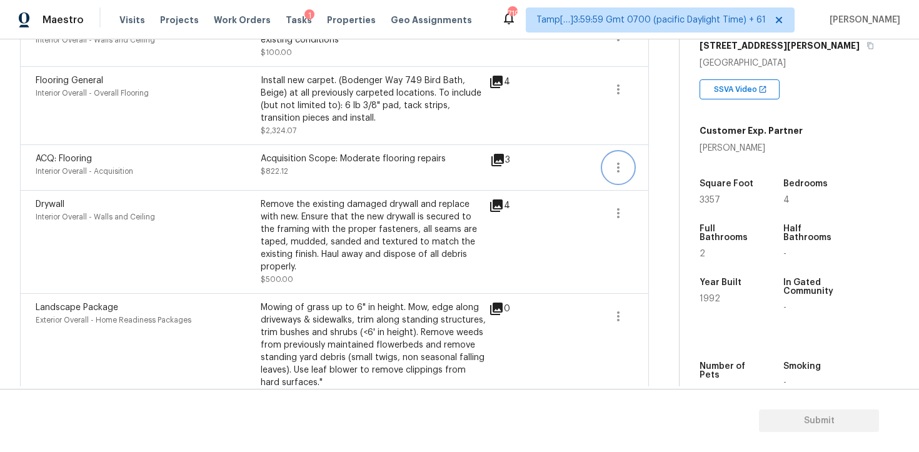
click at [631, 169] on button "button" at bounding box center [618, 168] width 30 height 30
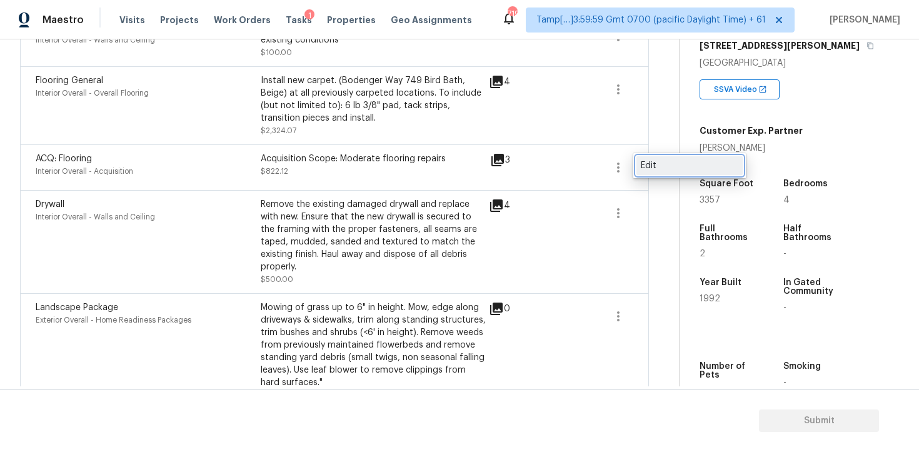
click at [649, 168] on div "Edit" at bounding box center [690, 165] width 98 height 13
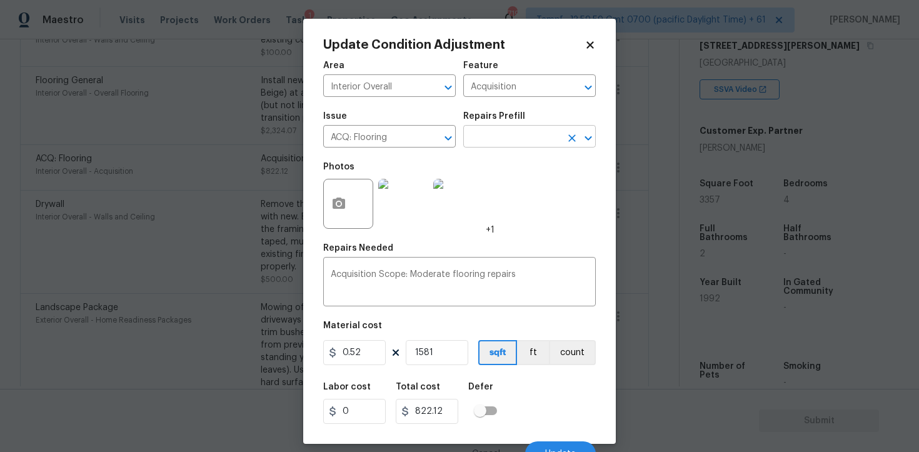
click at [519, 136] on input "text" at bounding box center [512, 137] width 98 height 19
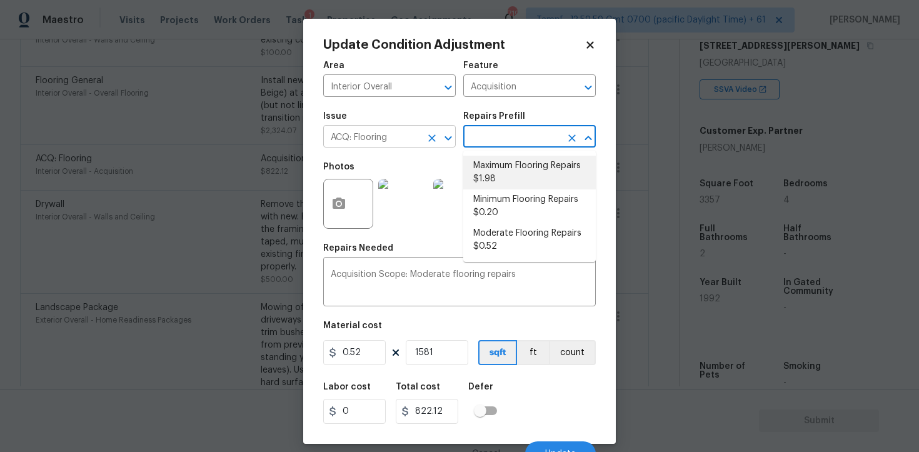
click at [434, 141] on icon "Clear" at bounding box center [432, 138] width 8 height 8
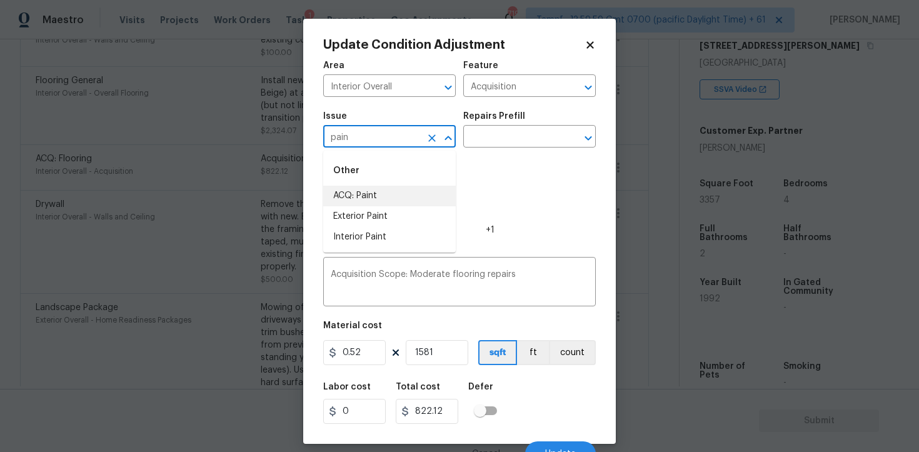
click at [420, 197] on li "ACQ: Paint" at bounding box center [389, 196] width 133 height 21
type input "ACQ: Paint"
click at [480, 152] on div "Issue ACQ: Paint ​ Repairs Prefill ​" at bounding box center [459, 129] width 273 height 51
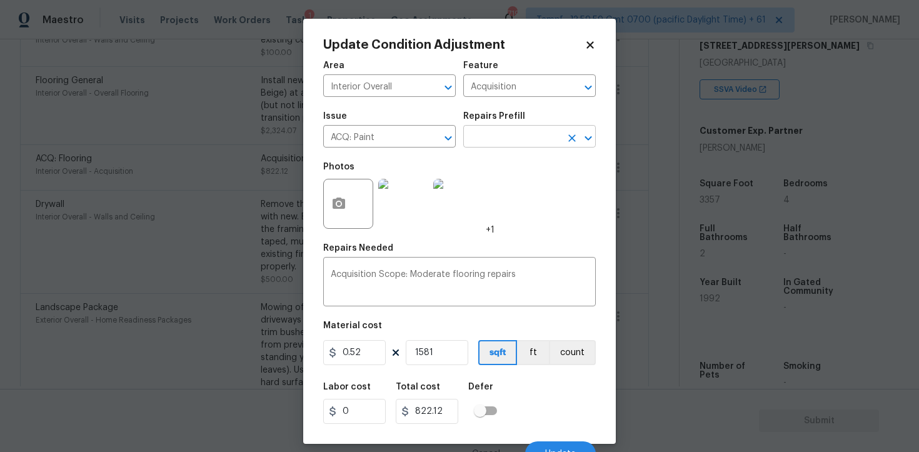
click at [488, 137] on input "text" at bounding box center [512, 137] width 98 height 19
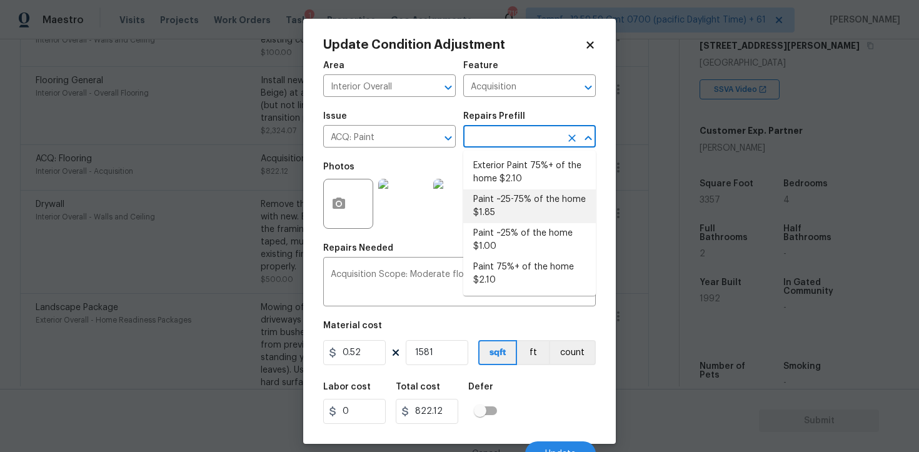
click at [515, 211] on li "Paint ~25-75% of the home $1.85" at bounding box center [529, 206] width 133 height 34
type textarea "Acquisition Scope: ~25 - 75% of the home needs interior paint"
type input "1.85"
type input "2924.85"
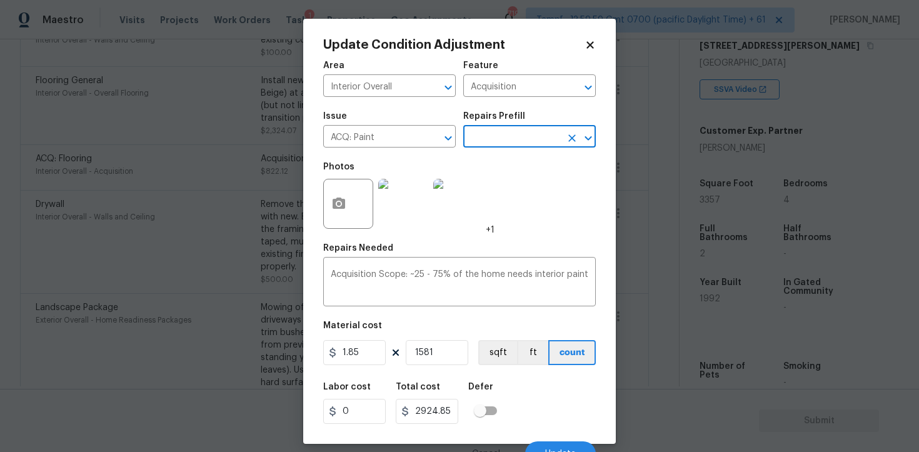
scroll to position [15, 0]
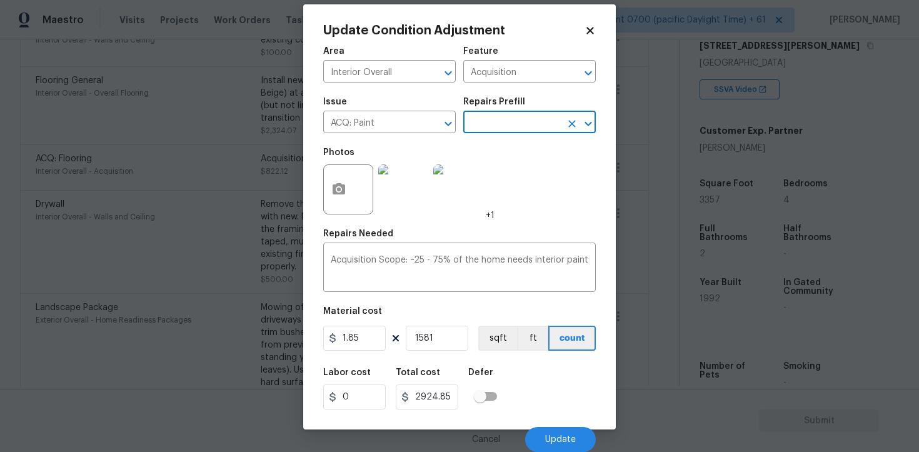
click at [521, 375] on div "Labor cost 0 Total cost 2924.85 Defer" at bounding box center [459, 389] width 273 height 56
click at [510, 354] on div "Area Interior Overall ​ Feature Acquisition ​ Issue ACQ: Paint ​ Repairs Prefil…" at bounding box center [459, 245] width 273 height 413
click at [503, 340] on button "sqft" at bounding box center [497, 338] width 39 height 25
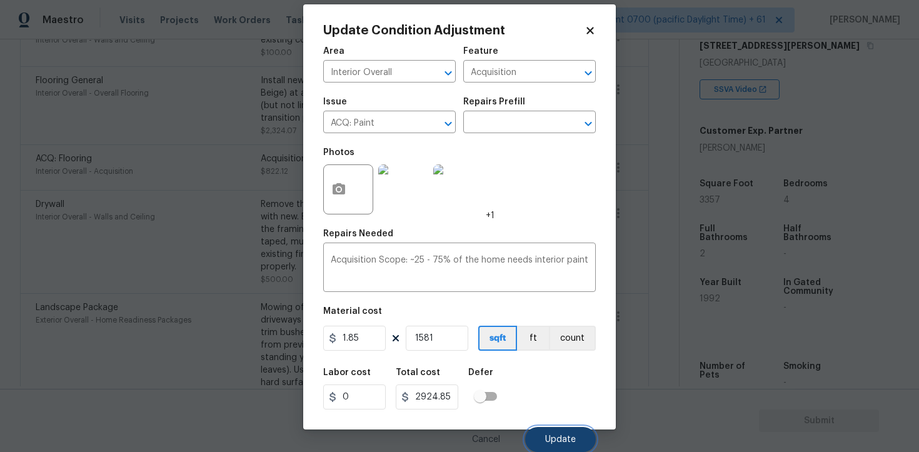
click at [553, 430] on button "Update" at bounding box center [560, 439] width 71 height 25
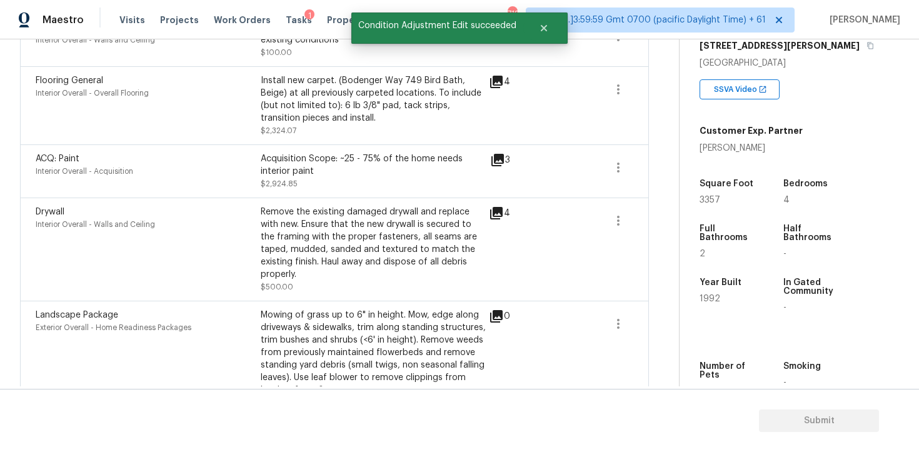
scroll to position [525, 0]
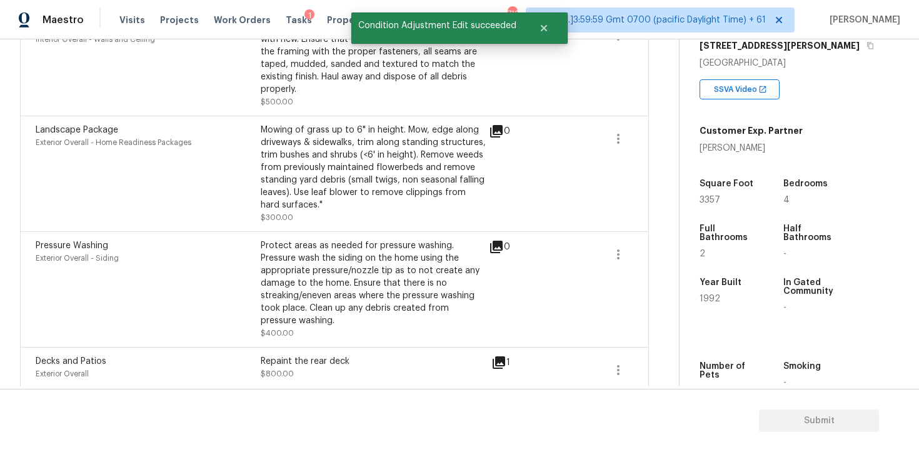
click at [325, 347] on div "Decks and Patios Exterior Overall Repaint the rear deck $800.00 1" at bounding box center [334, 370] width 629 height 46
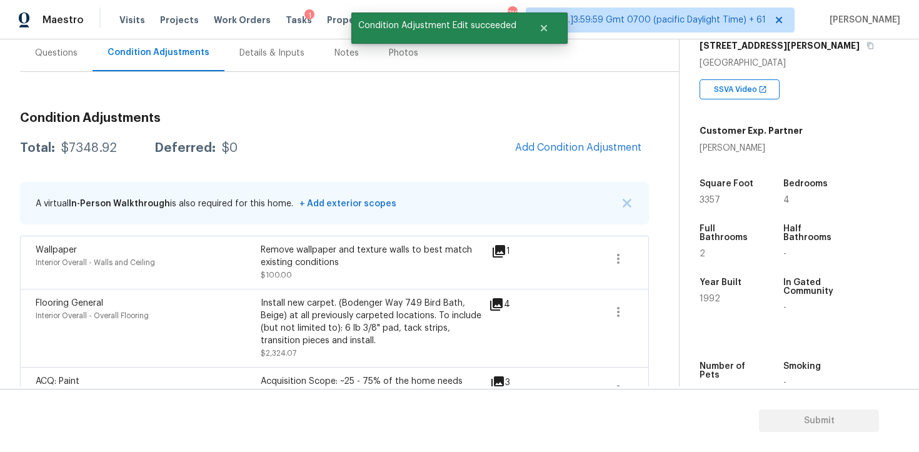
click at [46, 63] on div "Questions" at bounding box center [56, 52] width 73 height 37
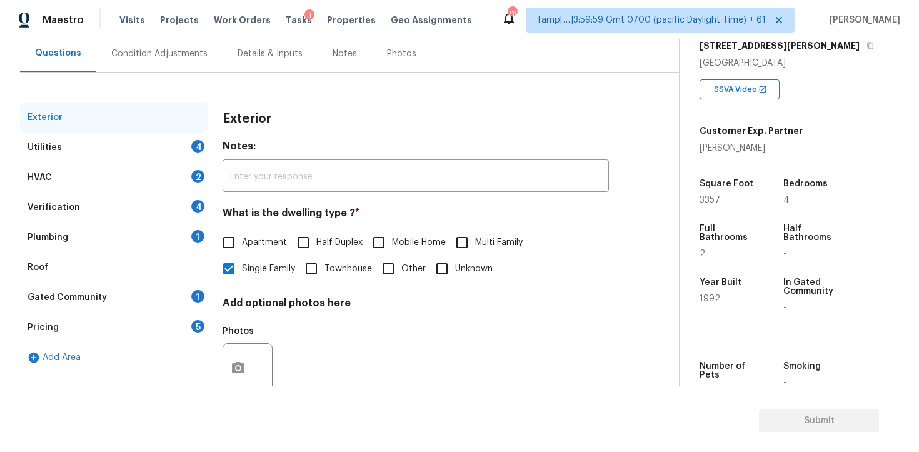
scroll to position [150, 0]
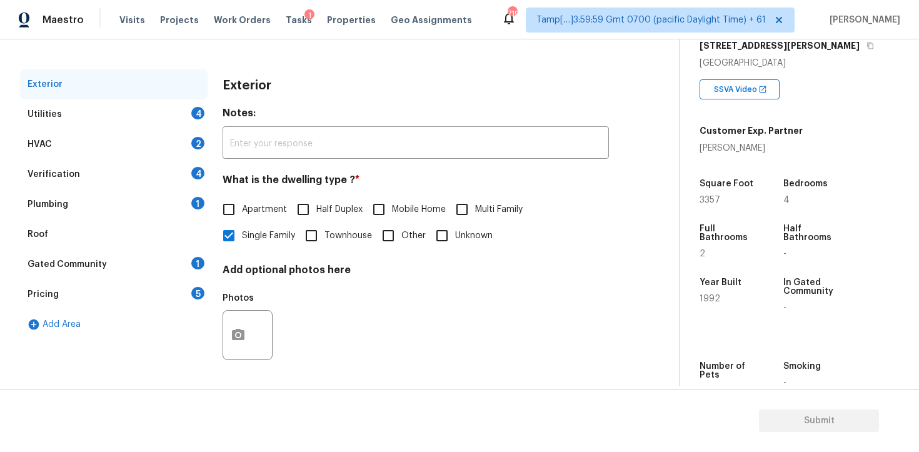
click at [173, 111] on div "Utilities 4" at bounding box center [114, 114] width 188 height 30
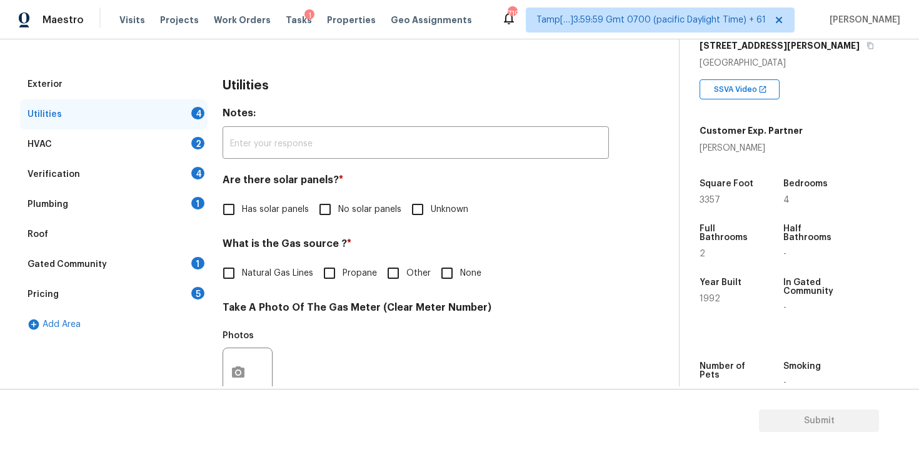
scroll to position [225, 0]
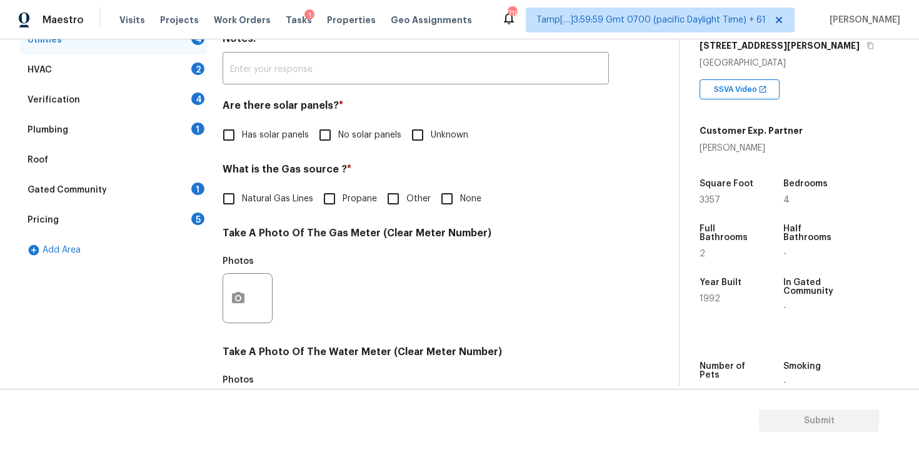
click at [311, 156] on div "Utilities Notes: ​ Are there solar panels? * Has solar panels No solar panels U…" at bounding box center [416, 321] width 386 height 652
click at [323, 135] on input "No solar panels" at bounding box center [325, 135] width 26 height 26
checkbox input "true"
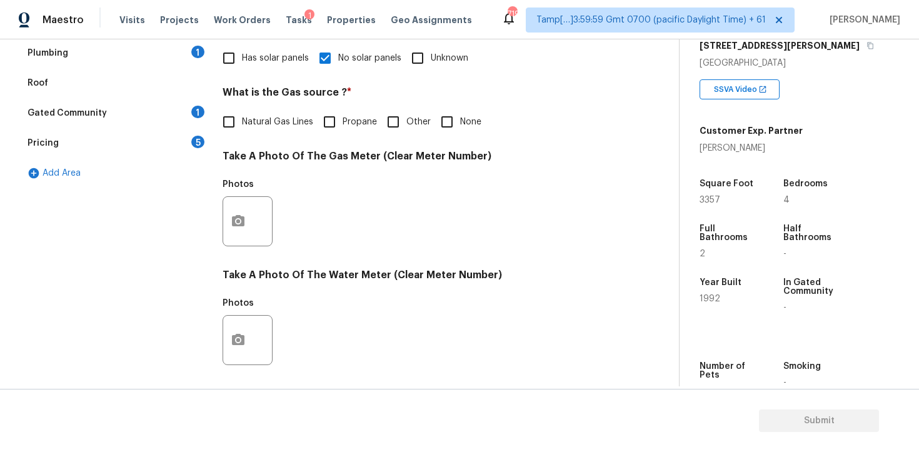
click at [276, 128] on label "Natural Gas Lines" at bounding box center [265, 122] width 98 height 26
click at [242, 128] on input "Natural Gas Lines" at bounding box center [229, 122] width 26 height 26
checkbox input "true"
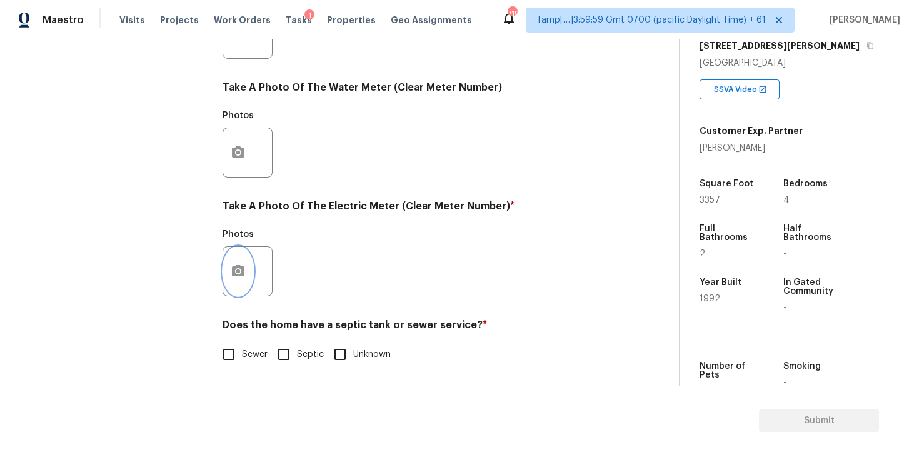
click at [246, 255] on button "button" at bounding box center [238, 271] width 30 height 49
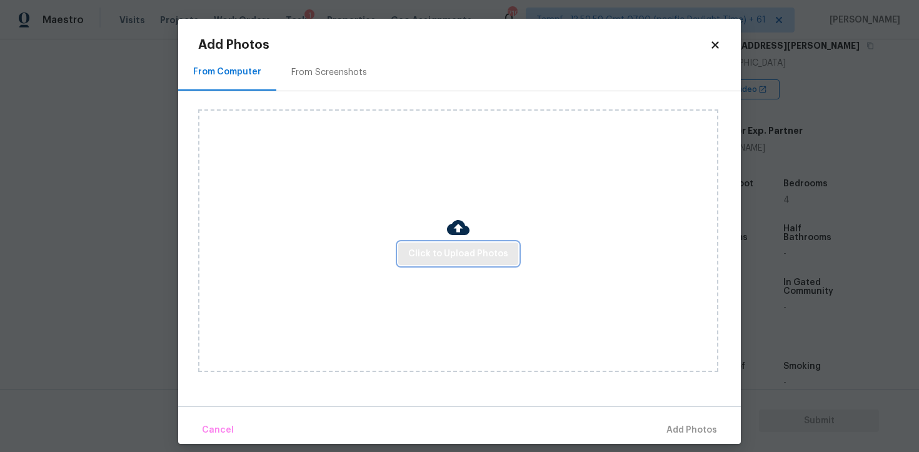
click at [411, 250] on span "Click to Upload Photos" at bounding box center [458, 254] width 100 height 16
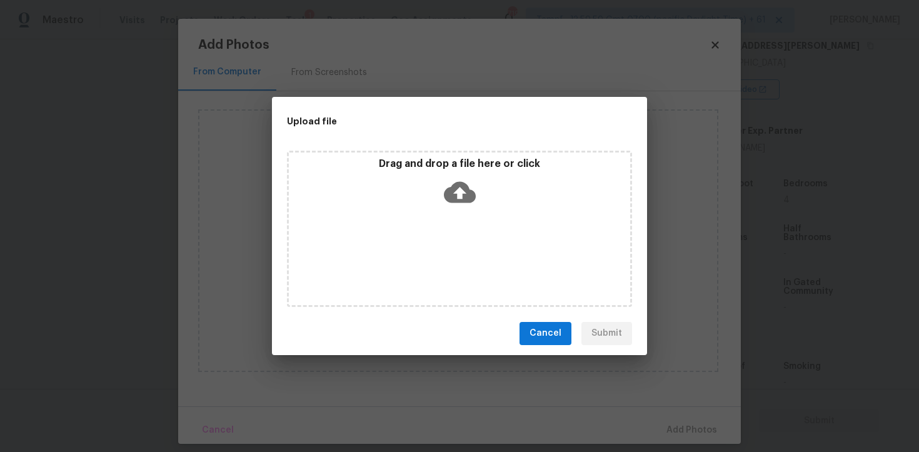
click at [430, 187] on div "Drag and drop a file here or click" at bounding box center [459, 185] width 341 height 54
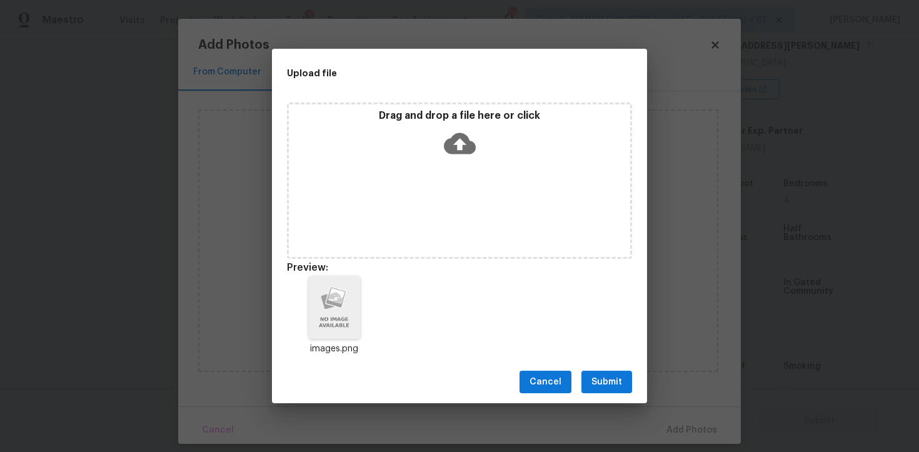
click at [638, 378] on div "Cancel Submit" at bounding box center [459, 382] width 375 height 43
click at [615, 381] on span "Submit" at bounding box center [607, 383] width 31 height 16
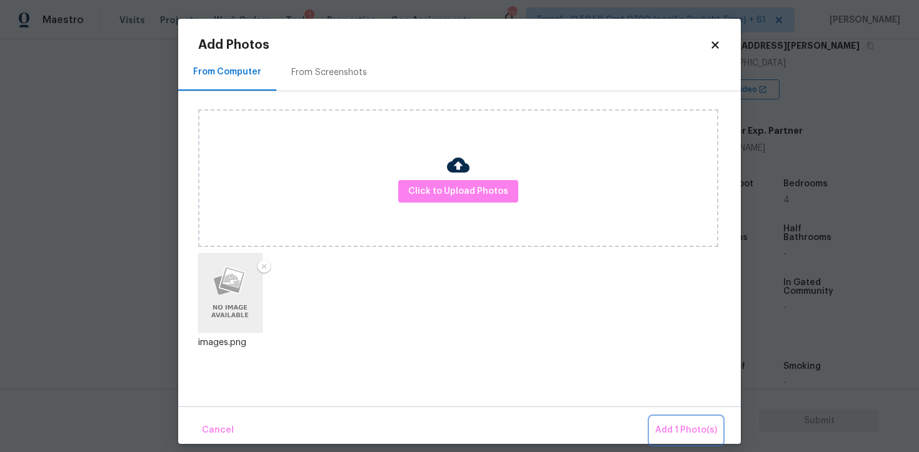
click at [682, 427] on span "Add 1 Photo(s)" at bounding box center [686, 431] width 62 height 16
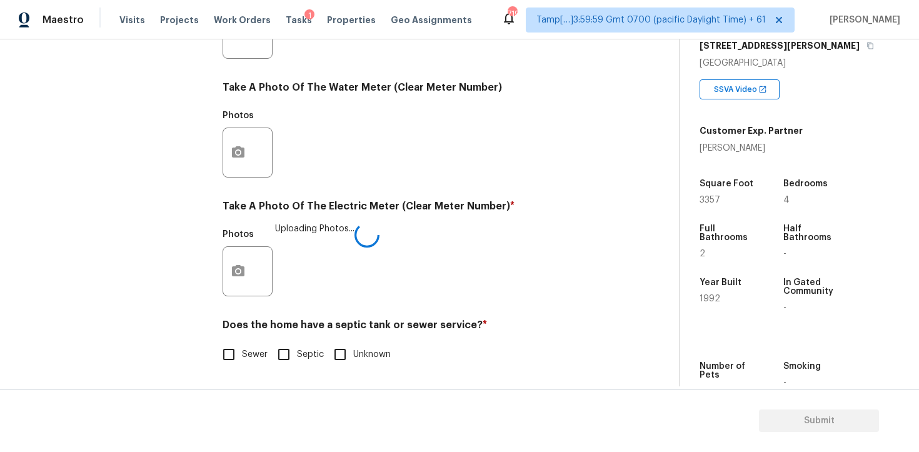
click at [238, 360] on input "Sewer" at bounding box center [229, 354] width 26 height 26
checkbox input "true"
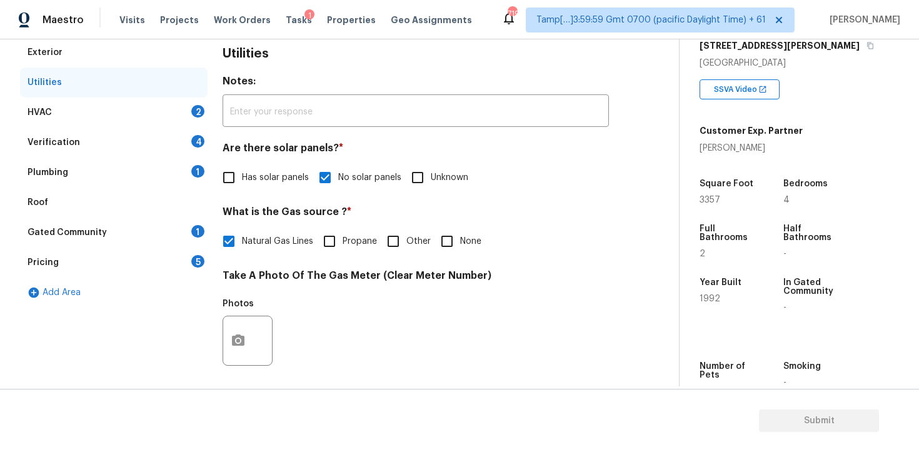
scroll to position [152, 0]
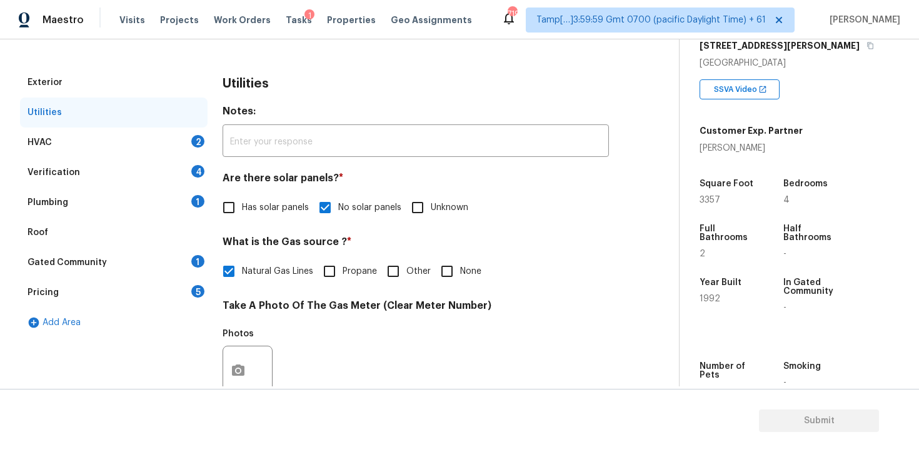
click at [181, 133] on div "HVAC 2" at bounding box center [114, 143] width 188 height 30
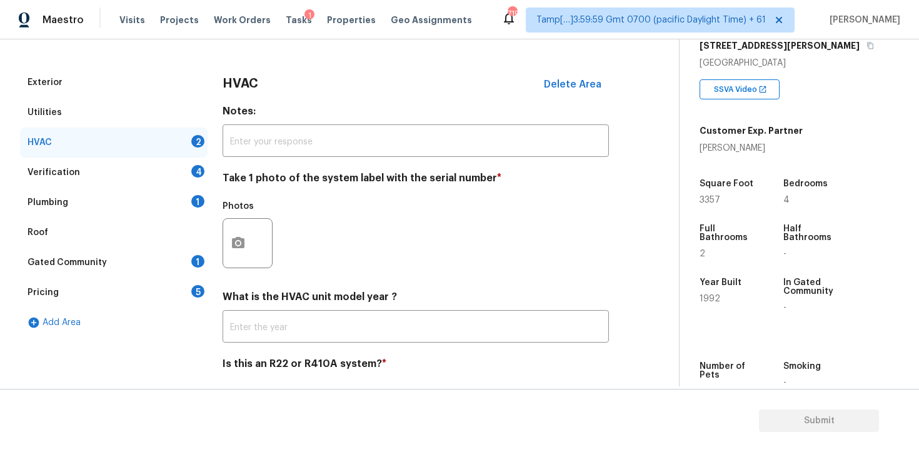
scroll to position [191, 0]
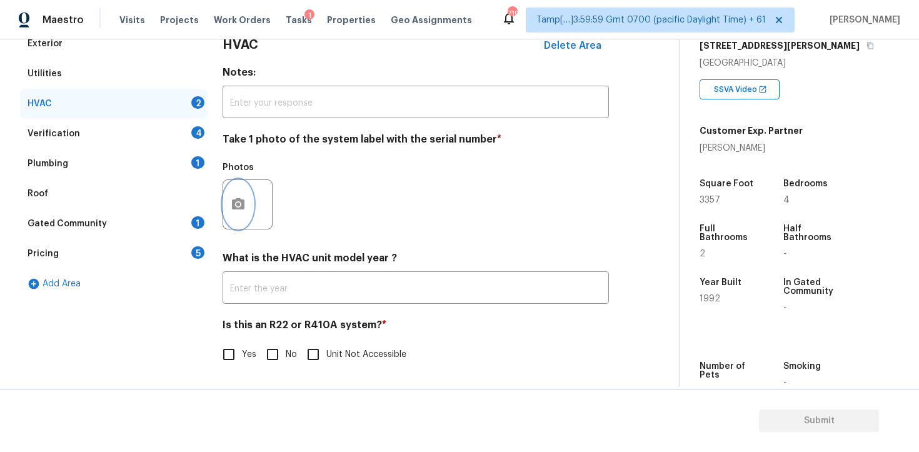
click at [231, 214] on button "button" at bounding box center [238, 204] width 30 height 49
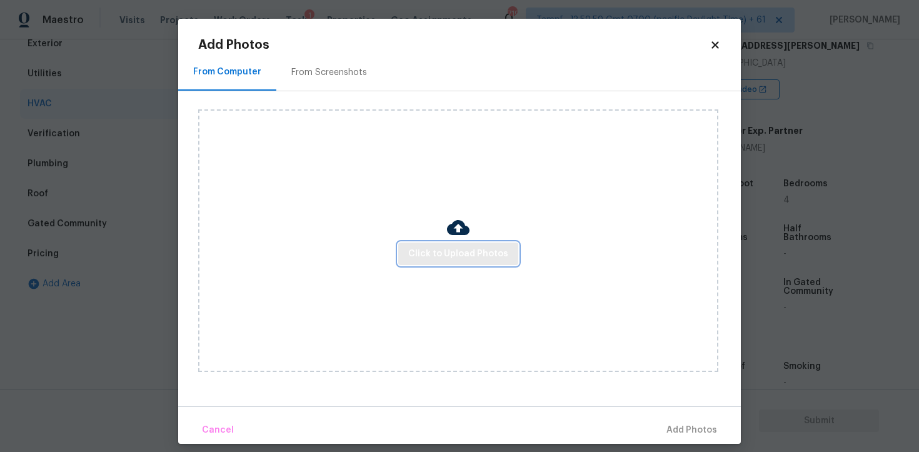
click at [412, 253] on span "Click to Upload Photos" at bounding box center [458, 254] width 100 height 16
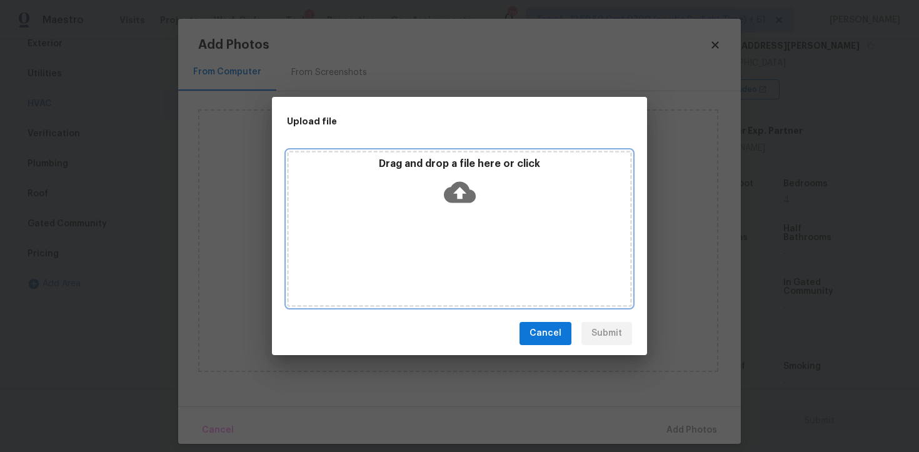
click at [450, 181] on icon at bounding box center [460, 192] width 32 height 32
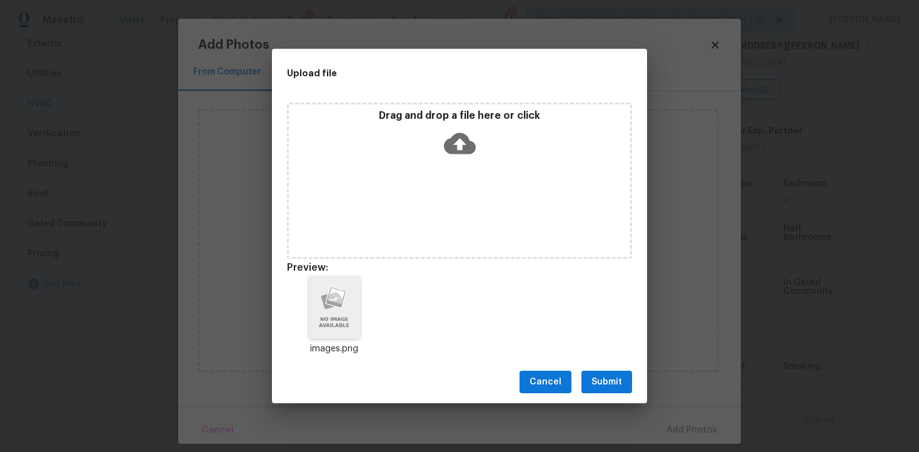
click at [620, 361] on div "Cancel Submit" at bounding box center [459, 382] width 375 height 43
click at [613, 382] on span "Submit" at bounding box center [607, 383] width 31 height 16
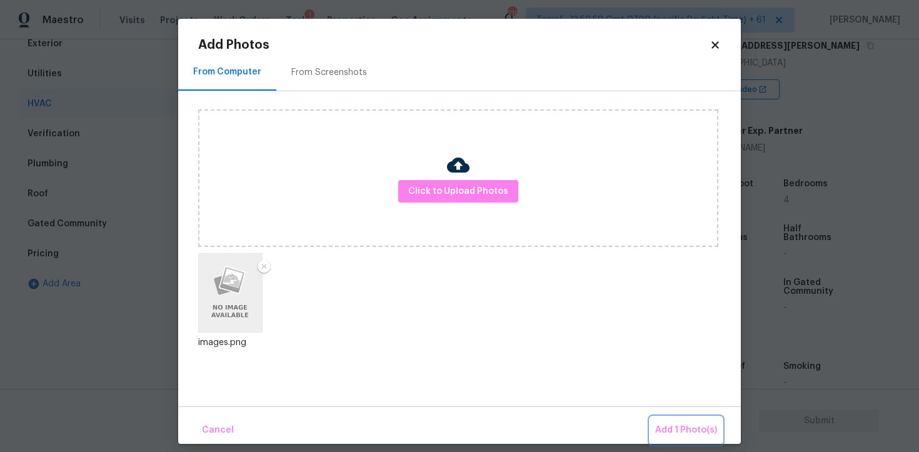
click at [693, 437] on span "Add 1 Photo(s)" at bounding box center [686, 431] width 62 height 16
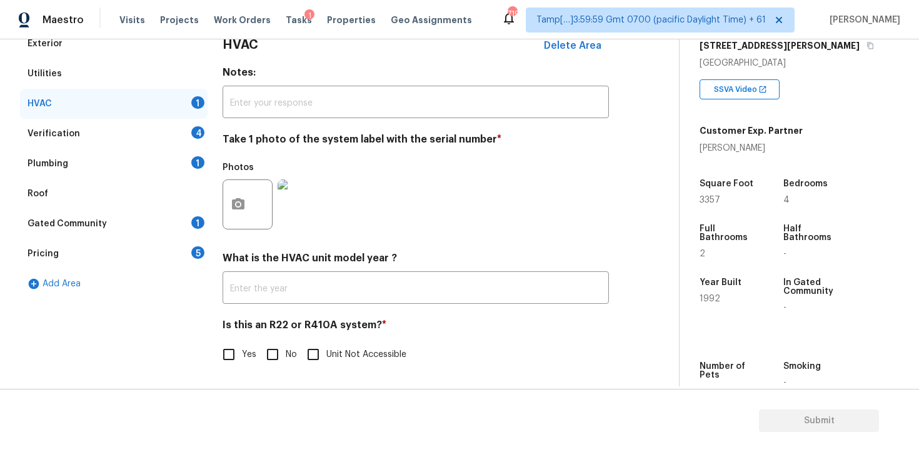
click at [276, 353] on input "No" at bounding box center [273, 354] width 26 height 26
checkbox input "true"
click at [161, 139] on div "Verification 4" at bounding box center [114, 134] width 188 height 30
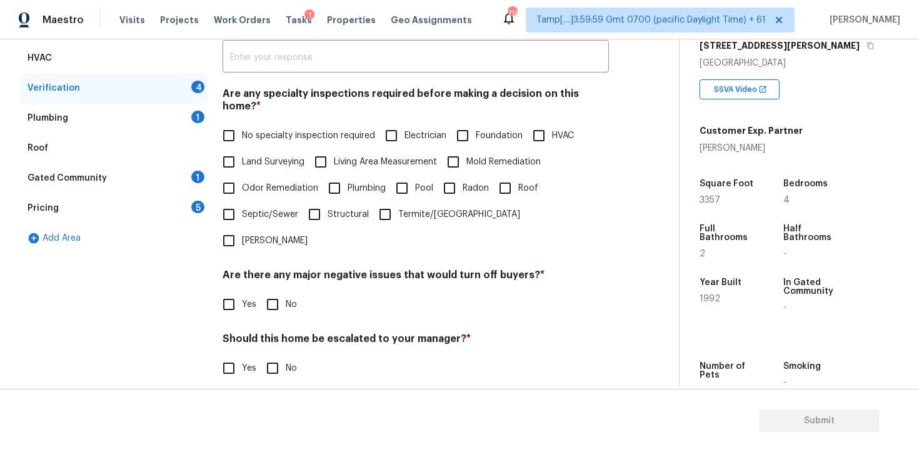
click at [232, 123] on input "No specialty inspection required" at bounding box center [229, 136] width 26 height 26
checkbox input "true"
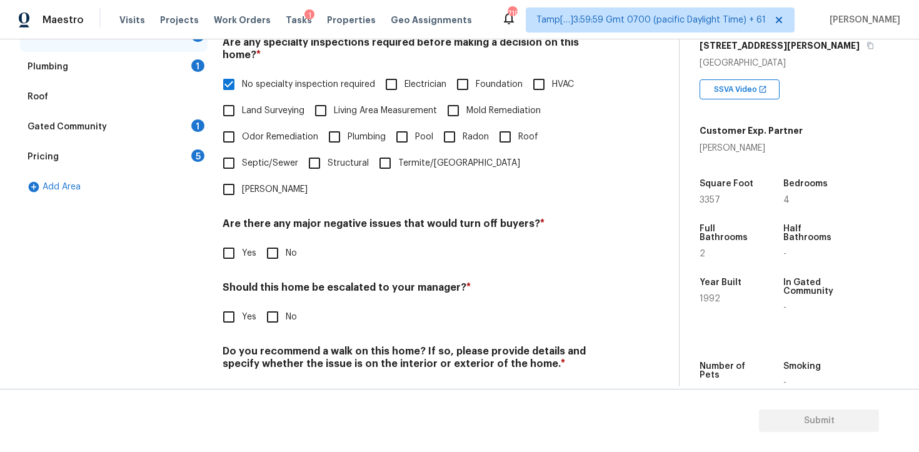
click at [270, 240] on input "No" at bounding box center [273, 253] width 26 height 26
checkbox input "true"
click at [275, 292] on div "Verification Notes: ​ Are any specialty inspections required before making a de…" at bounding box center [416, 177] width 386 height 490
click at [275, 304] on input "No" at bounding box center [273, 317] width 26 height 26
checkbox input "true"
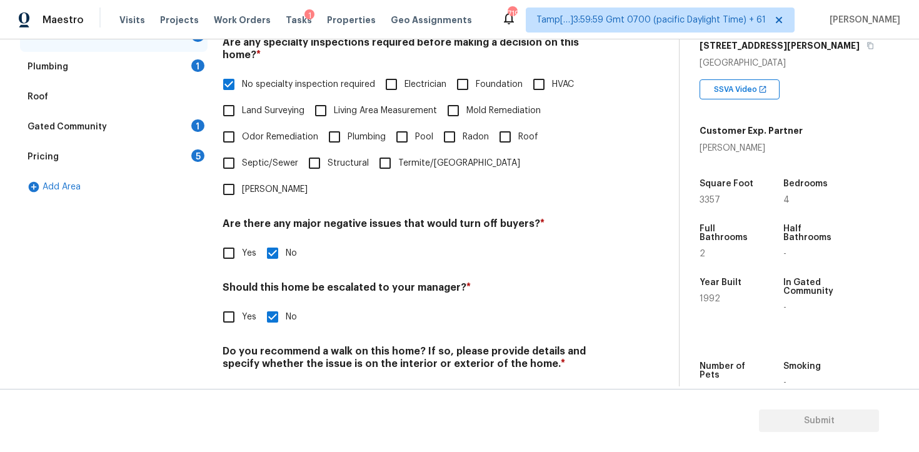
click at [265, 380] on input "No" at bounding box center [273, 393] width 26 height 26
checkbox input "true"
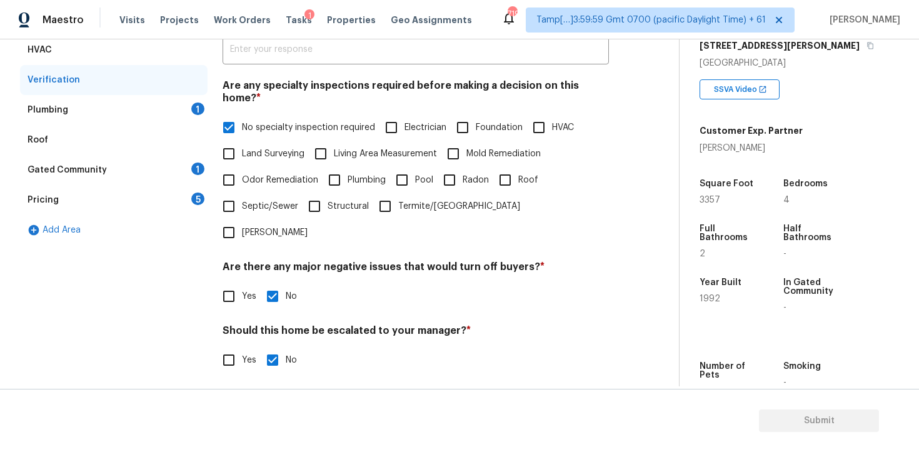
click at [173, 109] on div "Plumbing 1" at bounding box center [114, 110] width 188 height 30
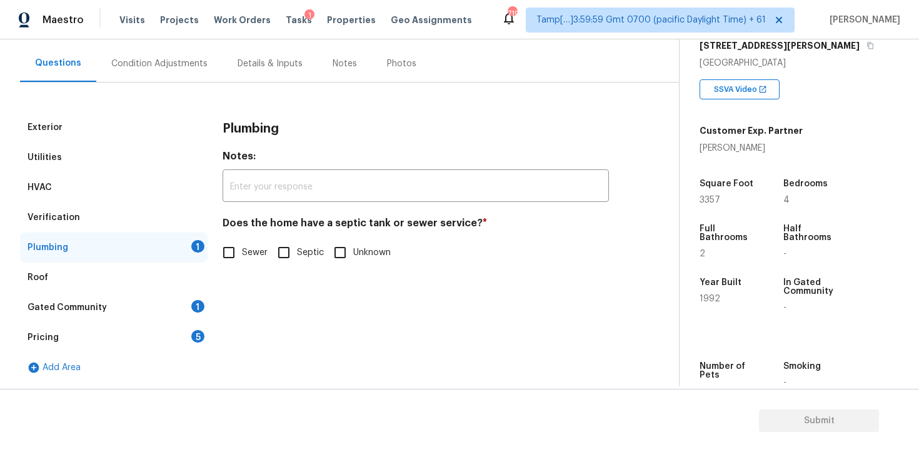
scroll to position [107, 0]
click at [228, 246] on input "Sewer" at bounding box center [229, 253] width 26 height 26
checkbox input "true"
click at [194, 294] on div "Gated Community 1" at bounding box center [114, 308] width 188 height 30
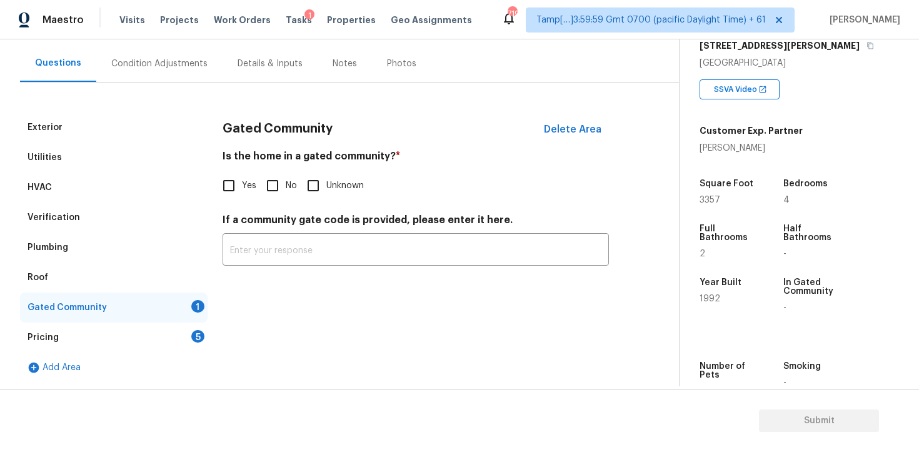
click at [255, 195] on label "Yes" at bounding box center [236, 186] width 41 height 26
click at [242, 195] on input "Yes" at bounding box center [229, 186] width 26 height 26
click at [255, 195] on label "Yes" at bounding box center [236, 186] width 41 height 26
click at [242, 195] on input "Yes" at bounding box center [229, 186] width 26 height 26
checkbox input "false"
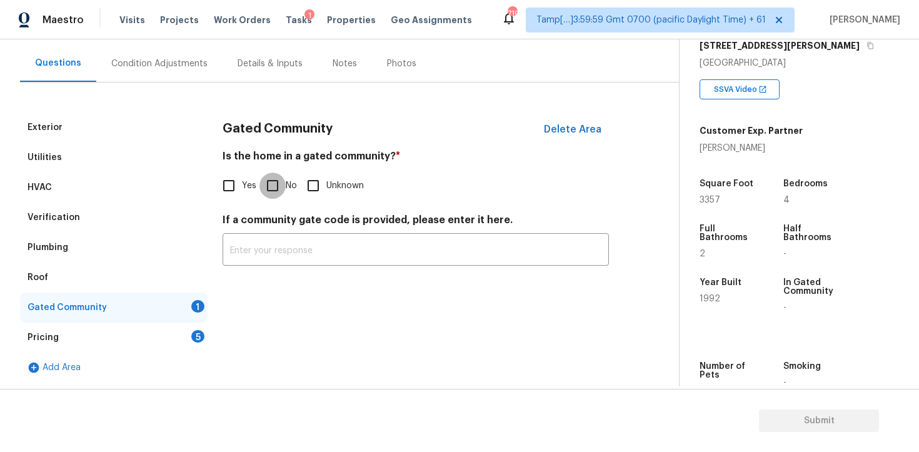
click at [263, 191] on input "No" at bounding box center [273, 186] width 26 height 26
checkbox input "true"
click at [177, 330] on div "Pricing 5" at bounding box center [114, 338] width 188 height 30
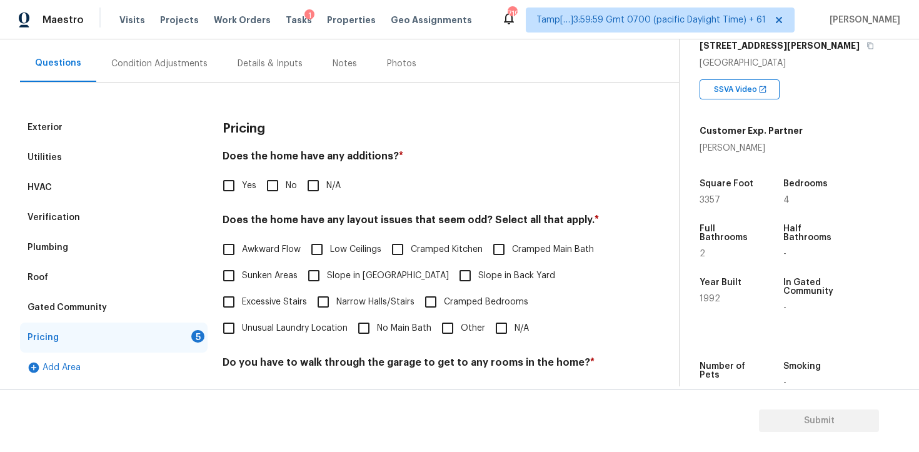
click at [292, 174] on label "No" at bounding box center [279, 186] width 38 height 26
click at [286, 174] on input "No" at bounding box center [273, 186] width 26 height 26
checkbox input "true"
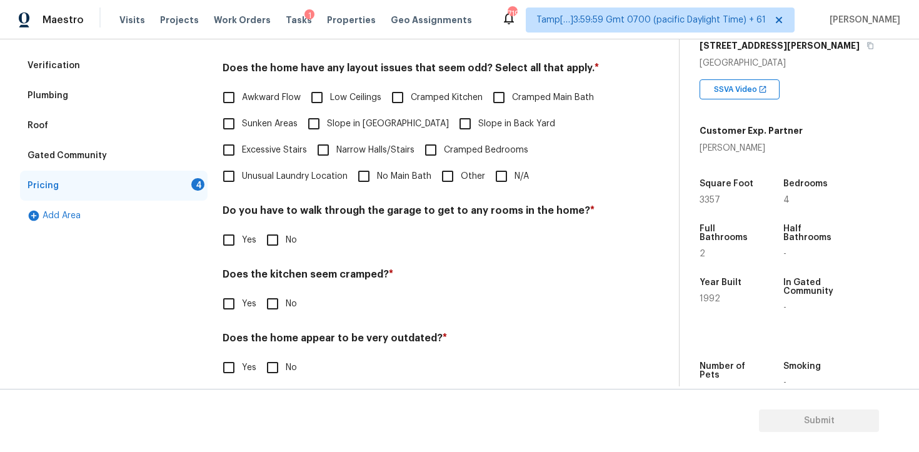
click at [510, 176] on input "N/A" at bounding box center [501, 176] width 26 height 26
checkbox input "true"
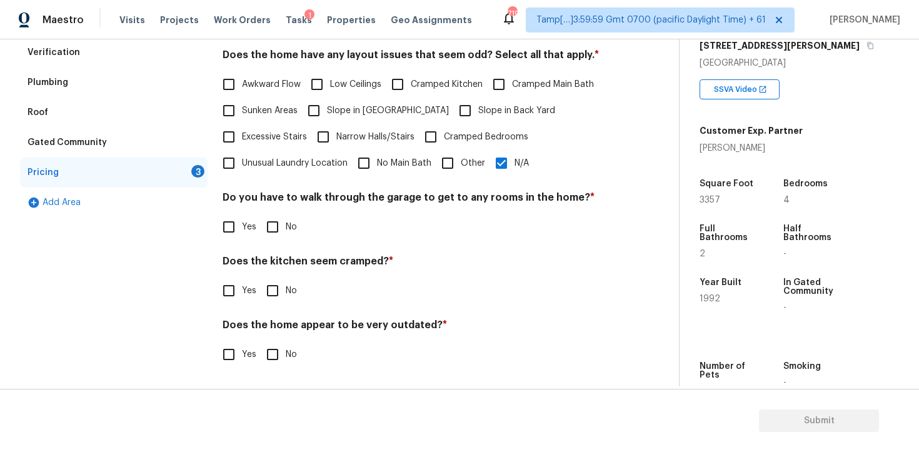
scroll to position [272, 0]
click at [275, 220] on input "No" at bounding box center [273, 227] width 26 height 26
checkbox input "true"
click at [280, 275] on div "Does the kitchen seem cramped? * Yes No" at bounding box center [416, 280] width 386 height 49
click at [278, 290] on input "No" at bounding box center [273, 291] width 26 height 26
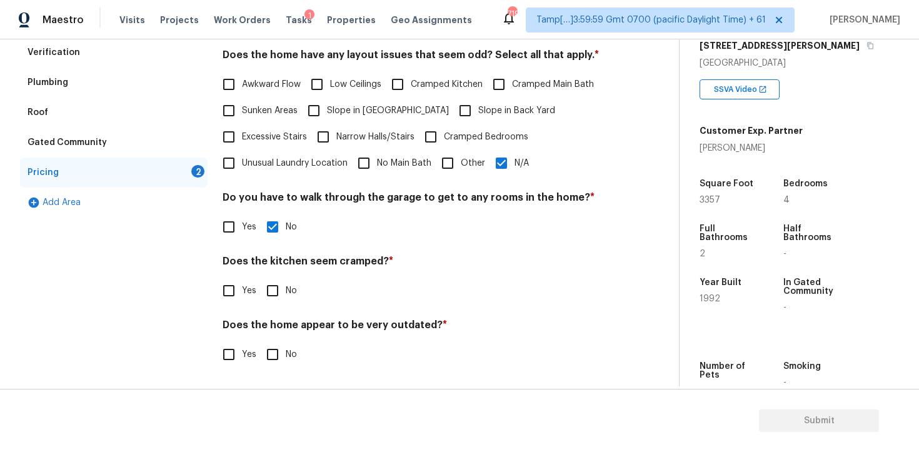
checkbox input "true"
click at [276, 336] on div "Does the home appear to be very outdated? * Yes No" at bounding box center [416, 343] width 386 height 49
click at [275, 368] on div "Pricing Does the home have any additions? * Yes No N/A Does the home have any l…" at bounding box center [416, 164] width 386 height 435
click at [275, 360] on input "No" at bounding box center [273, 354] width 26 height 26
checkbox input "true"
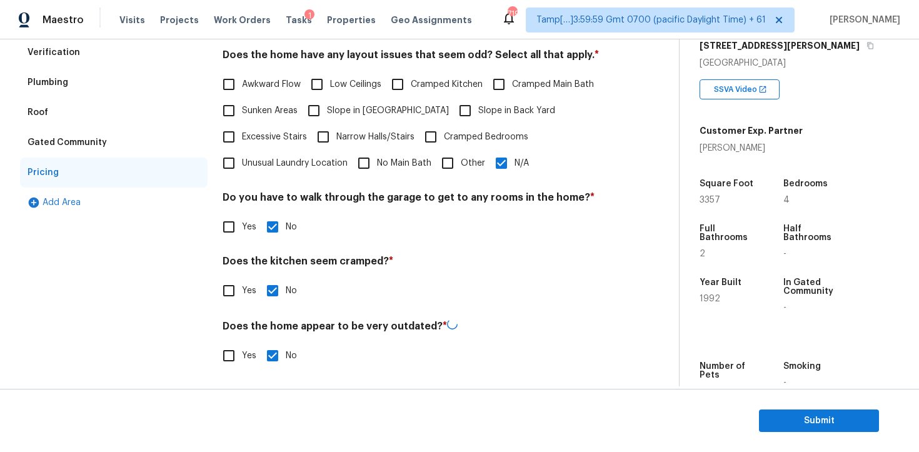
scroll to position [0, 0]
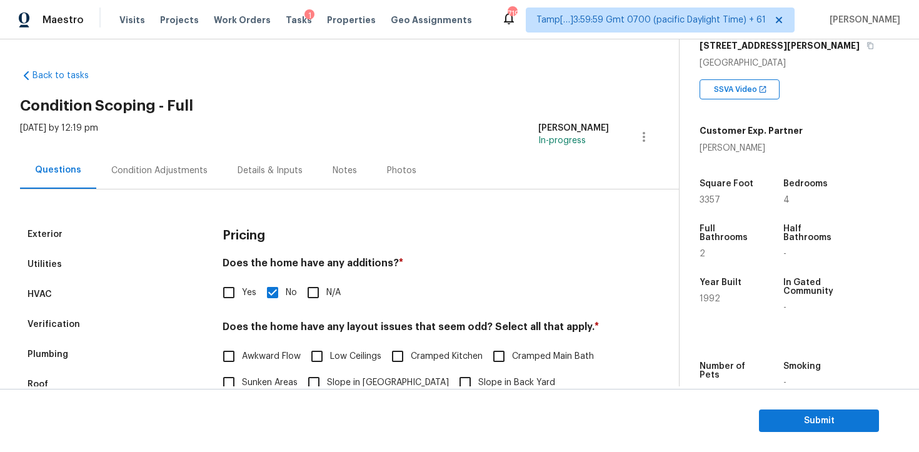
click at [173, 158] on div "Condition Adjustments" at bounding box center [159, 170] width 126 height 37
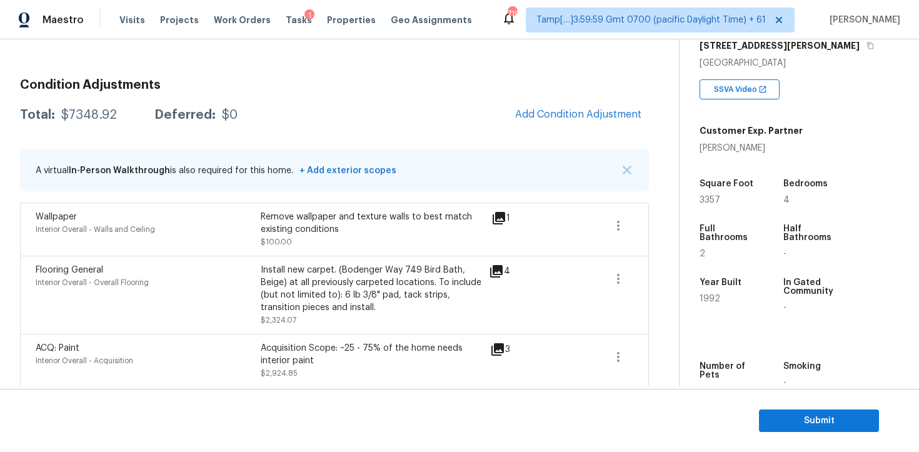
scroll to position [525, 0]
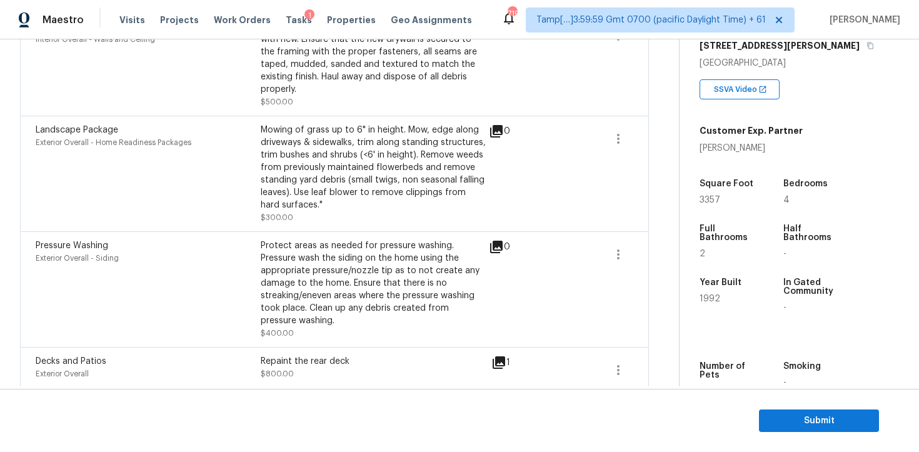
click at [233, 355] on div "Decks and Patios" at bounding box center [148, 361] width 225 height 13
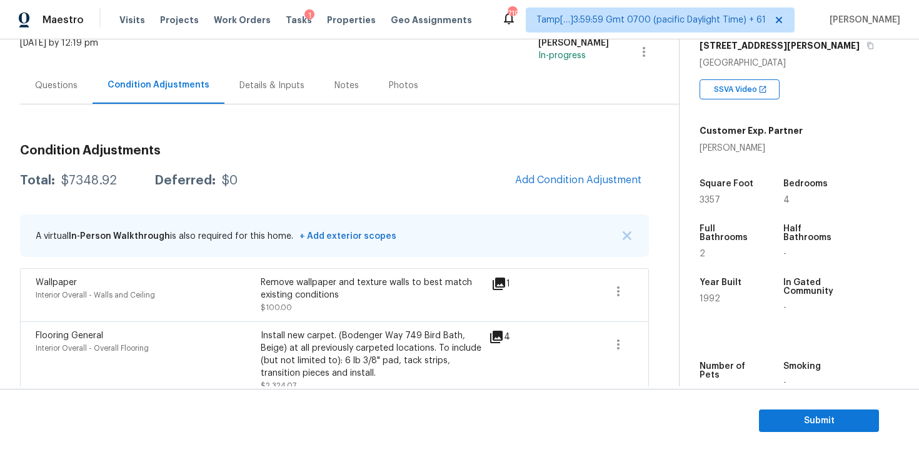
scroll to position [61, 0]
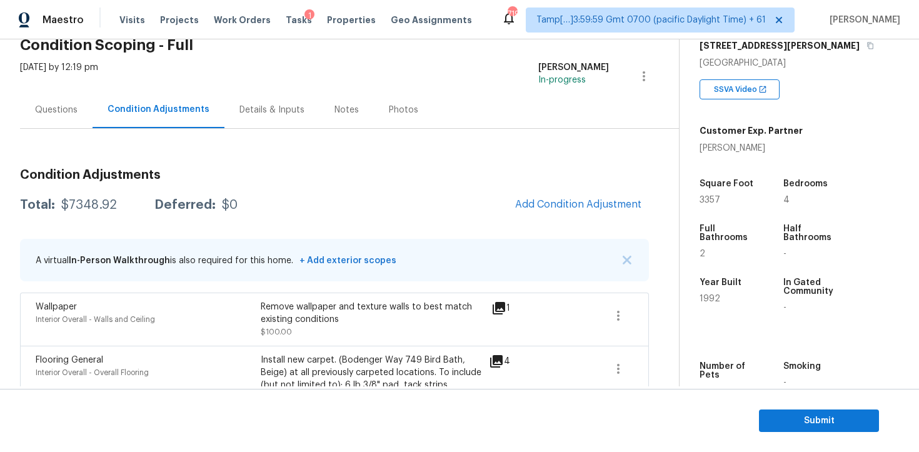
click at [77, 121] on div "Questions" at bounding box center [56, 109] width 73 height 37
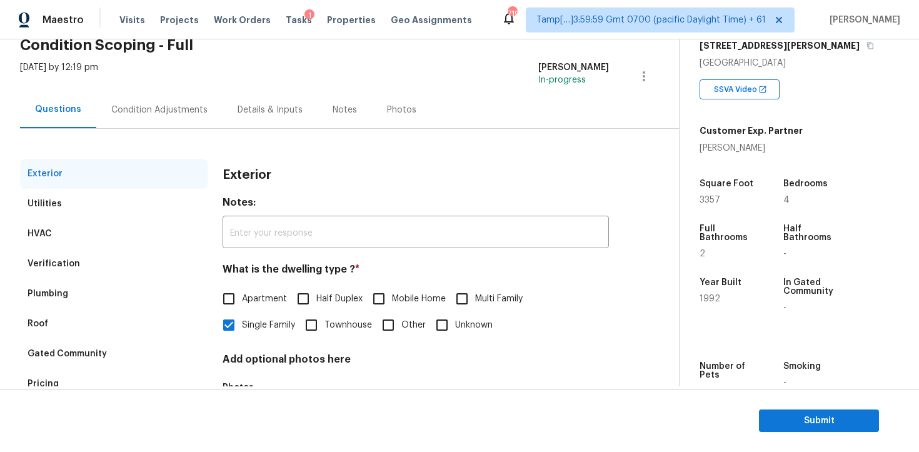
click at [139, 118] on div "Condition Adjustments" at bounding box center [159, 109] width 126 height 37
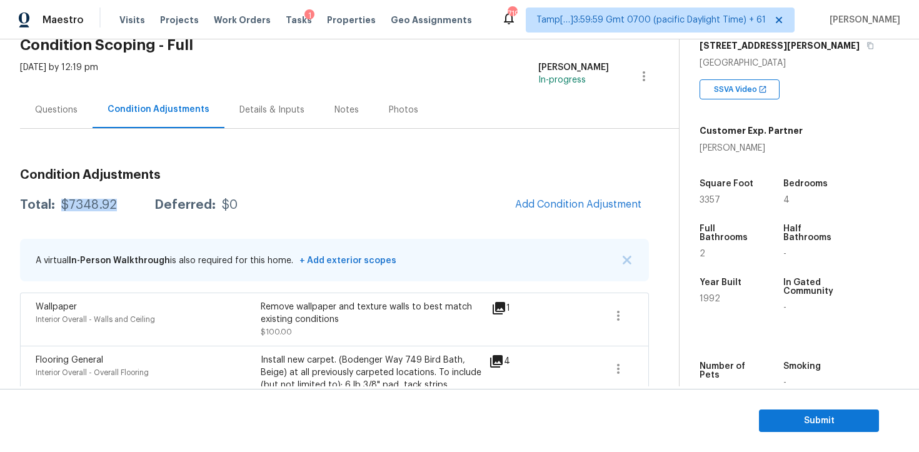
drag, startPoint x: 60, startPoint y: 208, endPoint x: 129, endPoint y: 206, distance: 68.8
click at [129, 207] on div "Total: $7348.92 Deferred: $0" at bounding box center [129, 205] width 218 height 13
copy div "$7348.92"
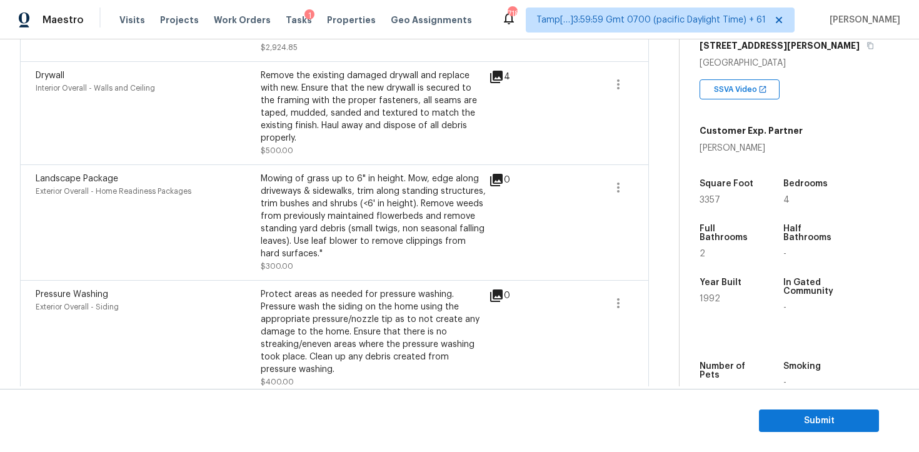
scroll to position [525, 0]
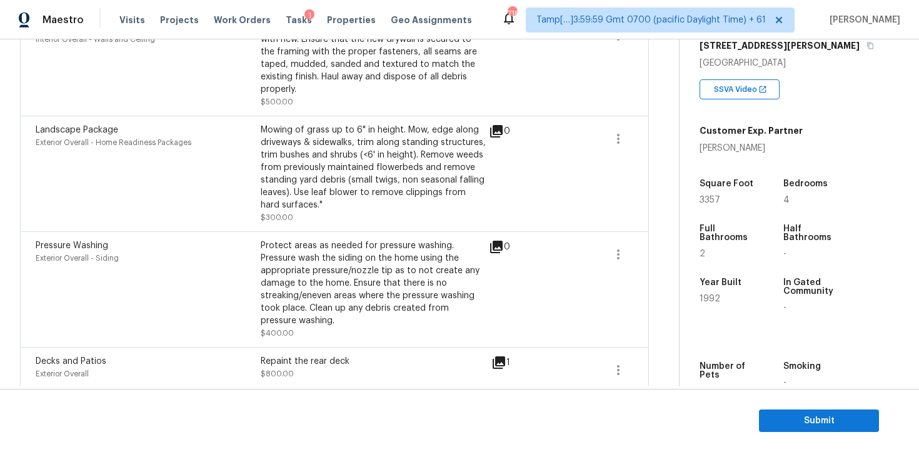
click at [328, 360] on div "Repaint the rear deck $800.00" at bounding box center [373, 370] width 225 height 30
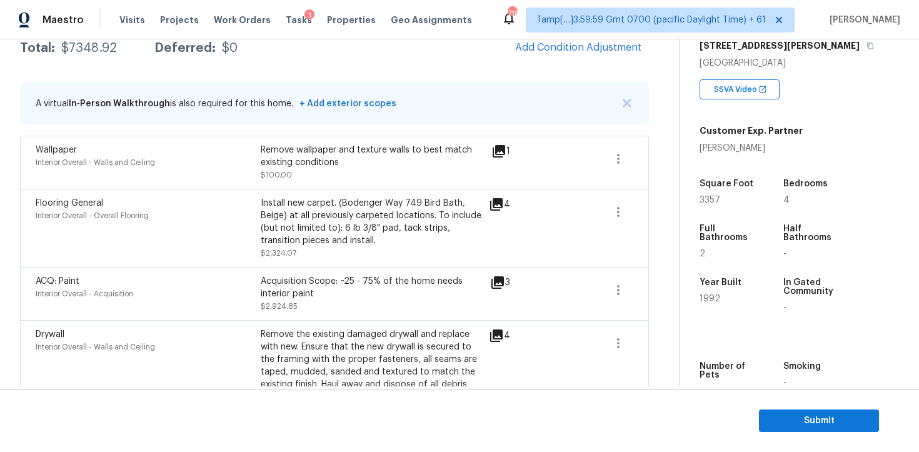
scroll to position [173, 0]
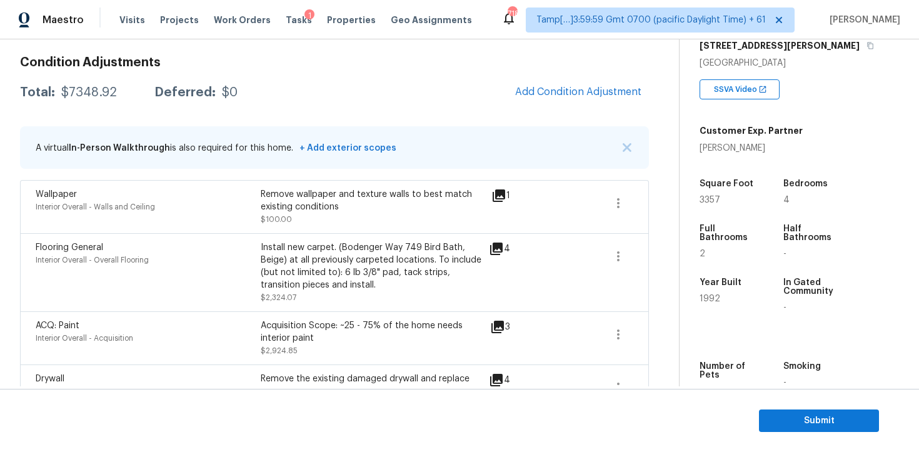
click at [295, 231] on div "Wallpaper Interior Overall - Walls and Ceiling Remove wallpaper and texture wal…" at bounding box center [334, 206] width 629 height 53
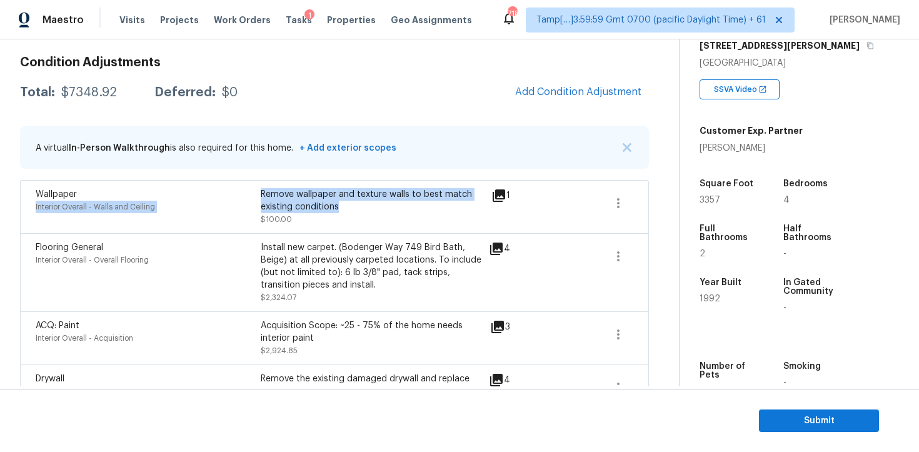
drag, startPoint x: 260, startPoint y: 193, endPoint x: 371, endPoint y: 203, distance: 111.7
click at [371, 204] on div "Wallpaper Interior Overall - Walls and Ceiling Remove wallpaper and texture wal…" at bounding box center [261, 207] width 450 height 38
click at [371, 203] on div "Remove wallpaper and texture walls to best match existing conditions" at bounding box center [373, 200] width 225 height 25
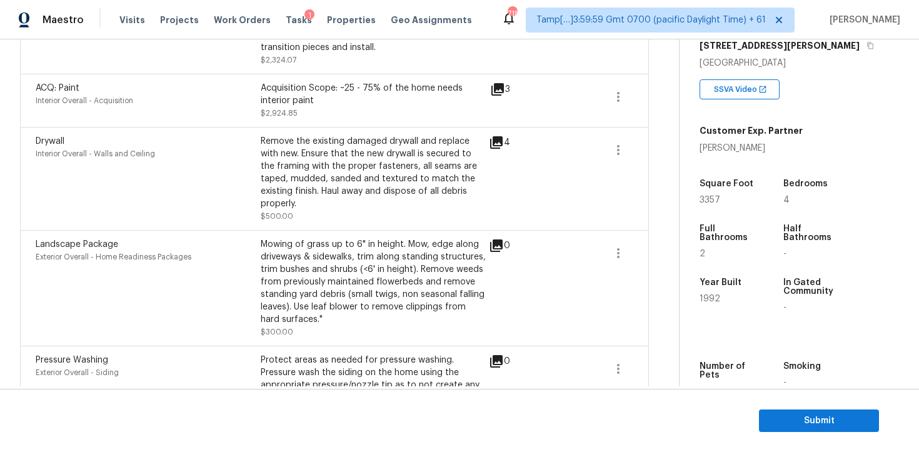
scroll to position [525, 0]
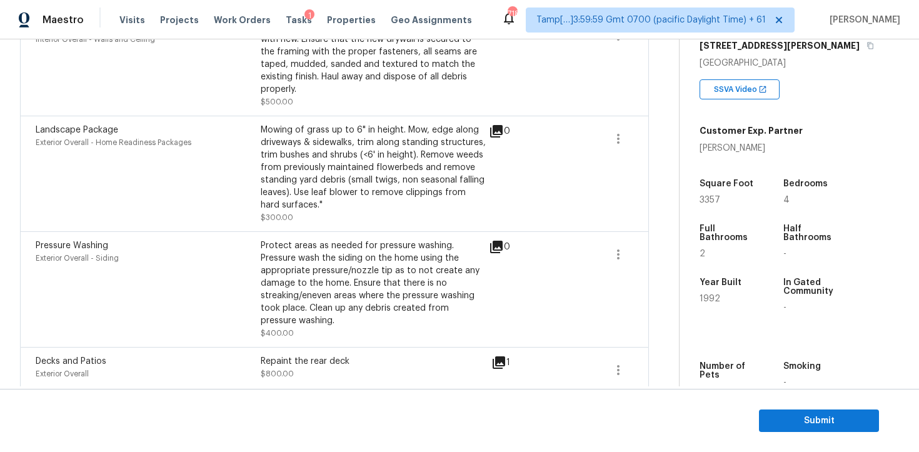
click at [347, 347] on div "Decks and Patios Exterior Overall Repaint the rear deck $800.00 1" at bounding box center [334, 370] width 629 height 46
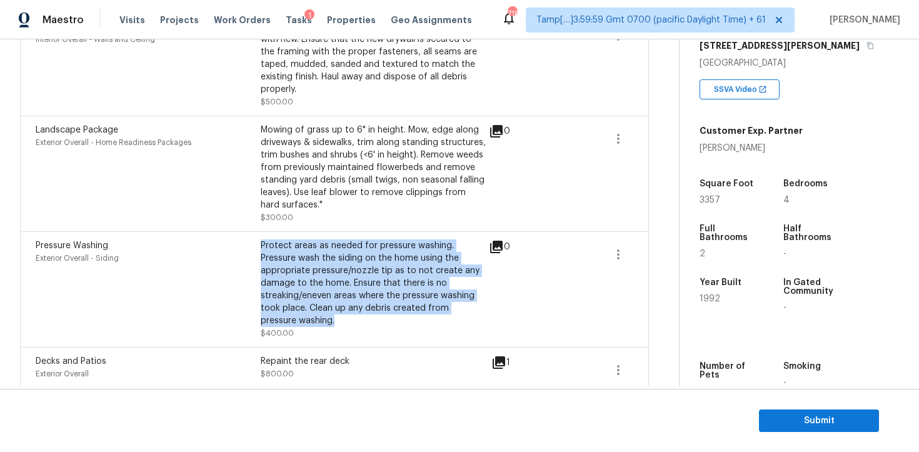
drag, startPoint x: 263, startPoint y: 235, endPoint x: 315, endPoint y: 304, distance: 86.7
click at [316, 305] on div "Protect areas as needed for pressure washing. Pressure wash the siding on the h…" at bounding box center [373, 284] width 225 height 88
click at [311, 196] on div "Mowing of grass up to 6" in height. Mow, edge along driveways & sidewalks, trim…" at bounding box center [373, 168] width 225 height 88
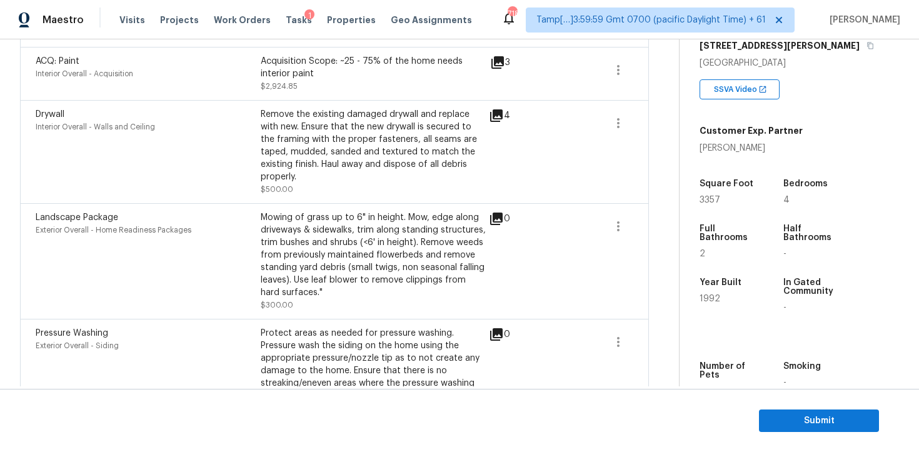
scroll to position [376, 0]
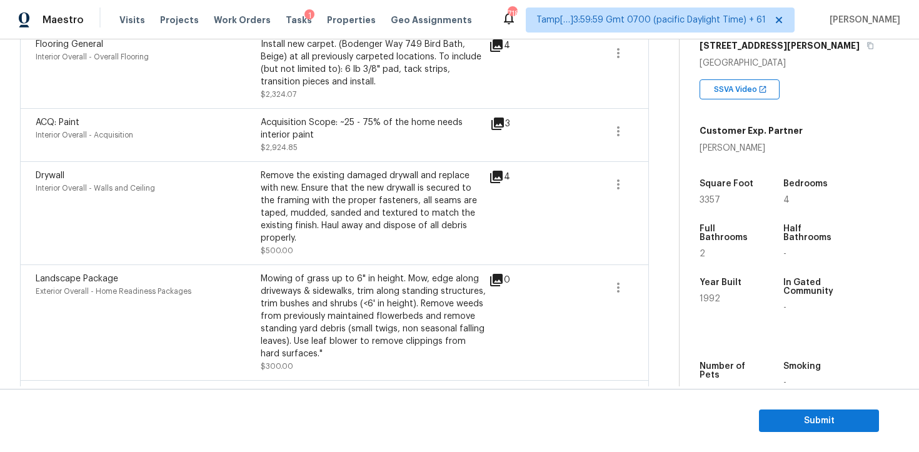
click at [313, 286] on div "Mowing of grass up to 6" in height. Mow, edge along driveways & sidewalks, trim…" at bounding box center [373, 317] width 225 height 88
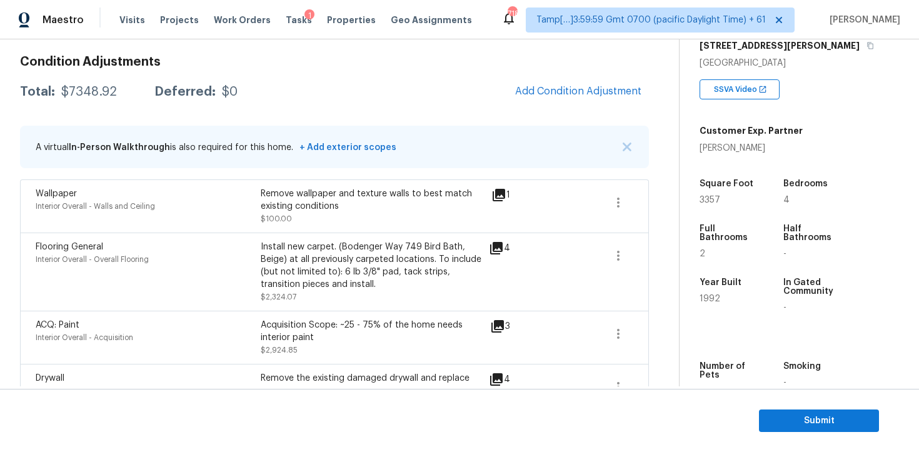
scroll to position [173, 0]
click at [316, 216] on div "Remove wallpaper and texture walls to best match existing conditions $100.00" at bounding box center [373, 207] width 225 height 38
click at [331, 263] on div "Install new carpet. (Bodenger Way 749 Bird Bath, Beige) at all previously carpe…" at bounding box center [373, 266] width 225 height 50
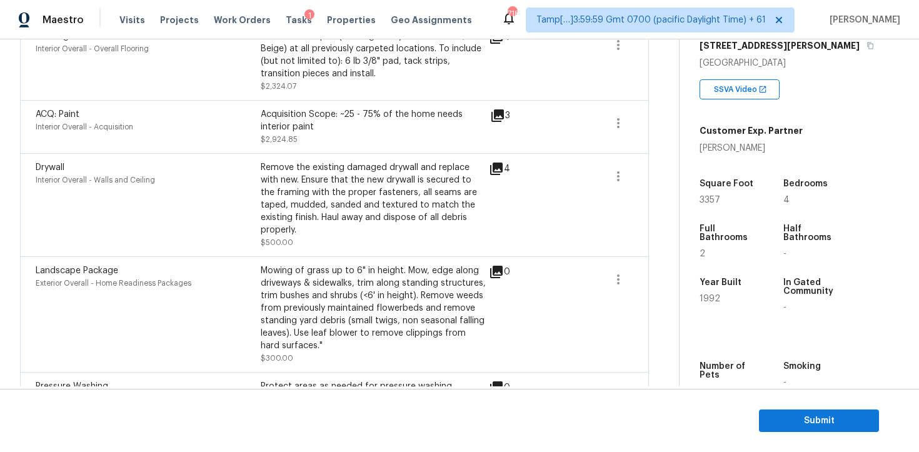
scroll to position [525, 0]
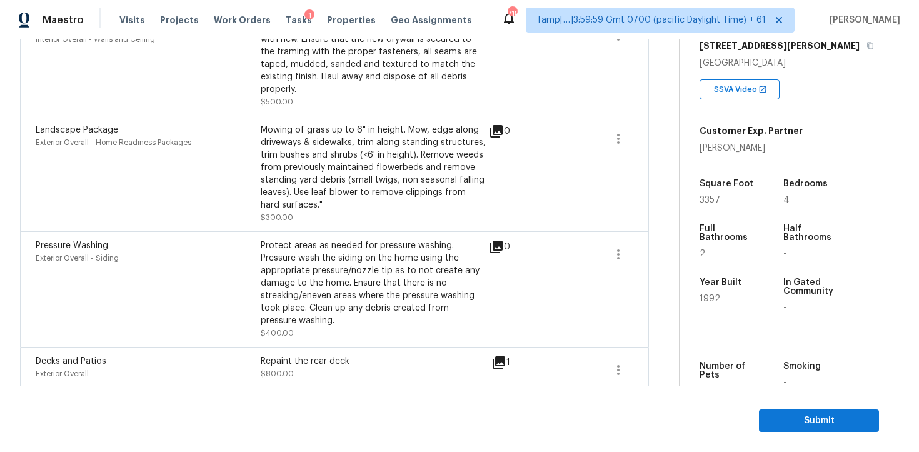
click at [267, 370] on span "$800.00" at bounding box center [277, 374] width 33 height 8
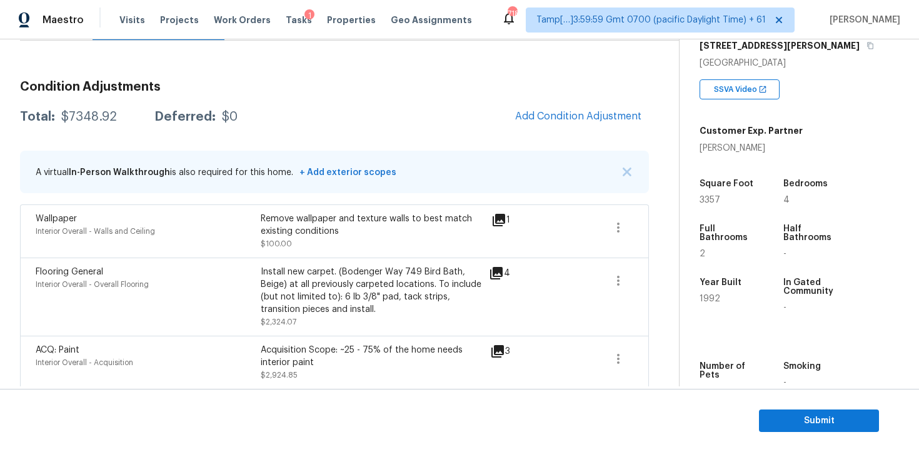
scroll to position [0, 0]
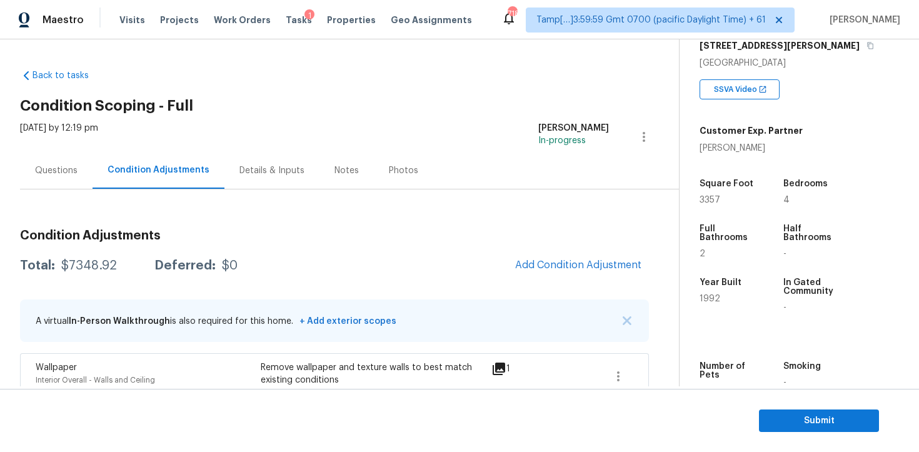
click at [75, 156] on div "Questions" at bounding box center [56, 170] width 73 height 37
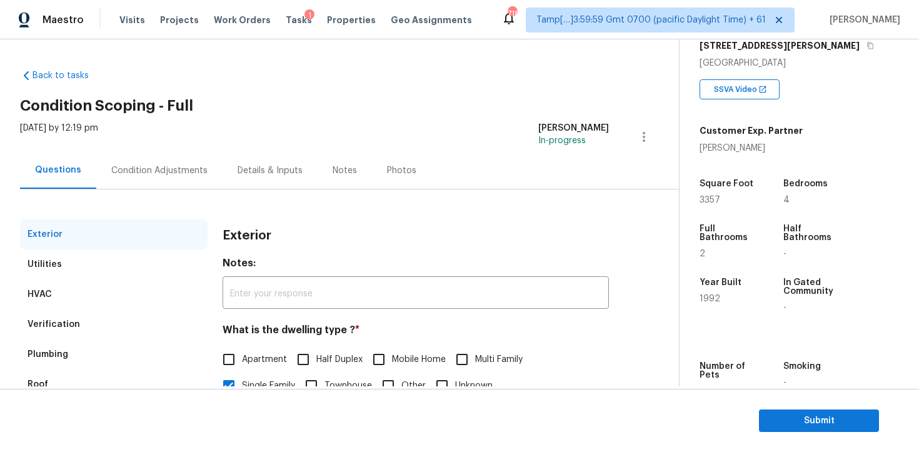
scroll to position [150, 0]
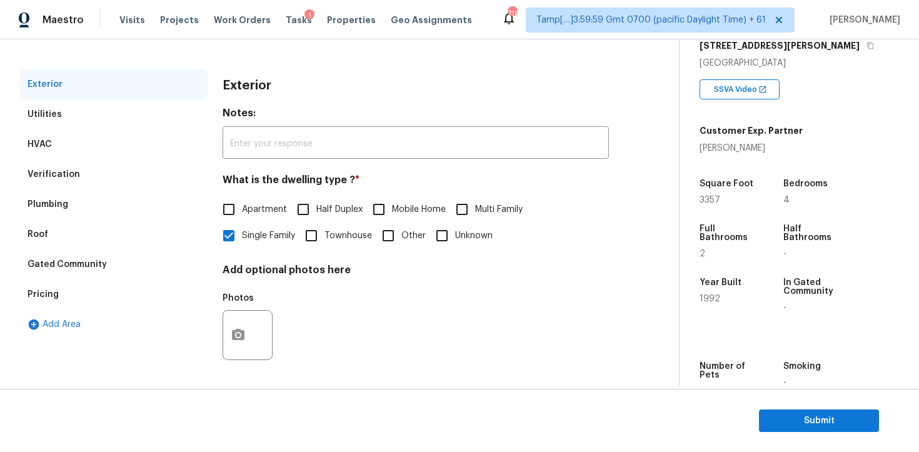
click at [109, 291] on div "Pricing" at bounding box center [114, 295] width 188 height 30
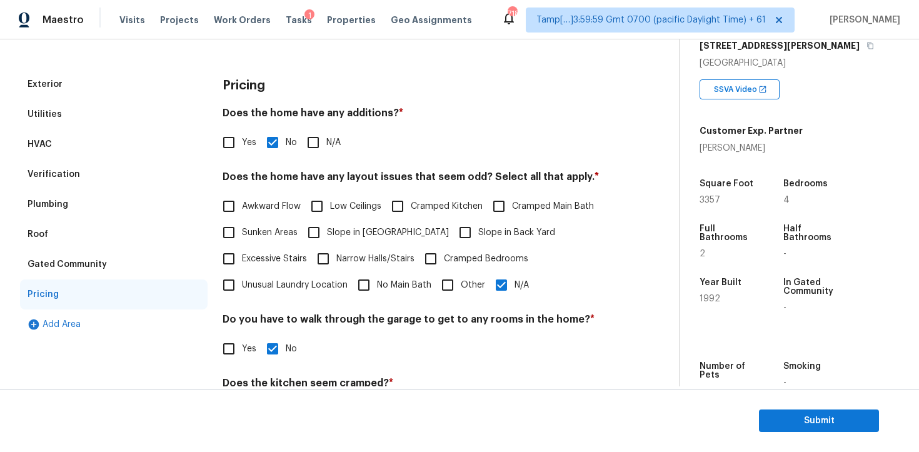
scroll to position [258, 0]
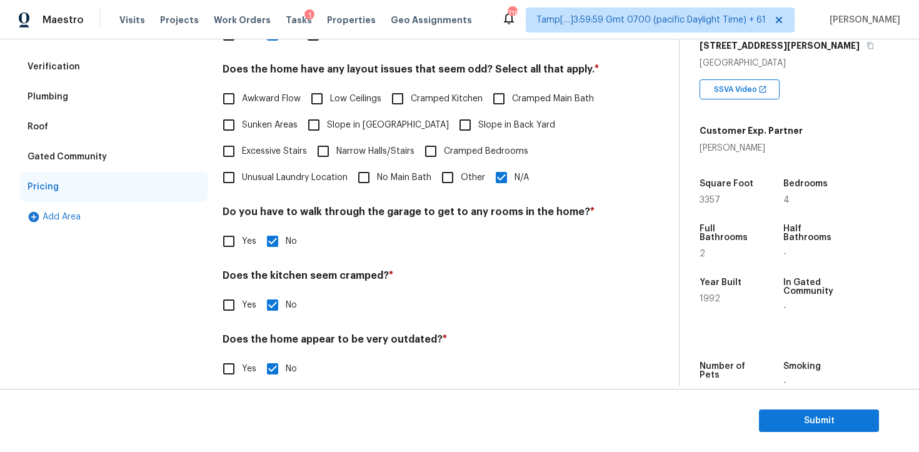
click at [452, 179] on input "Other" at bounding box center [448, 177] width 26 height 26
checkbox input "true"
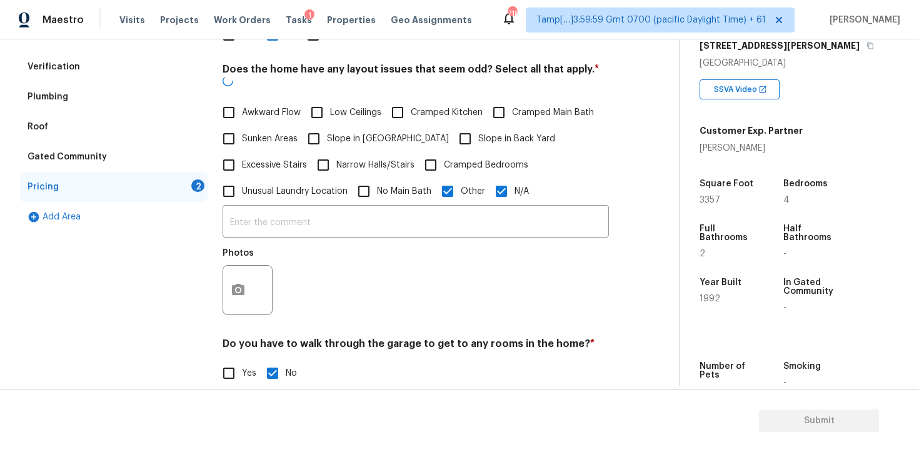
click at [506, 178] on input "N/A" at bounding box center [501, 191] width 26 height 26
checkbox input "false"
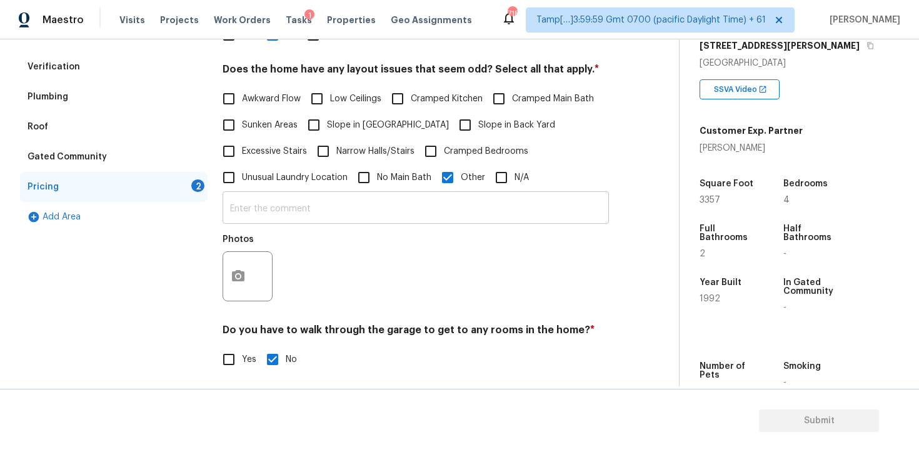
click at [502, 200] on input "text" at bounding box center [416, 208] width 386 height 29
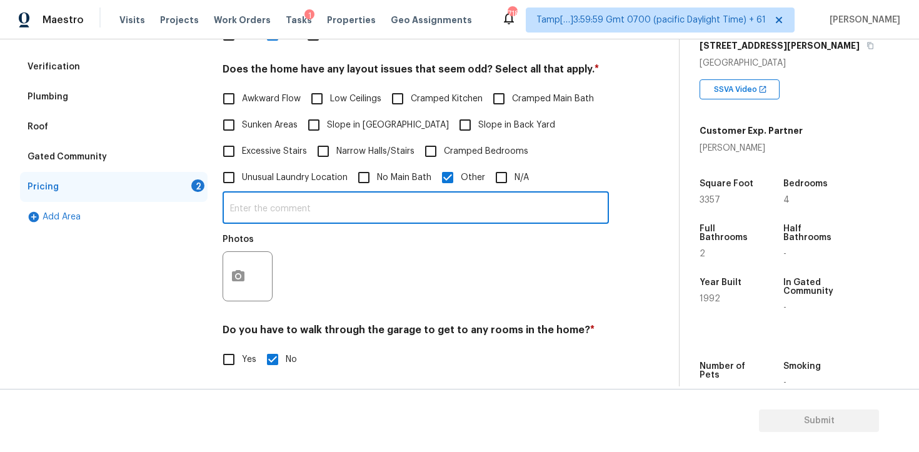
type input "P"
click at [326, 213] on input "text" at bounding box center [416, 208] width 386 height 29
type input "Sq ft discrepancy. The basement is 90% finished. Paint and Flooring have been a…"
click at [247, 281] on button "button" at bounding box center [238, 276] width 30 height 49
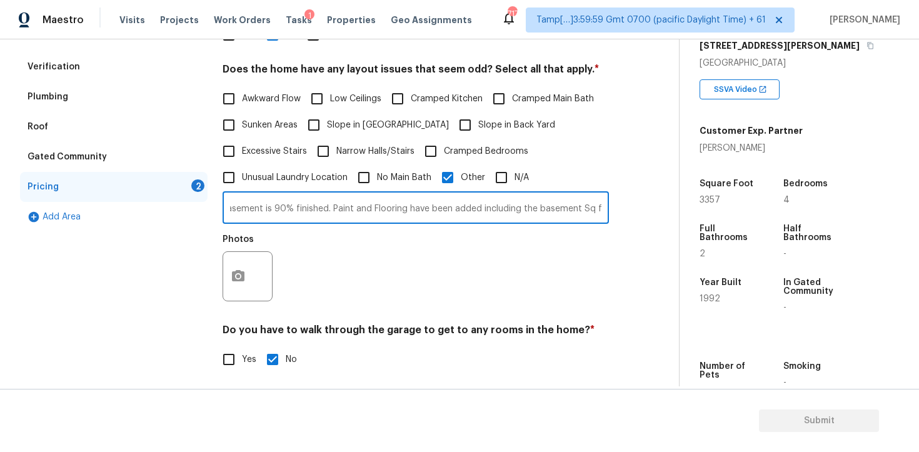
scroll to position [0, 0]
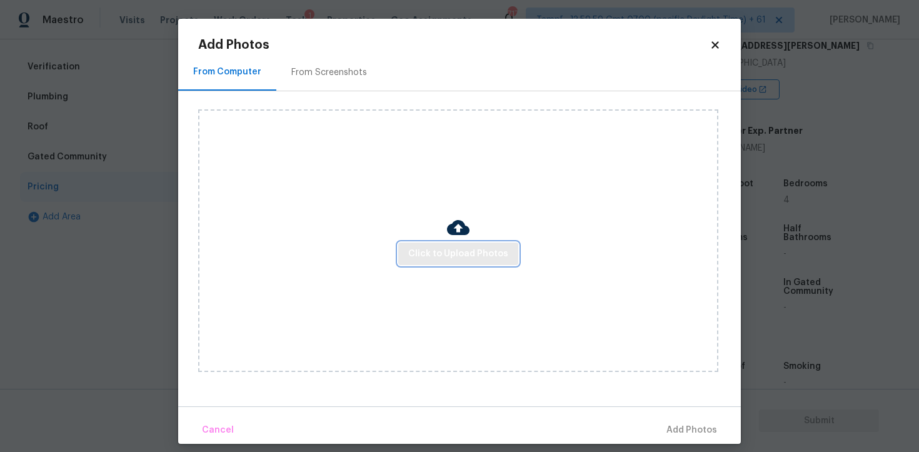
click at [431, 253] on span "Click to Upload Photos" at bounding box center [458, 254] width 100 height 16
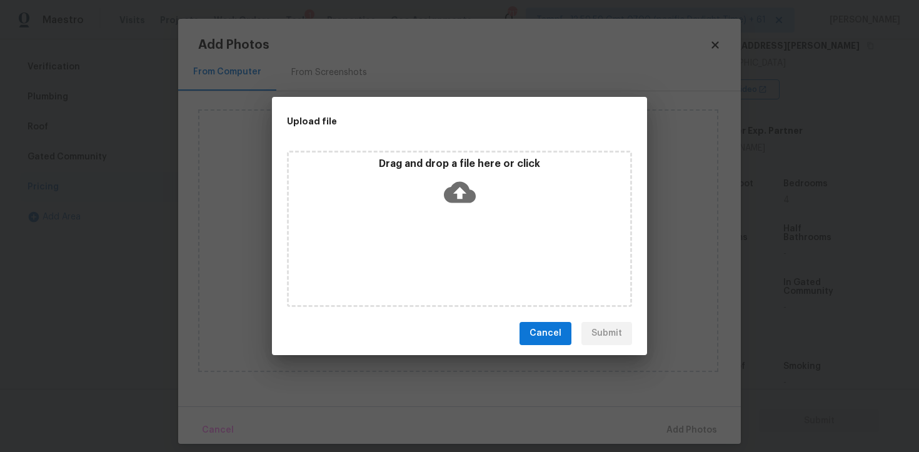
click at [445, 191] on icon at bounding box center [460, 191] width 32 height 21
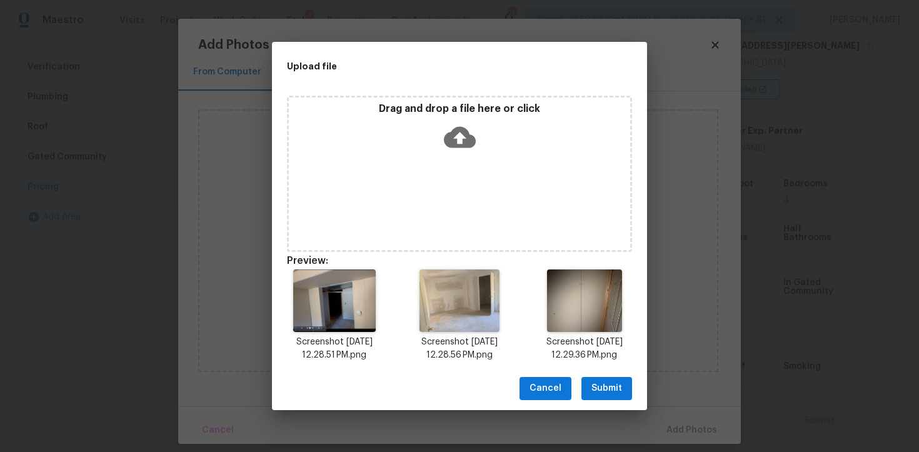
scroll to position [10, 0]
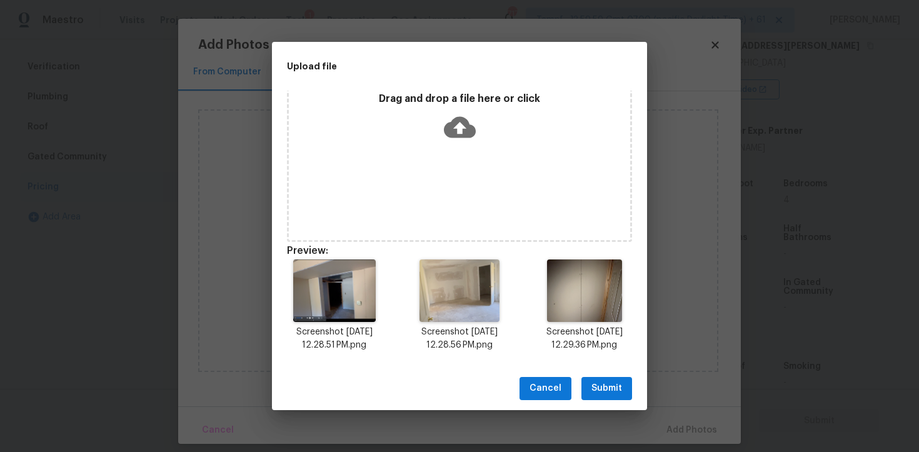
click at [612, 382] on span "Submit" at bounding box center [607, 389] width 31 height 16
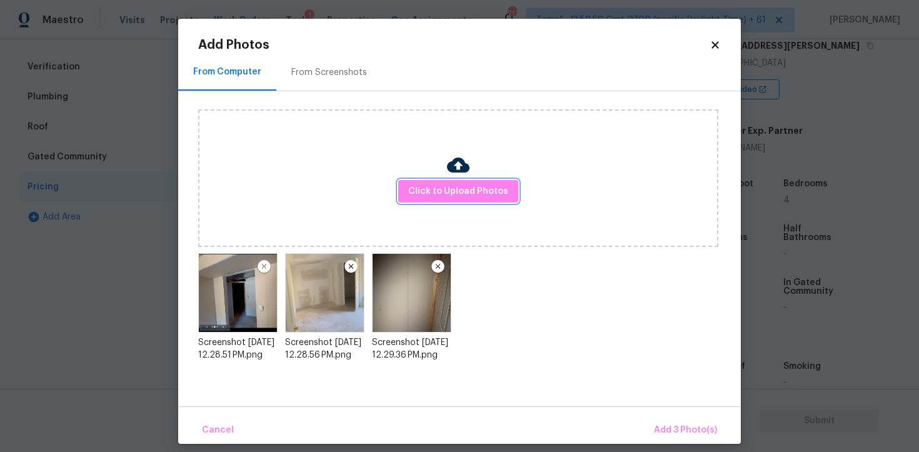
scroll to position [0, 0]
click at [670, 429] on span "Add 3 Photo(s)" at bounding box center [685, 431] width 63 height 16
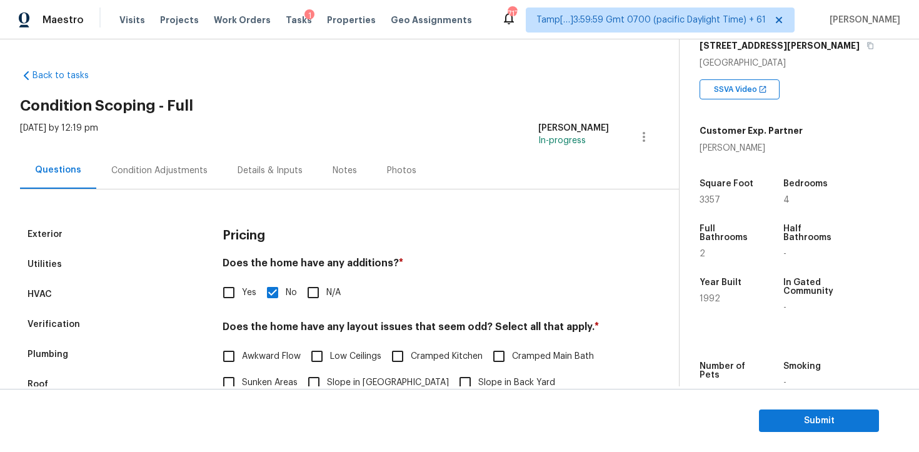
click at [142, 167] on div "Condition Adjustments" at bounding box center [159, 170] width 96 height 13
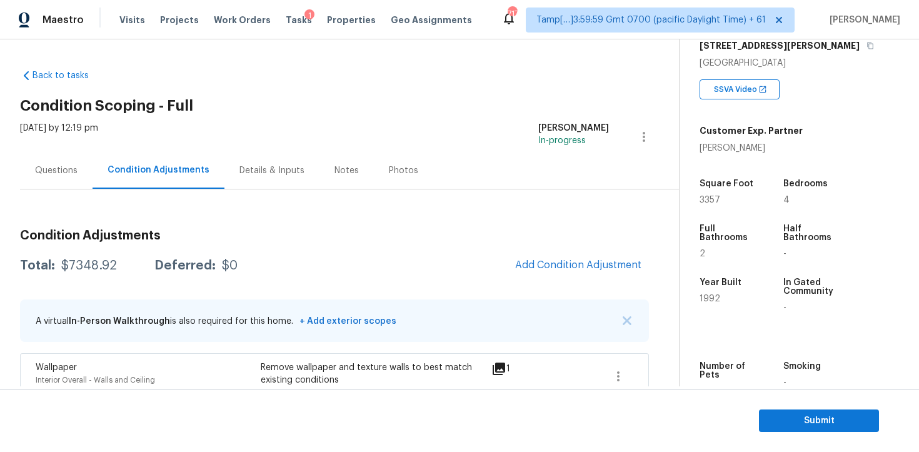
scroll to position [1, 0]
drag, startPoint x: 61, startPoint y: 265, endPoint x: 139, endPoint y: 265, distance: 78.2
click at [139, 265] on div "Total: $7348.92 Deferred: $0" at bounding box center [129, 265] width 218 height 13
copy div "$7348.92"
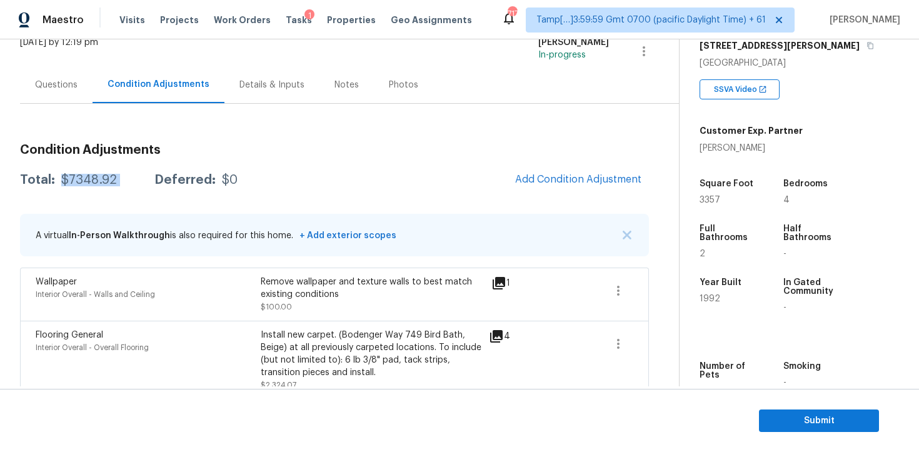
click at [54, 93] on div "Questions" at bounding box center [56, 84] width 73 height 37
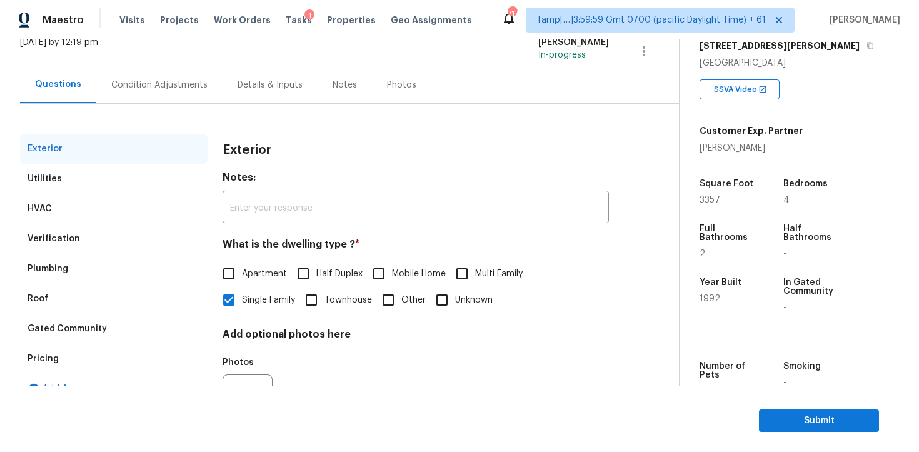
scroll to position [150, 0]
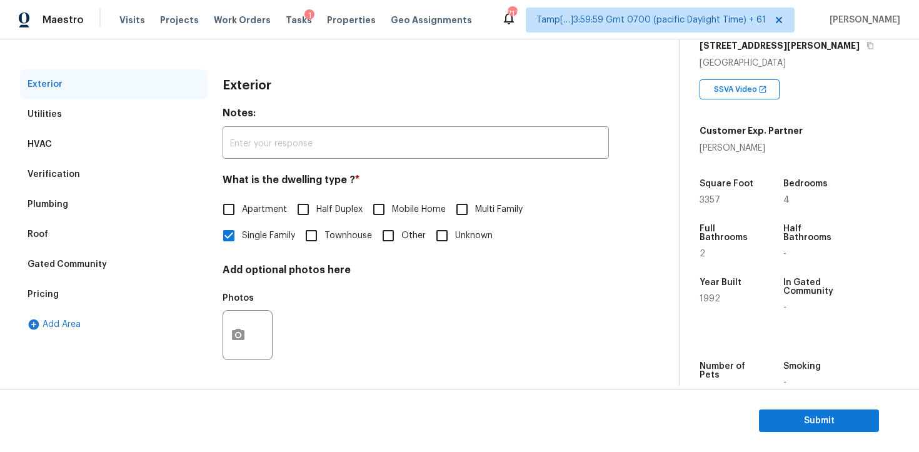
click at [114, 153] on div "HVAC" at bounding box center [114, 144] width 188 height 30
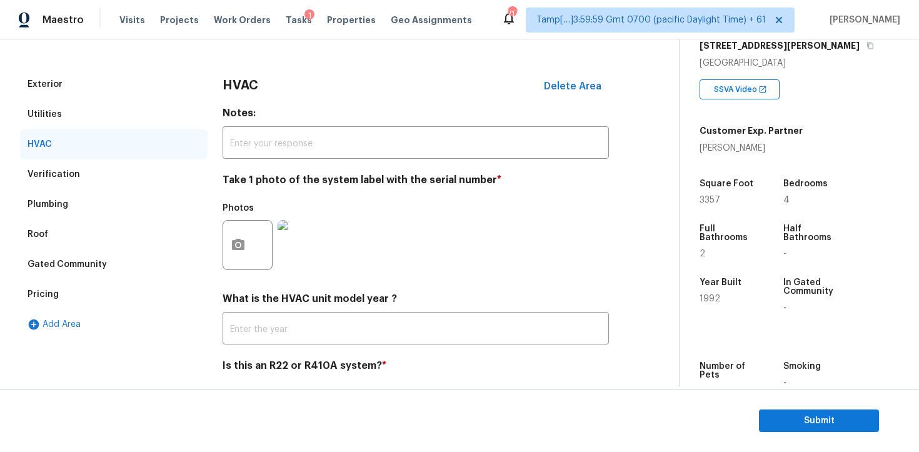
click at [125, 172] on div "Verification" at bounding box center [114, 174] width 188 height 30
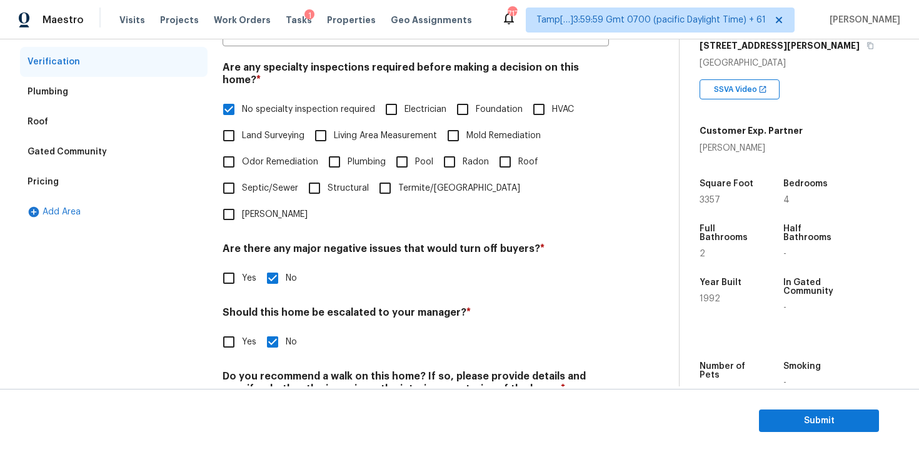
scroll to position [261, 0]
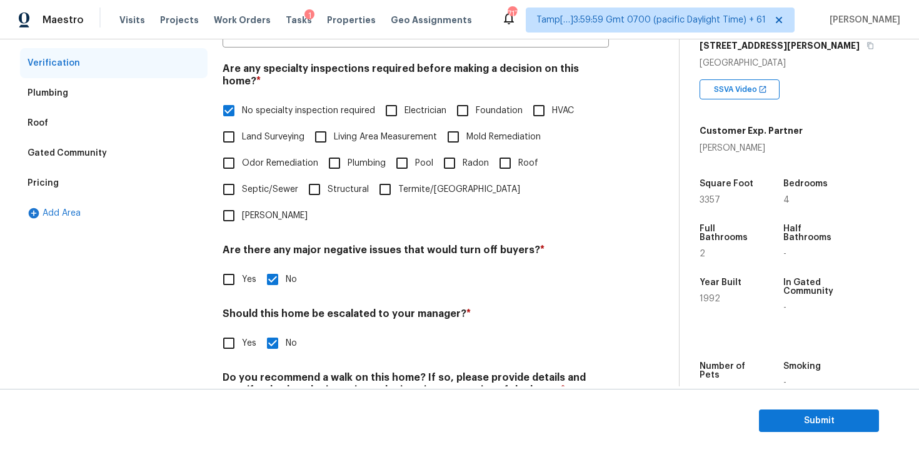
click at [157, 186] on div "Pricing" at bounding box center [114, 183] width 188 height 30
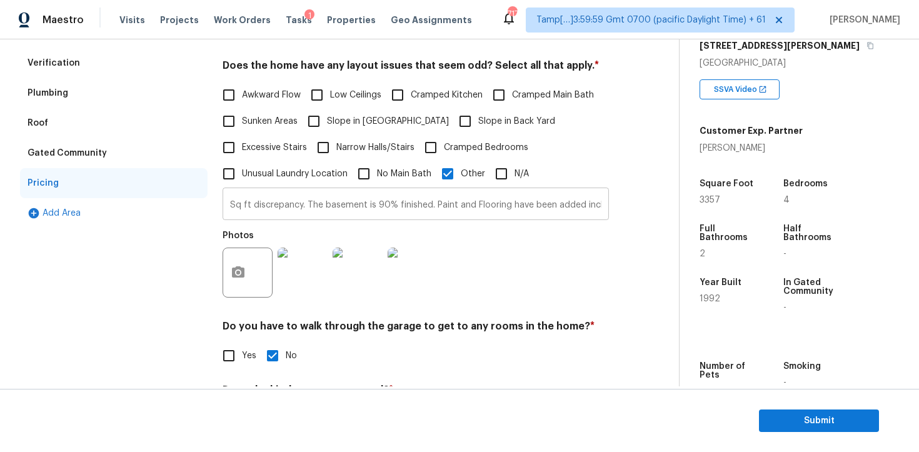
click at [361, 208] on input "Sq ft discrepancy. The basement is 90% finished. Paint and Flooring have been a…" at bounding box center [416, 205] width 386 height 29
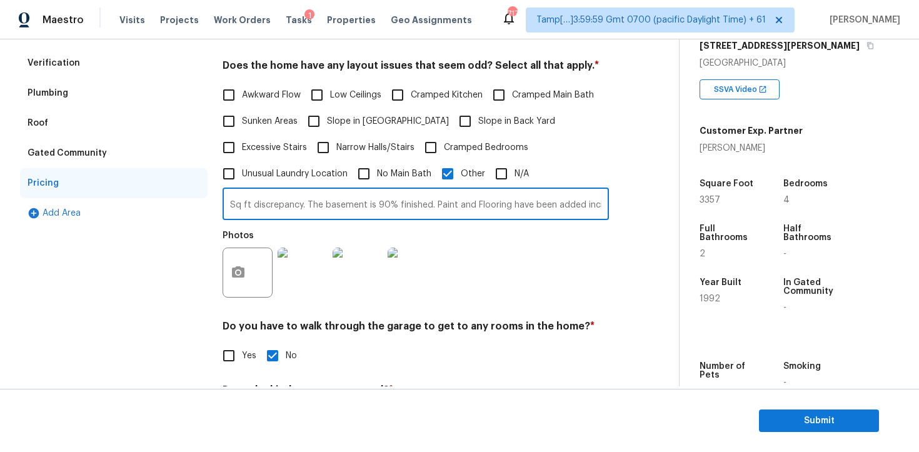
click at [361, 208] on input "Sq ft discrepancy. The basement is 90% finished. Paint and Flooring have been a…" at bounding box center [416, 205] width 386 height 29
click at [530, 281] on div "Photos" at bounding box center [416, 264] width 386 height 81
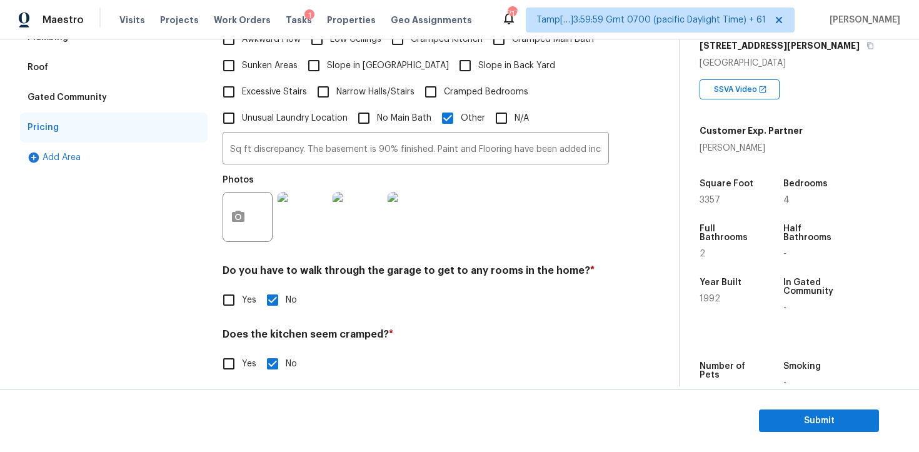
scroll to position [390, 0]
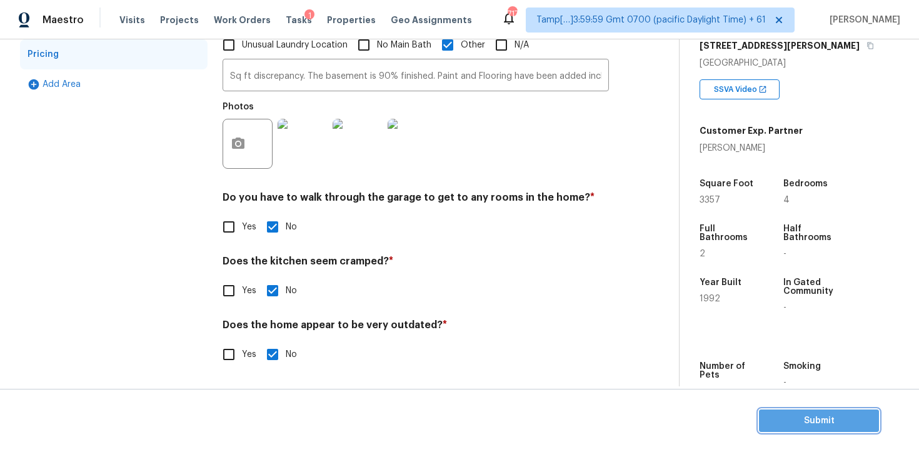
click at [814, 426] on span "Submit" at bounding box center [819, 421] width 100 height 16
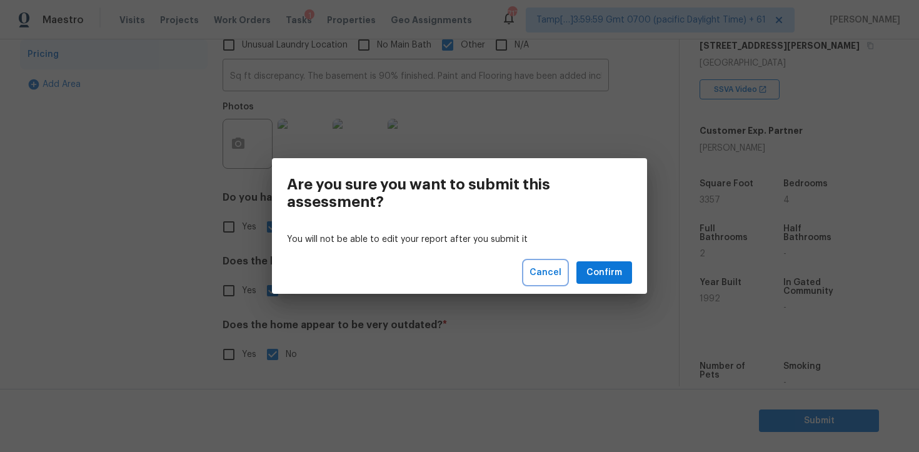
click at [552, 271] on span "Cancel" at bounding box center [546, 273] width 32 height 16
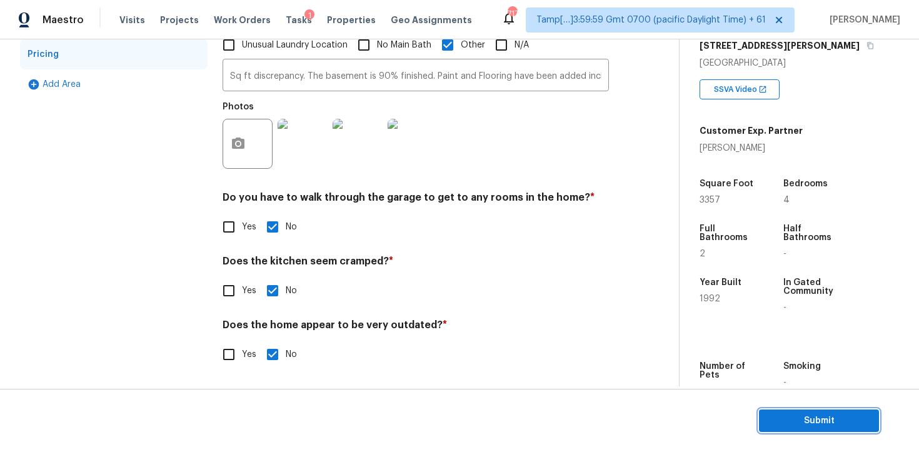
scroll to position [0, 0]
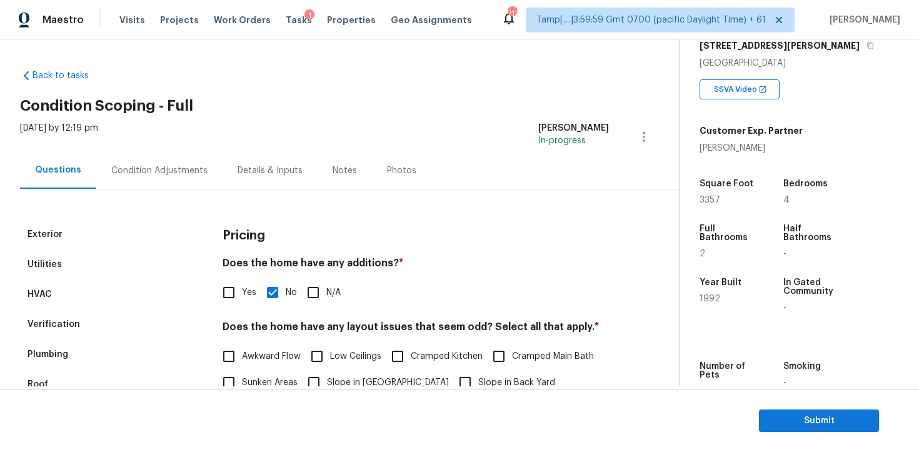
click at [193, 164] on div "Condition Adjustments" at bounding box center [159, 170] width 96 height 13
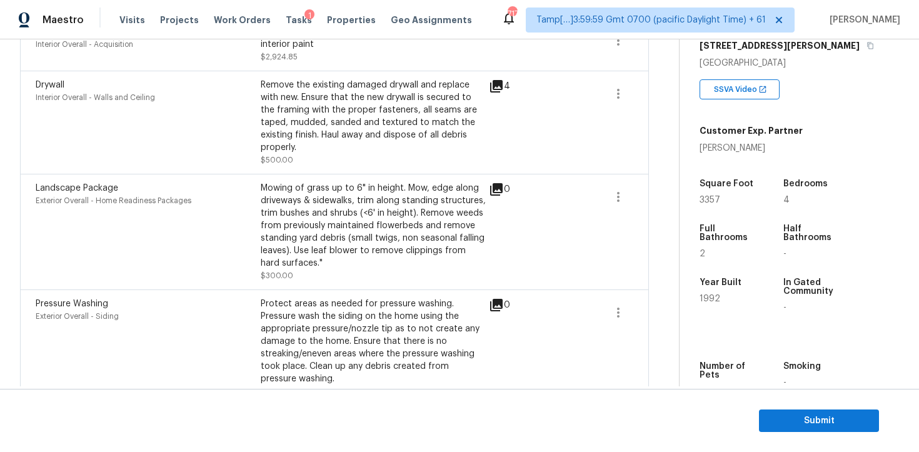
scroll to position [525, 0]
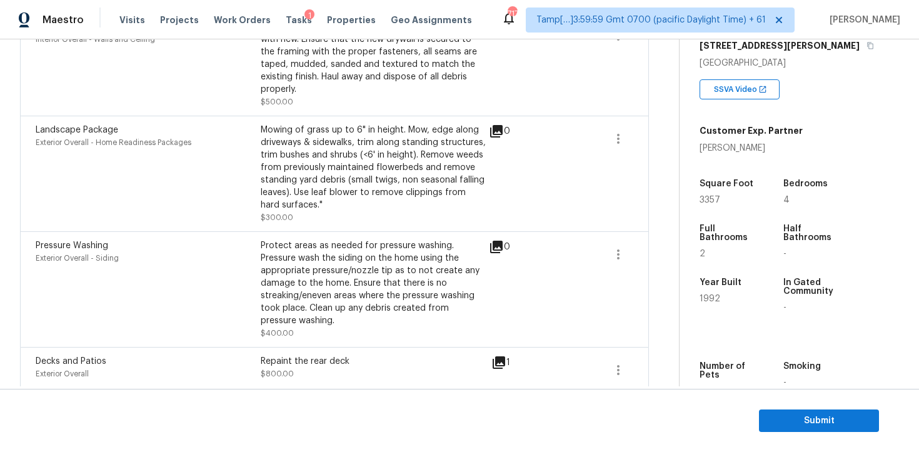
click at [199, 355] on div "Decks and Patios" at bounding box center [148, 361] width 225 height 13
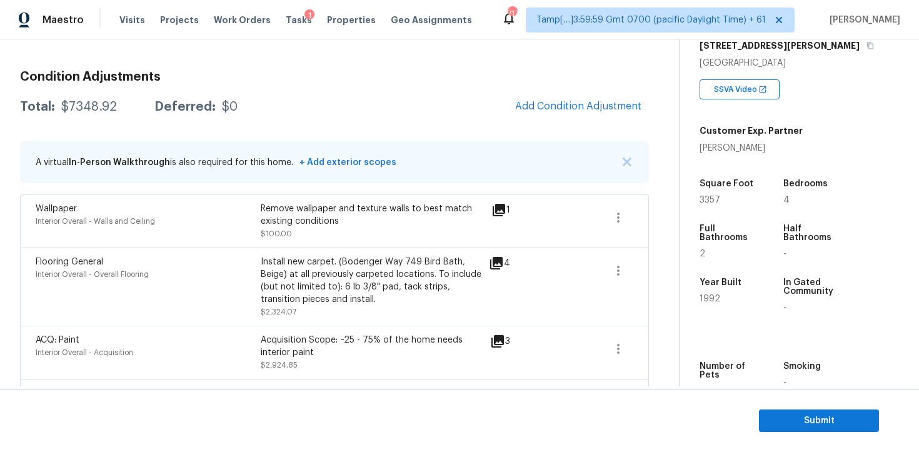
scroll to position [159, 0]
click at [199, 215] on div "Interior Overall - Walls and Ceiling" at bounding box center [148, 220] width 225 height 13
click at [204, 279] on div "Interior Overall - Overall Flooring" at bounding box center [148, 274] width 225 height 13
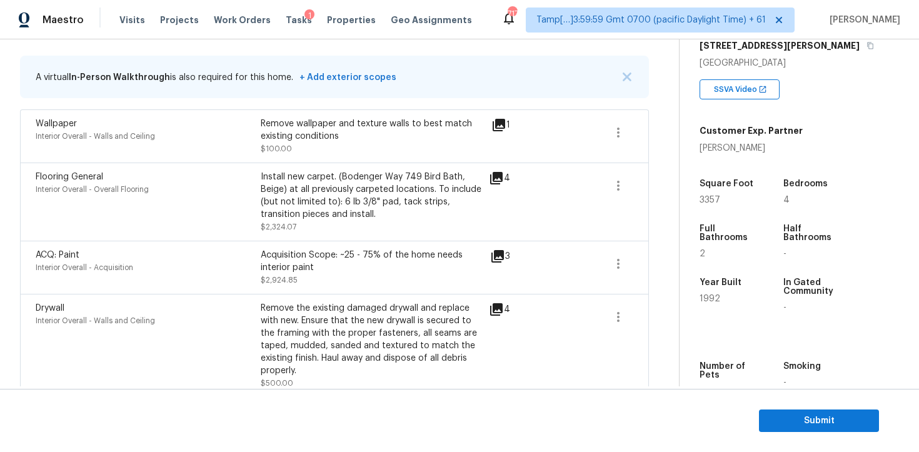
click at [204, 279] on div "ACQ: Paint Interior Overall - Acquisition" at bounding box center [148, 268] width 225 height 38
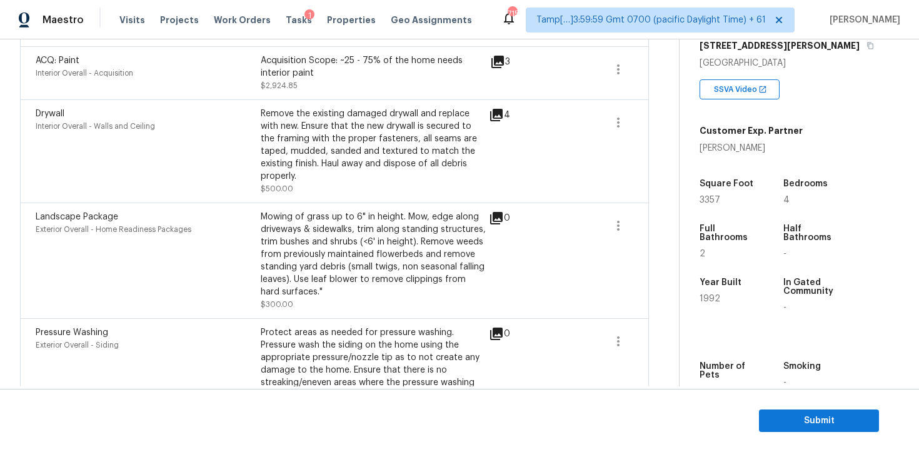
scroll to position [525, 0]
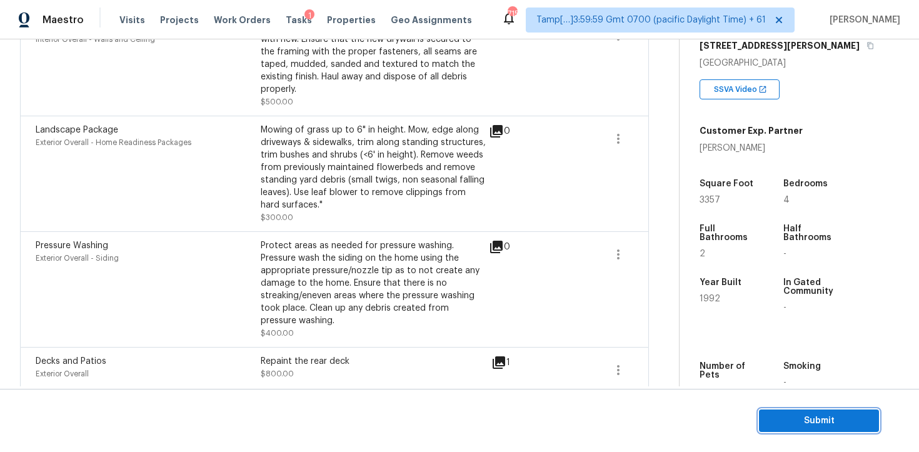
click at [775, 415] on span "Submit" at bounding box center [819, 421] width 100 height 16
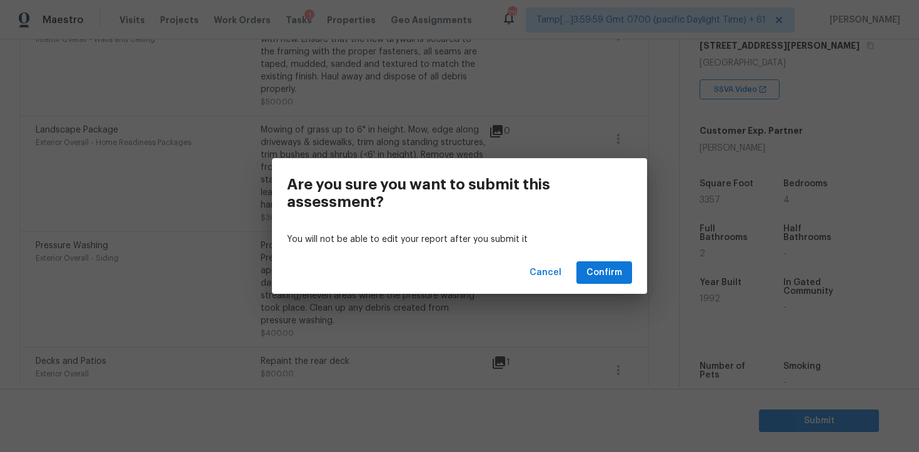
click at [612, 290] on div "Cancel Confirm" at bounding box center [459, 272] width 375 height 43
click at [612, 272] on span "Confirm" at bounding box center [605, 273] width 36 height 16
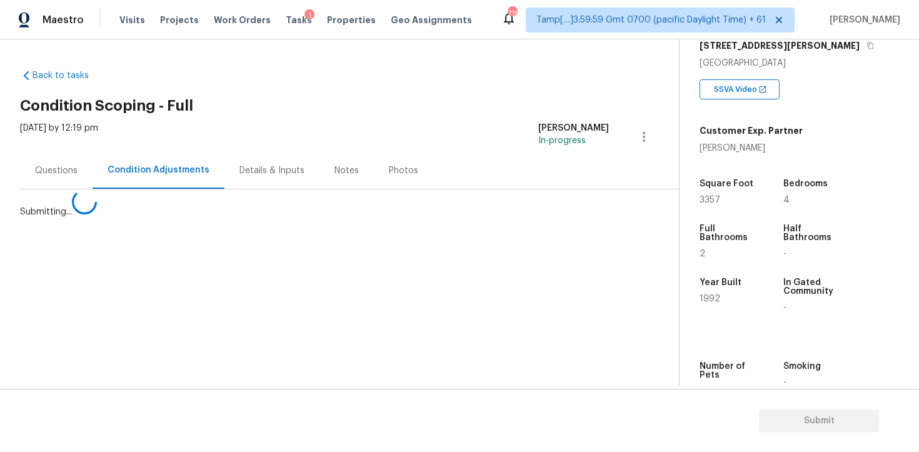
scroll to position [0, 0]
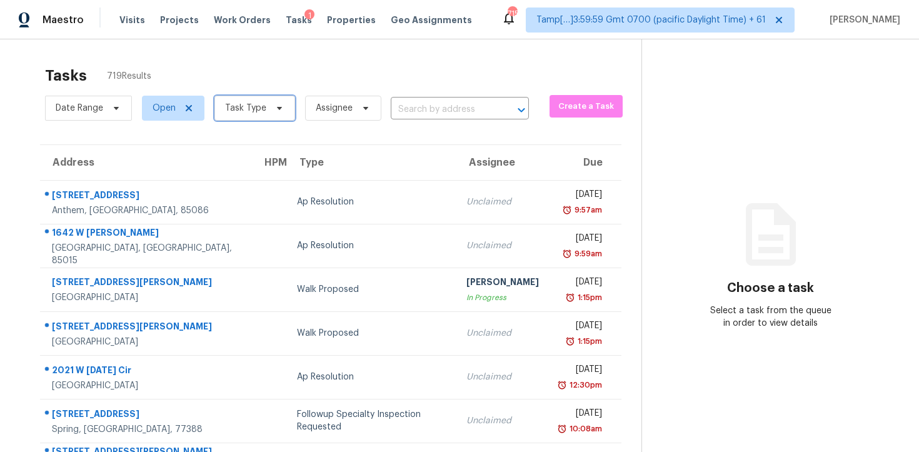
click at [279, 111] on icon at bounding box center [280, 108] width 10 height 10
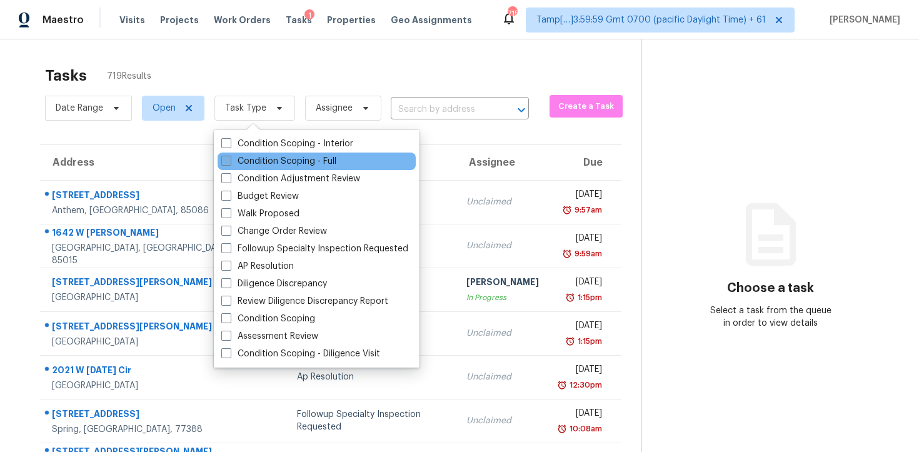
click at [295, 155] on label "Condition Scoping - Full" at bounding box center [278, 161] width 115 height 13
click at [230, 155] on input "Condition Scoping - Full" at bounding box center [225, 159] width 8 height 8
checkbox input "true"
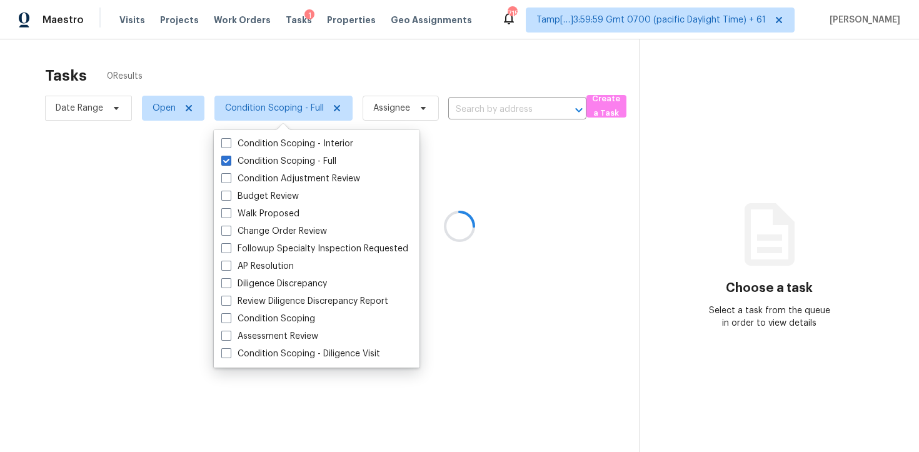
click at [254, 63] on div at bounding box center [459, 226] width 919 height 452
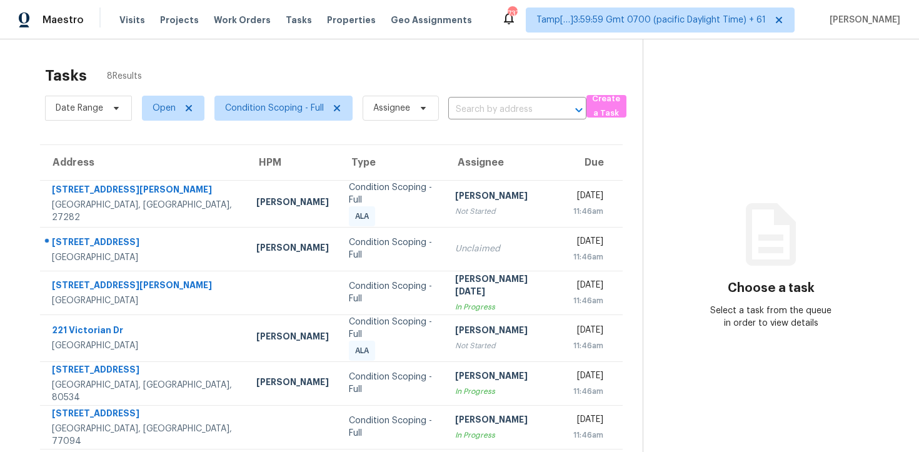
scroll to position [88, 0]
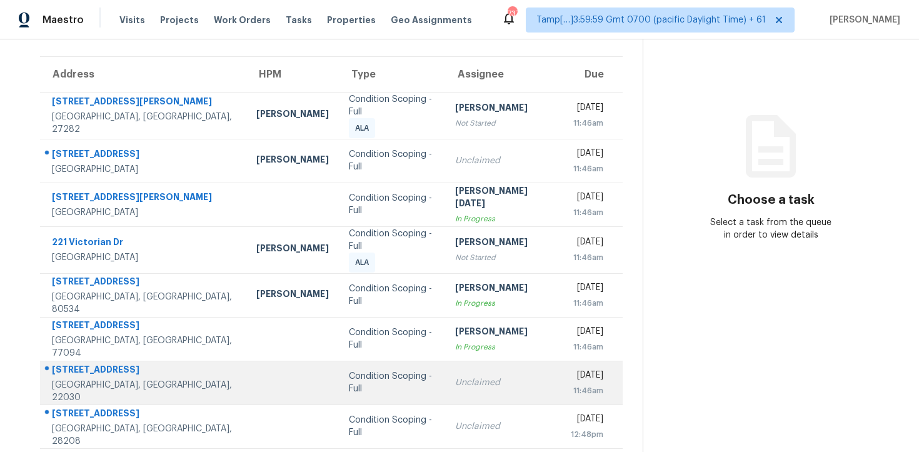
click at [349, 370] on div "Condition Scoping - Full" at bounding box center [392, 382] width 86 height 25
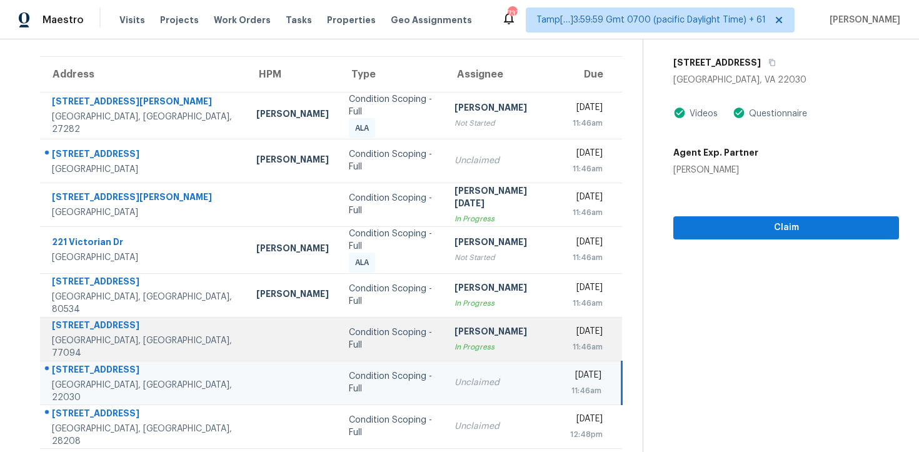
scroll to position [0, 0]
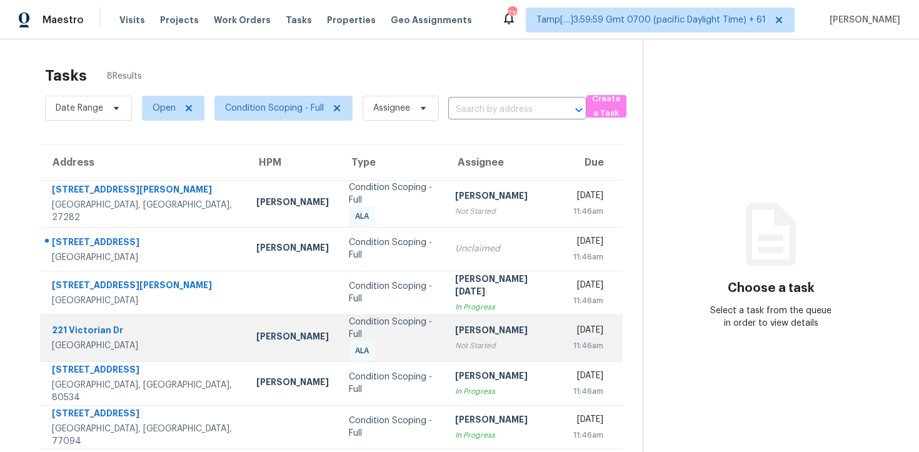
scroll to position [88, 0]
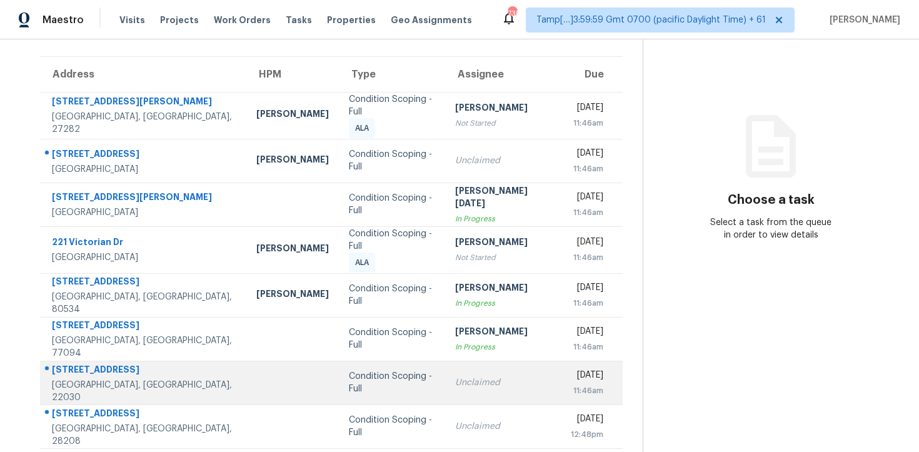
click at [401, 370] on td "Condition Scoping - Full" at bounding box center [392, 383] width 106 height 44
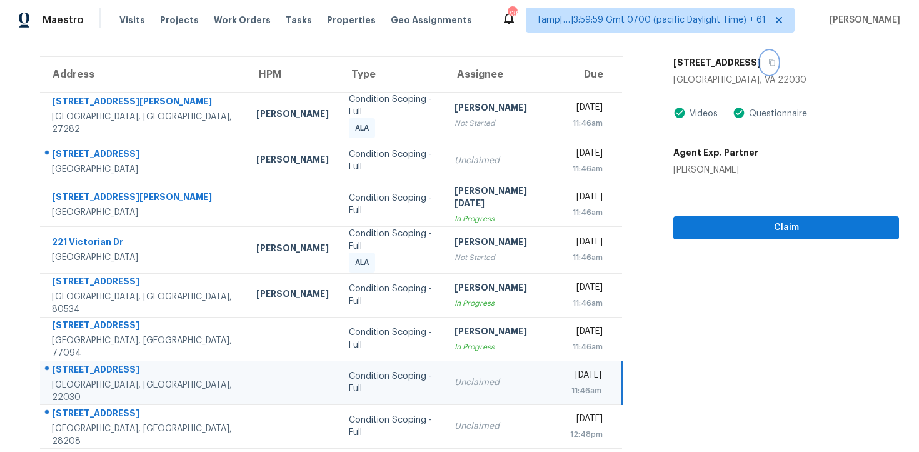
click at [770, 63] on icon "button" at bounding box center [773, 62] width 6 height 7
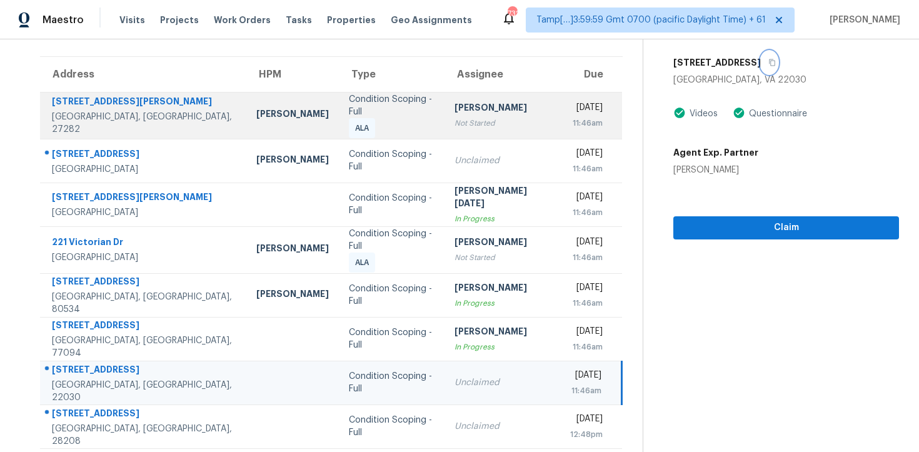
scroll to position [0, 0]
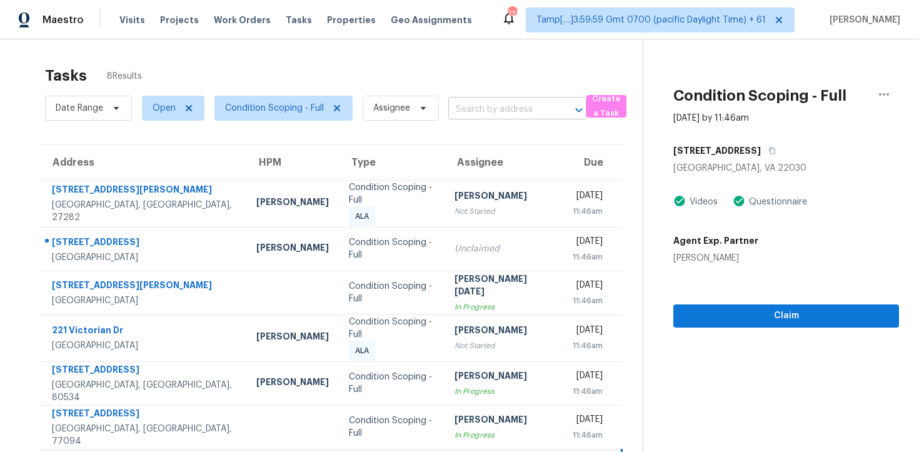
click at [493, 106] on input "text" at bounding box center [499, 109] width 103 height 19
click at [600, 104] on span "Create a Task" at bounding box center [607, 106] width 28 height 29
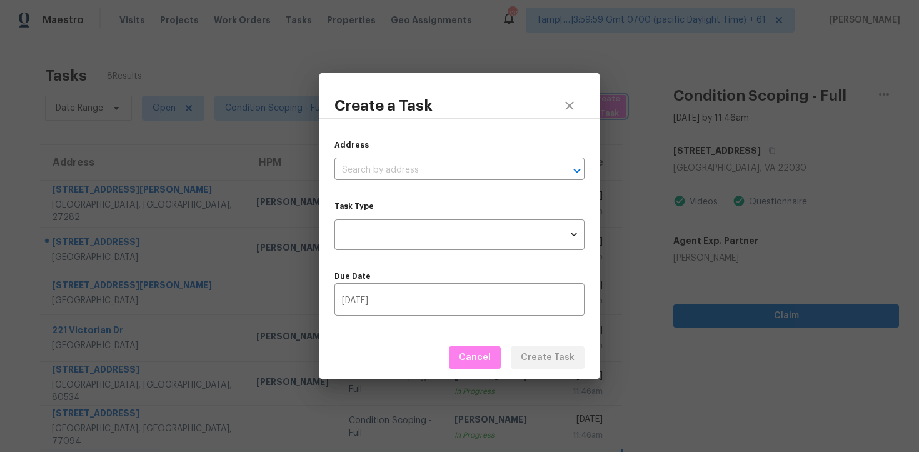
click at [607, 52] on div "Create a Task Address ​ Task Type ​ Task Type Due Date [DATE] ​ Cancel Create T…" at bounding box center [459, 226] width 919 height 452
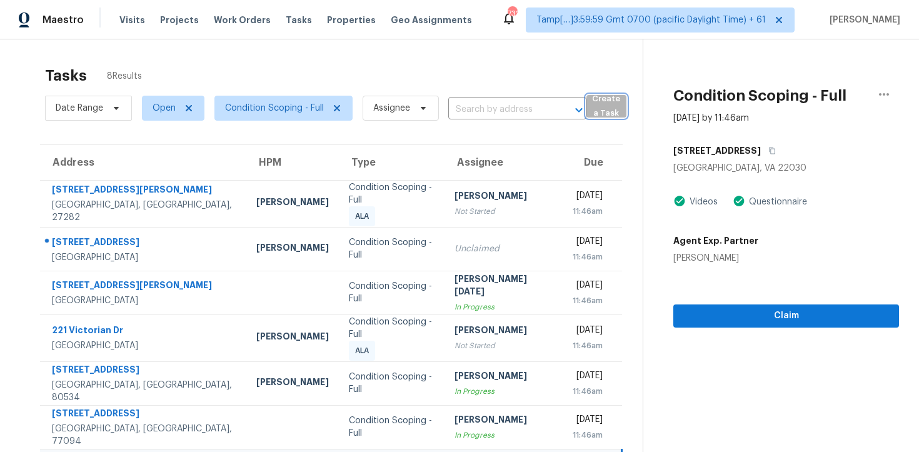
click at [595, 106] on span "Create a Task" at bounding box center [607, 106] width 28 height 29
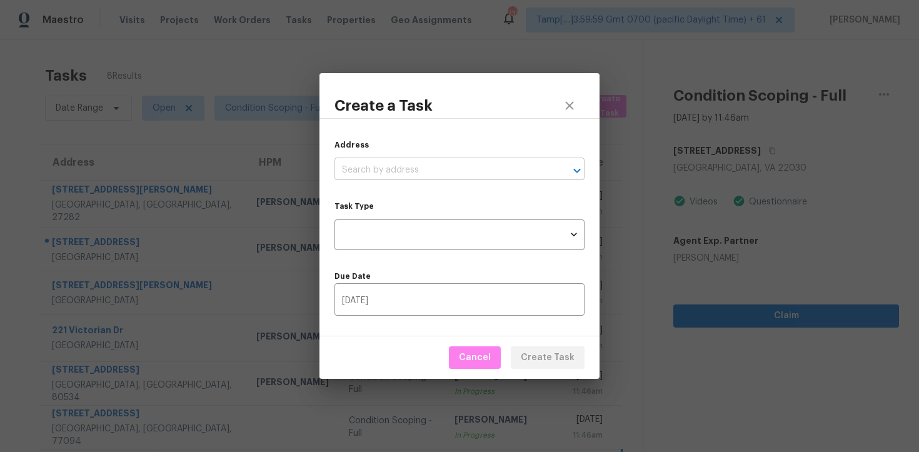
click at [507, 169] on input "text" at bounding box center [442, 170] width 215 height 19
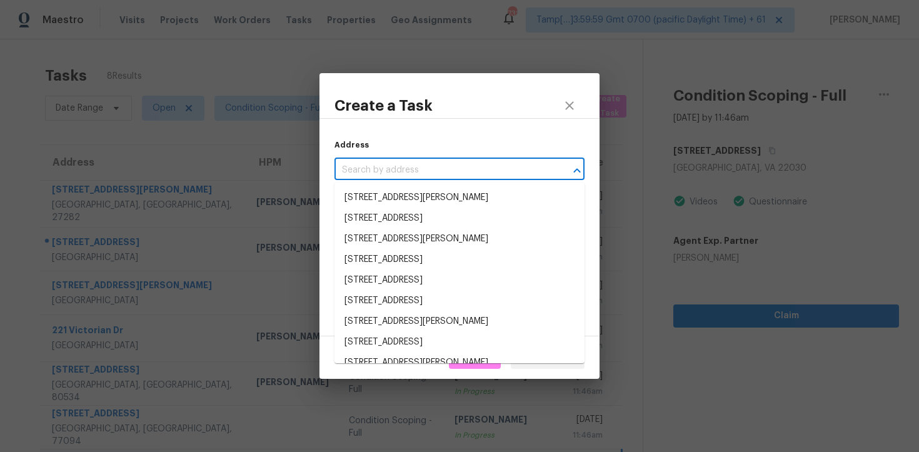
paste input "[URL][DOMAIN_NAME]"
type input "[URL][DOMAIN_NAME]"
click at [138, 41] on div "Create a Task Address ​ Task Type ​ Task Type Due Date [DATE] ​ Cancel Create T…" at bounding box center [459, 226] width 919 height 452
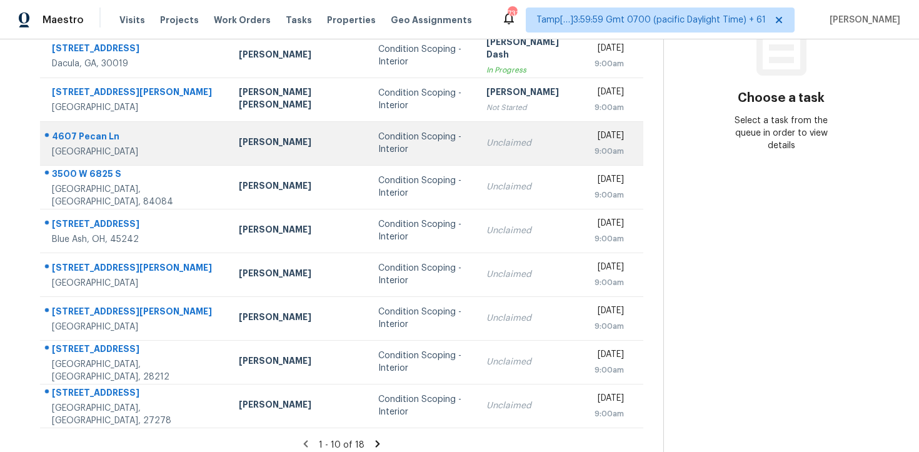
scroll to position [199, 0]
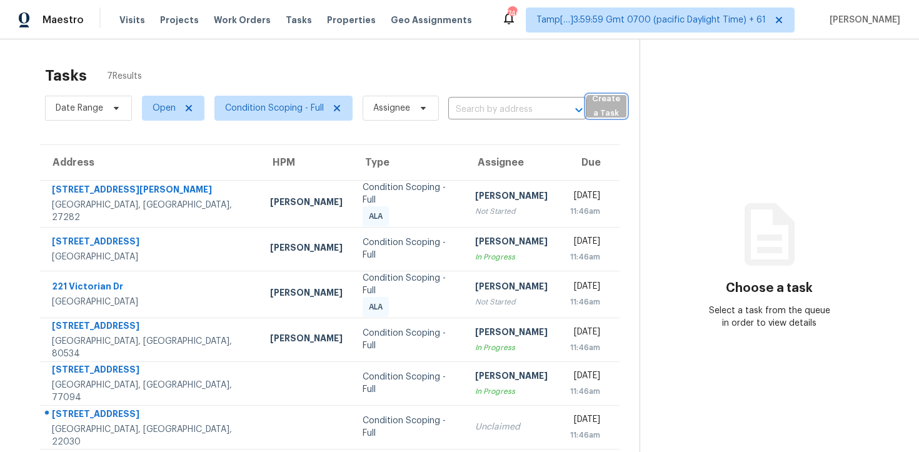
click at [618, 96] on span "Create a Task" at bounding box center [607, 106] width 28 height 29
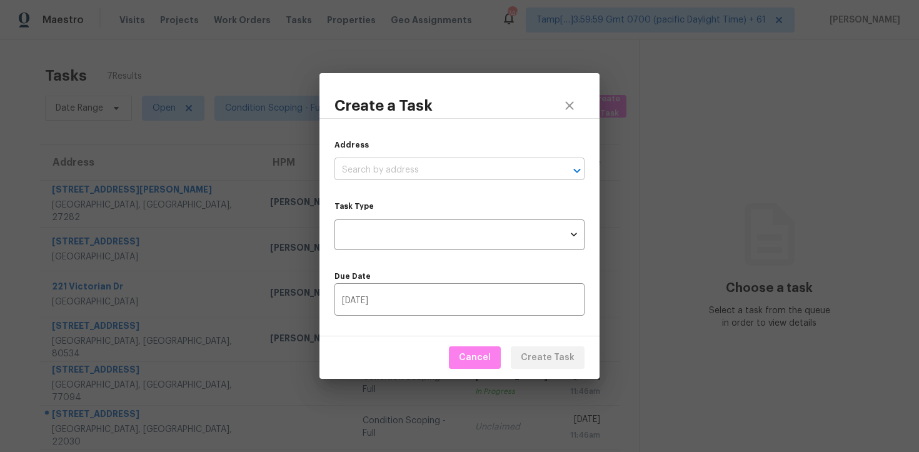
click at [507, 166] on input "text" at bounding box center [442, 170] width 215 height 19
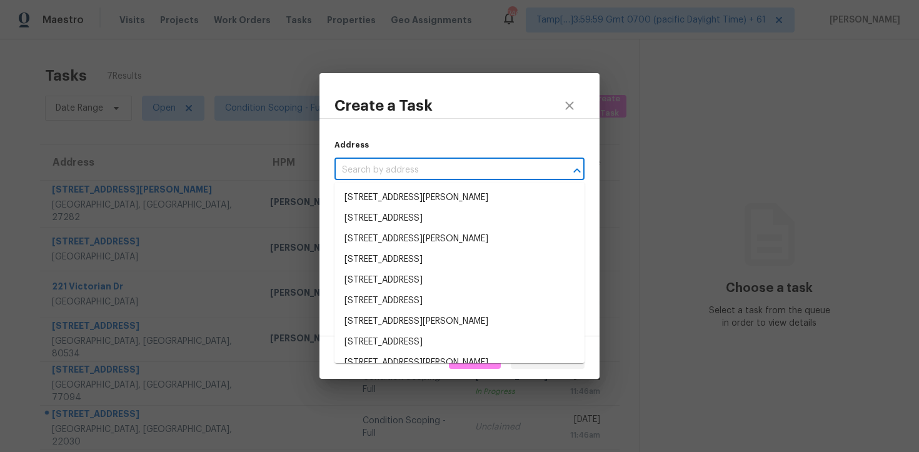
paste input "[URL][DOMAIN_NAME]"
type input "[URL][DOMAIN_NAME]"
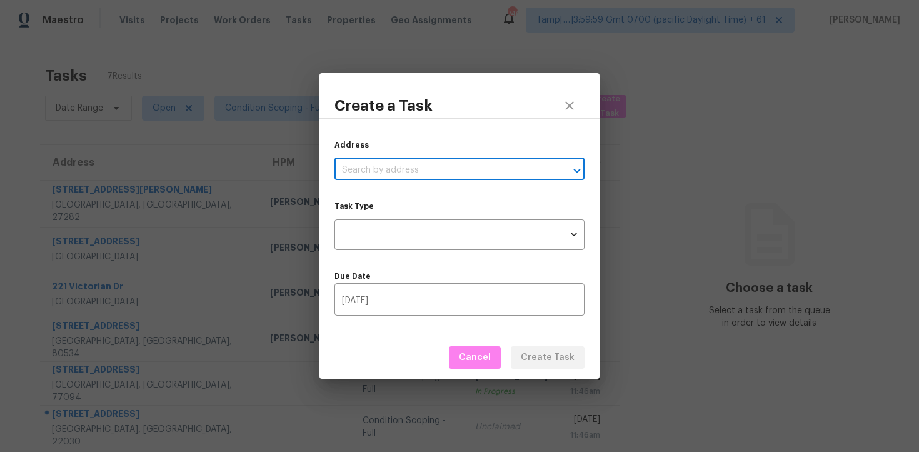
click at [400, 168] on input "text" at bounding box center [442, 170] width 215 height 19
paste input "[STREET_ADDRESS]"
type input "[STREET_ADDRESS]"
click at [512, 166] on input "[STREET_ADDRESS]" at bounding box center [442, 170] width 215 height 19
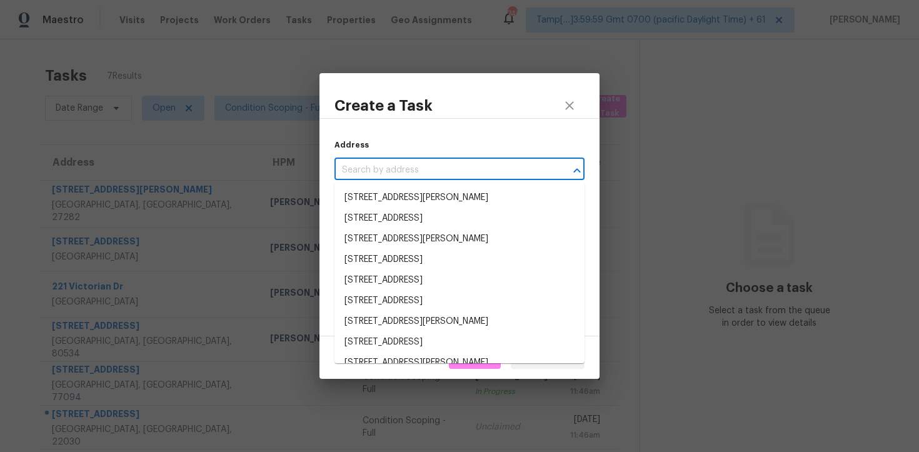
paste input "[STREET_ADDRESS]"
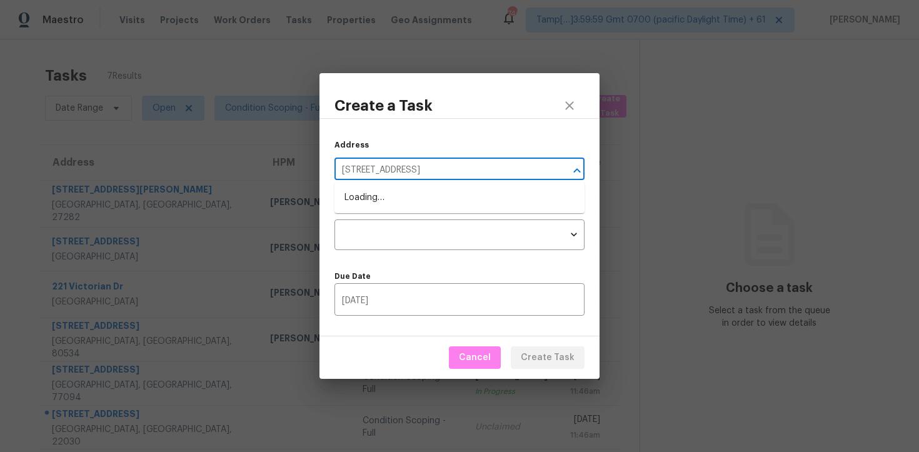
type input "[STREET_ADDRESS]"
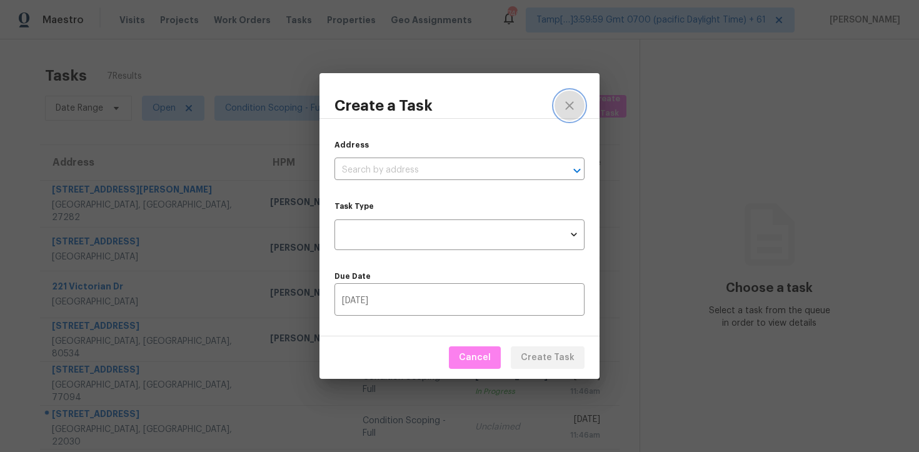
click at [575, 98] on icon "close" at bounding box center [569, 105] width 15 height 15
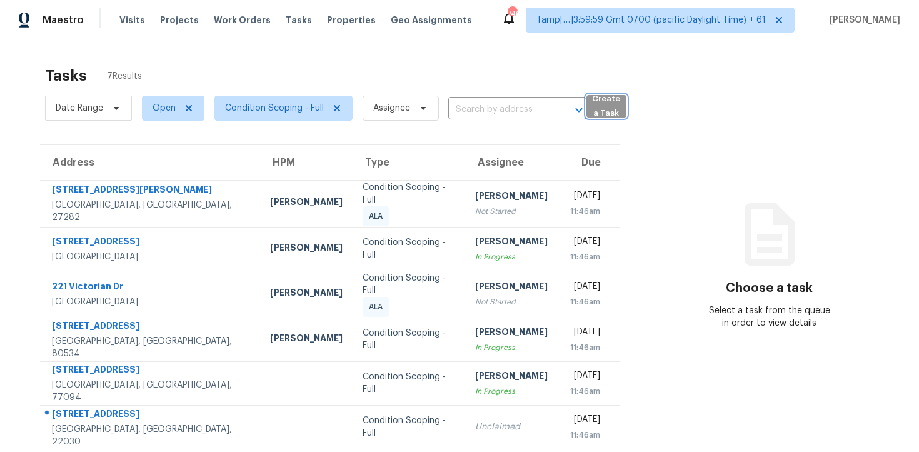
click at [608, 102] on span "Create a Task" at bounding box center [607, 106] width 28 height 29
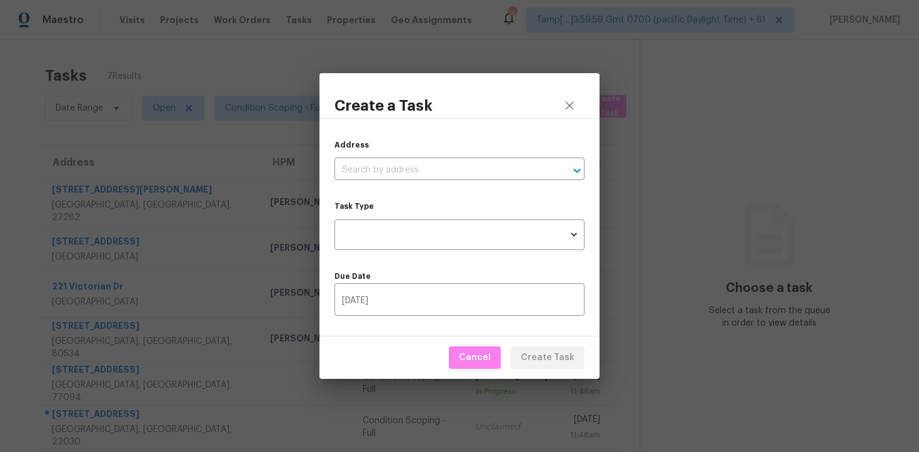
click at [490, 159] on div "Address ​" at bounding box center [460, 159] width 250 height 41
click at [488, 164] on input "text" at bounding box center [442, 170] width 215 height 19
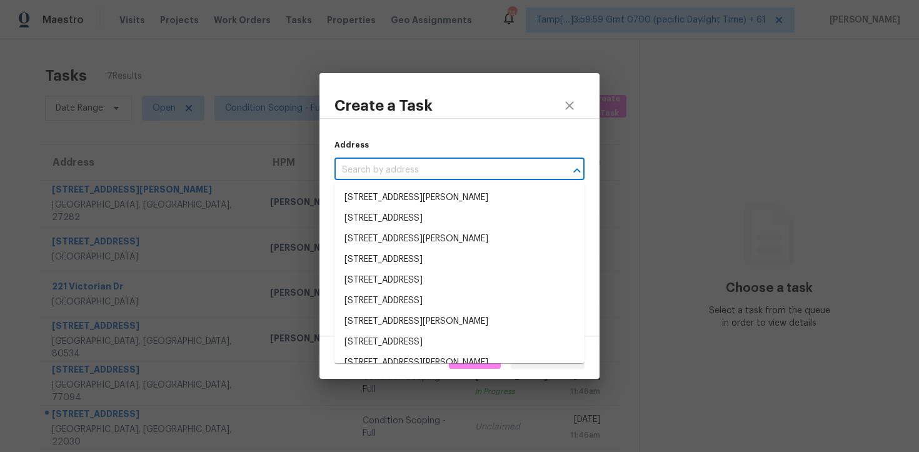
paste input "[STREET_ADDRESS]"
type input "[STREET_ADDRESS]"
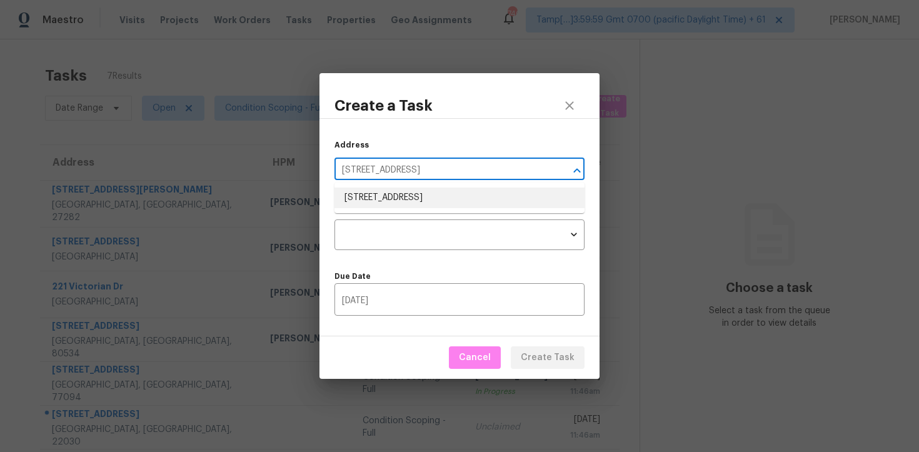
click at [492, 194] on li "[STREET_ADDRESS]" at bounding box center [460, 198] width 250 height 21
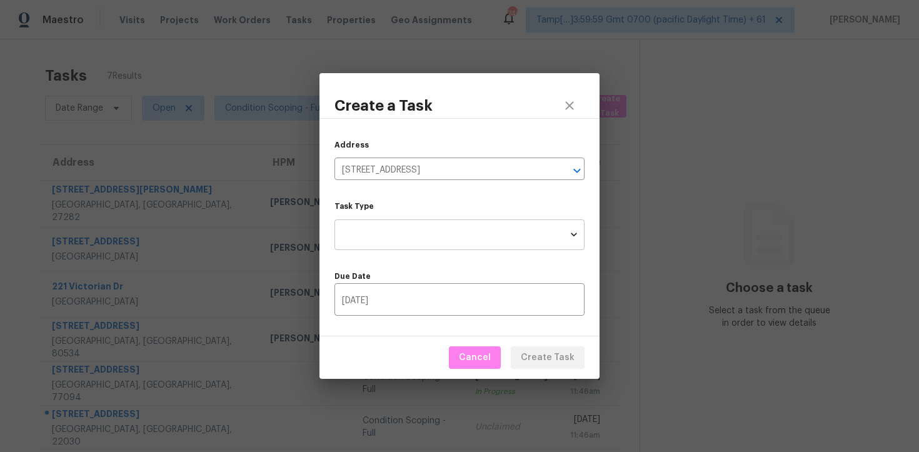
click at [481, 232] on body "Maestro Visits Projects Work Orders Tasks Properties Geo Assignments 740 Tamp[……" at bounding box center [459, 226] width 919 height 452
click at [462, 235] on li "Condition Scoping - Full" at bounding box center [460, 235] width 250 height 21
type input "virtual_full_assessment"
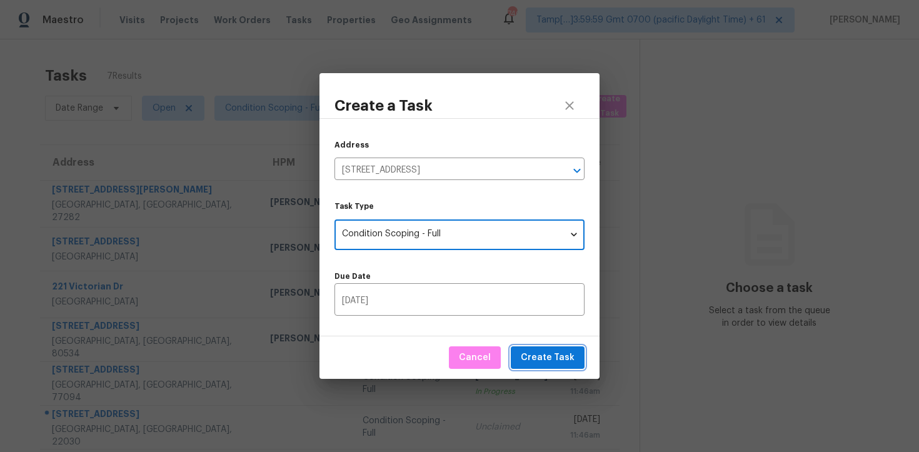
click at [545, 358] on span "Create Task" at bounding box center [548, 358] width 54 height 16
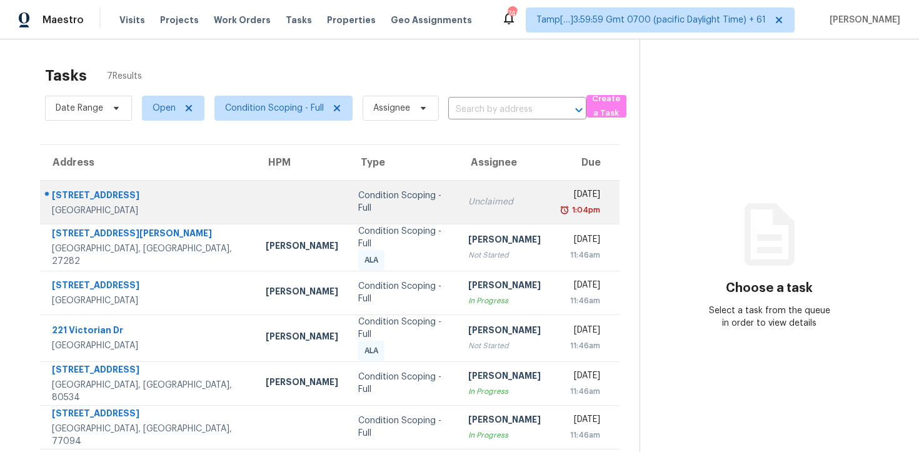
click at [348, 186] on td "Condition Scoping - Full" at bounding box center [403, 202] width 110 height 44
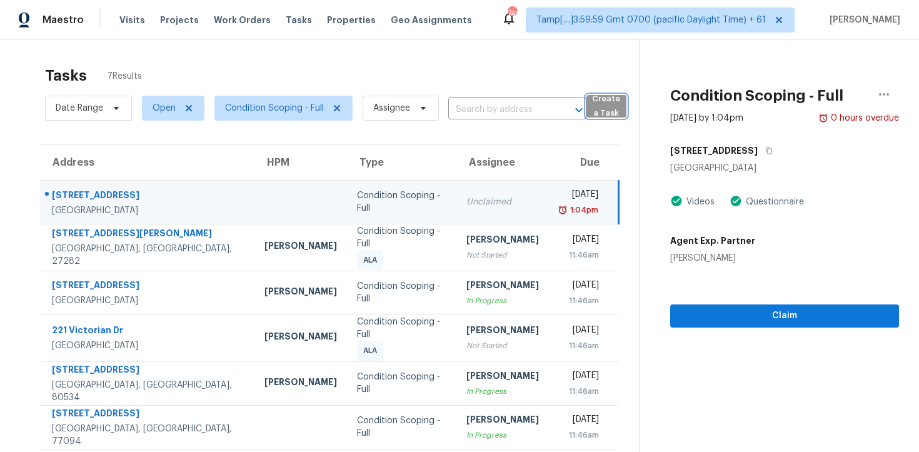
click at [590, 106] on button "Create a Task" at bounding box center [607, 106] width 40 height 23
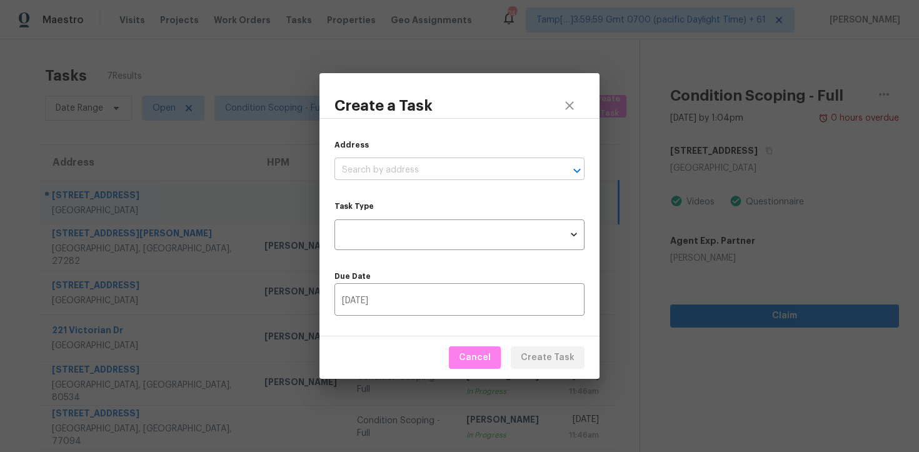
click at [424, 169] on input "text" at bounding box center [442, 170] width 215 height 19
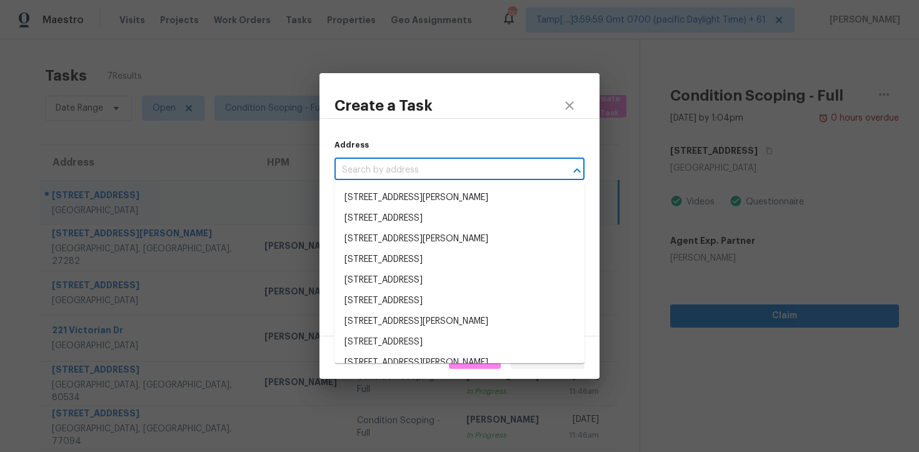
paste input "[STREET_ADDRESS]"
type input "[STREET_ADDRESS]"
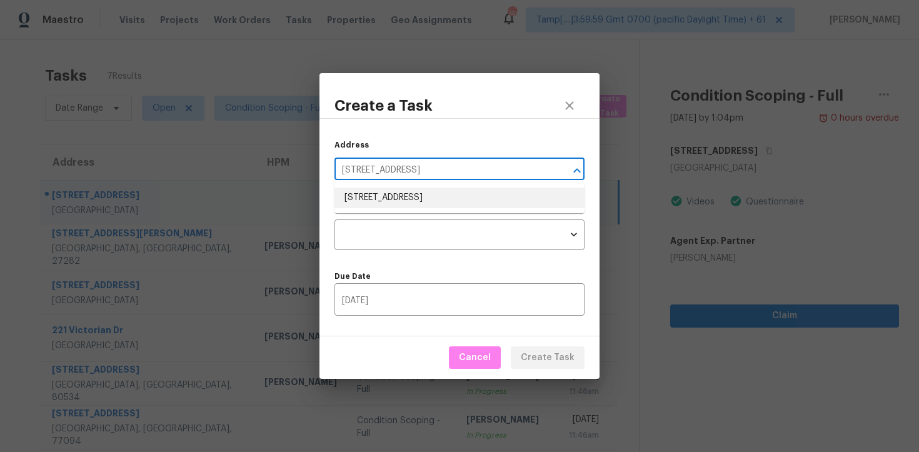
click at [431, 198] on li "[STREET_ADDRESS]" at bounding box center [460, 198] width 250 height 21
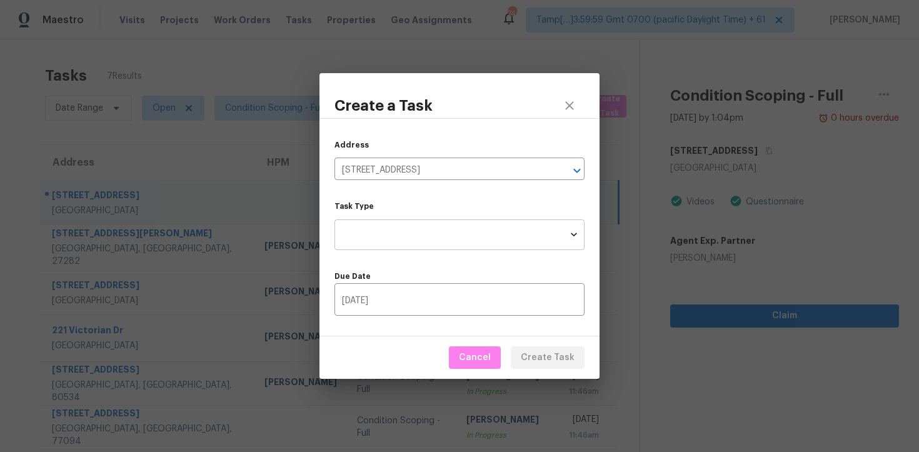
click at [429, 247] on body "Maestro Visits Projects Work Orders Tasks Properties Geo Assignments 740 Tamp[……" at bounding box center [459, 226] width 919 height 452
click at [429, 235] on li "Condition Scoping - Full" at bounding box center [460, 235] width 250 height 21
type input "virtual_full_assessment"
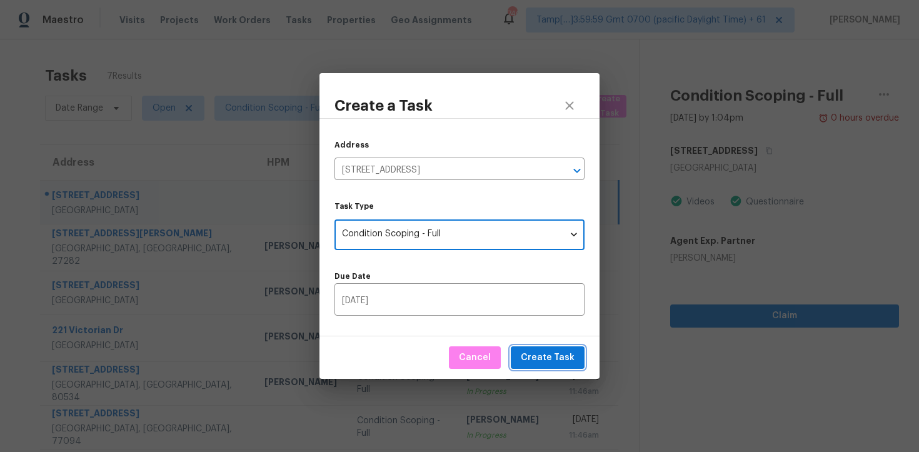
click at [542, 357] on span "Create Task" at bounding box center [548, 358] width 54 height 16
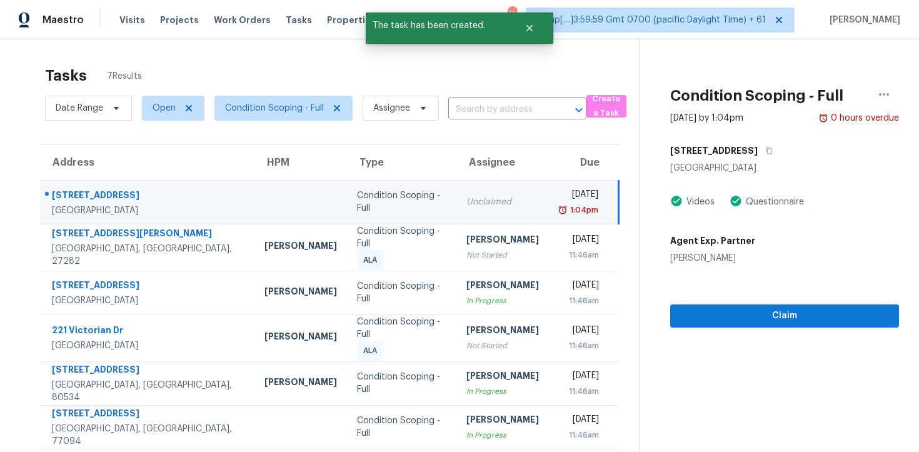
click at [480, 195] on td "Unclaimed" at bounding box center [503, 202] width 93 height 44
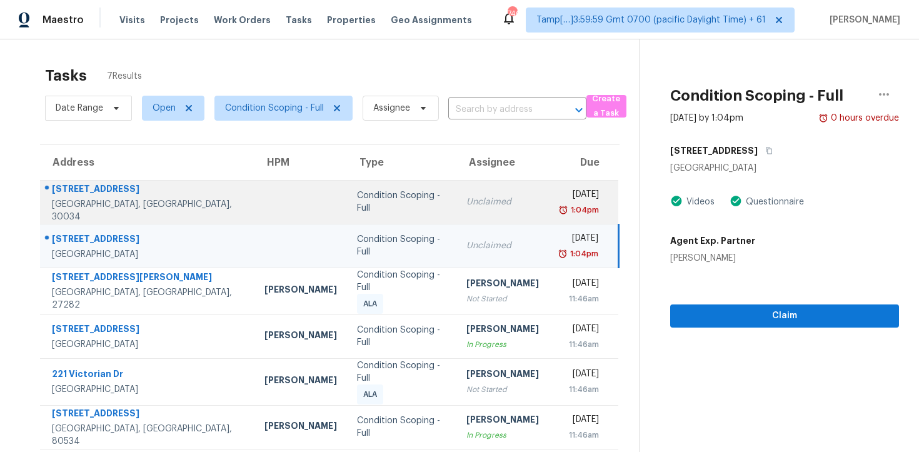
click at [549, 181] on td "[DATE] 1:04pm" at bounding box center [583, 202] width 69 height 44
